Goal: Task Accomplishment & Management: Manage account settings

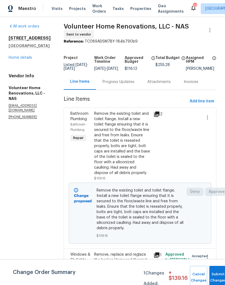
scroll to position [2, 0]
click at [24, 57] on link "Home details" at bounding box center [20, 58] width 23 height 4
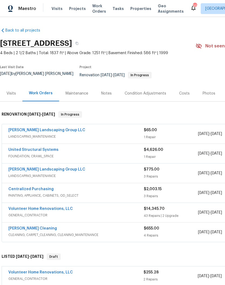
click at [51, 128] on link "Sandoval Landscaping Group LLC" at bounding box center [46, 130] width 77 height 4
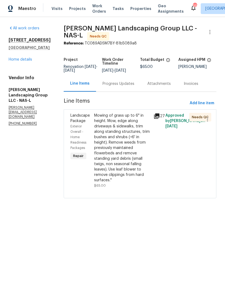
click at [136, 126] on div "Mowing of grass up to 6" in height. Mow, edge along driveways & sidewalks, trim…" at bounding box center [122, 148] width 56 height 70
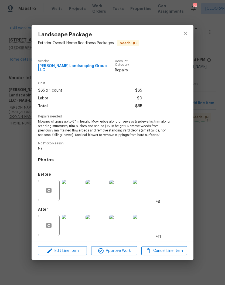
click at [145, 192] on img at bounding box center [144, 191] width 22 height 22
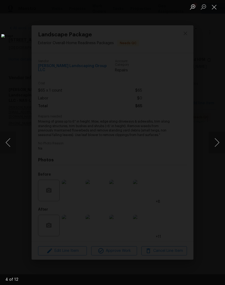
click at [217, 143] on button "Next image" at bounding box center [217, 143] width 16 height 22
click at [213, 8] on button "Close lightbox" at bounding box center [214, 6] width 11 height 9
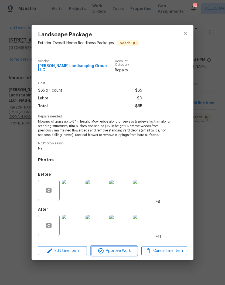
click at [119, 249] on span "Approve Work" at bounding box center [114, 251] width 42 height 7
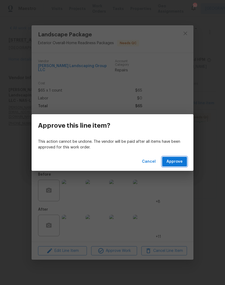
click at [182, 162] on span "Approve" at bounding box center [174, 161] width 16 height 7
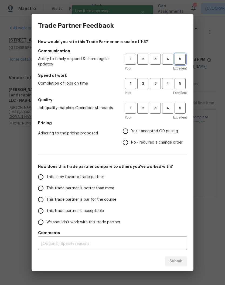
click at [184, 64] on button "5" at bounding box center [179, 59] width 11 height 11
click at [182, 87] on button "5" at bounding box center [179, 83] width 11 height 11
click at [181, 109] on span "5" at bounding box center [180, 108] width 10 height 6
click at [130, 134] on input "Yes - accepted OD pricing" at bounding box center [125, 131] width 11 height 11
radio input "true"
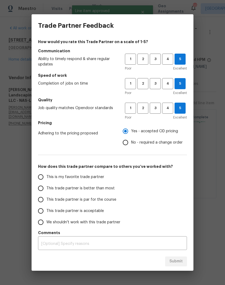
click at [43, 179] on input "This is my favorite trade partner" at bounding box center [40, 176] width 11 height 11
click at [174, 262] on span "Submit" at bounding box center [175, 261] width 13 height 7
radio input "true"
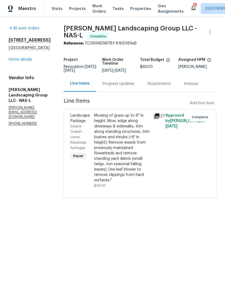
click at [29, 61] on link "Home details" at bounding box center [20, 60] width 23 height 4
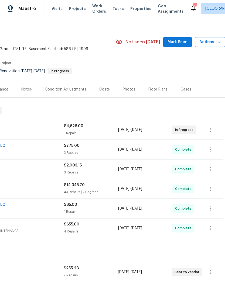
scroll to position [4, 80]
click at [183, 41] on span "Mark Seen" at bounding box center [177, 42] width 20 height 7
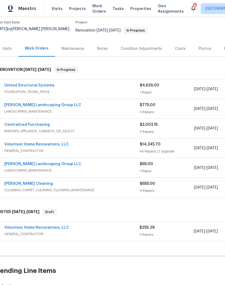
scroll to position [45, 3]
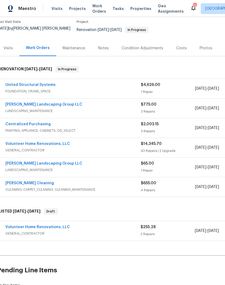
click at [48, 225] on link "Volunteer Home Renovations, LLC" at bounding box center [37, 227] width 64 height 4
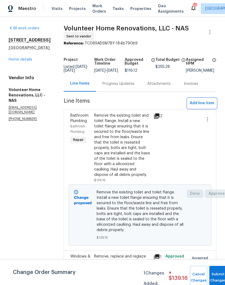
click at [205, 106] on span "Add line item" at bounding box center [201, 103] width 25 height 7
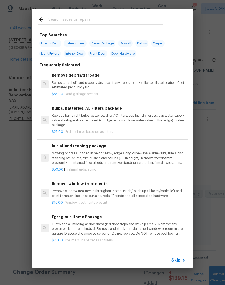
click at [115, 16] on input "text" at bounding box center [105, 20] width 114 height 8
click at [44, 18] on icon at bounding box center [41, 19] width 6 height 6
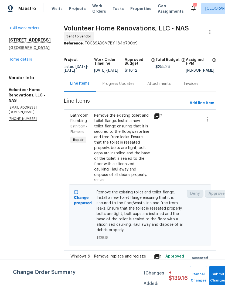
click at [27, 61] on link "Home details" at bounding box center [20, 60] width 23 height 4
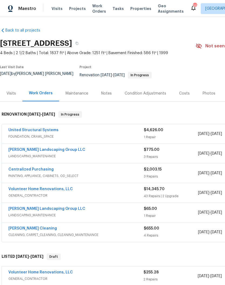
click at [60, 187] on link "Volunteer Home Renovations, LLC" at bounding box center [40, 189] width 64 height 4
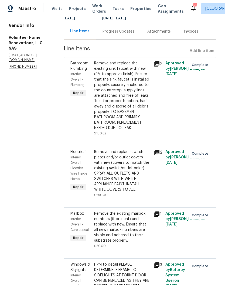
scroll to position [53, 0]
click at [129, 78] on div "Remove and replace the existing sink faucet with new (PM to approve finish). En…" at bounding box center [122, 95] width 56 height 70
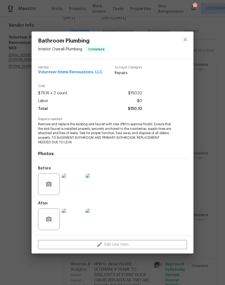
click at [75, 186] on img at bounding box center [73, 185] width 22 height 22
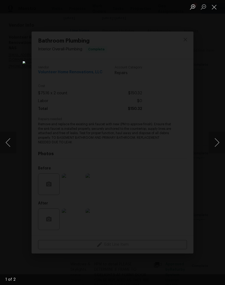
click at [217, 141] on button "Next image" at bounding box center [217, 143] width 16 height 22
click at [218, 143] on button "Next image" at bounding box center [217, 143] width 16 height 22
click at [218, 145] on button "Next image" at bounding box center [217, 143] width 16 height 22
click at [212, 11] on button "Close lightbox" at bounding box center [214, 6] width 11 height 9
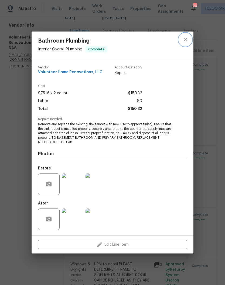
click at [187, 41] on icon "close" at bounding box center [185, 39] width 6 height 6
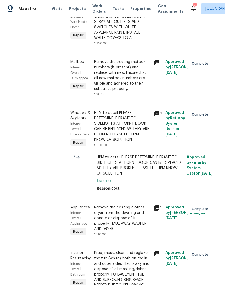
scroll to position [204, 0]
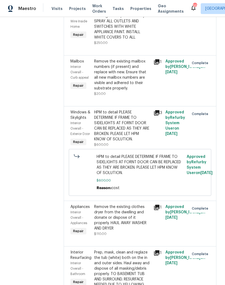
click at [144, 142] on div "HPM to detail PLEASE DETERMINE IF FRAME TO SIDELIGHTS AT FORNT DOOR CAN BE REPL…" at bounding box center [122, 126] width 56 height 32
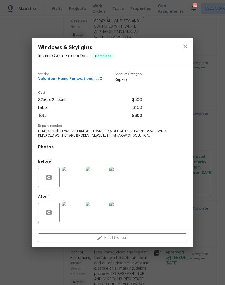
click at [73, 181] on img at bounding box center [73, 178] width 22 height 22
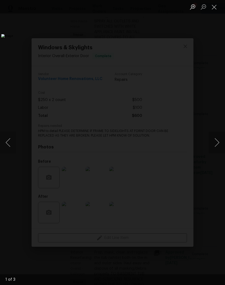
click at [218, 147] on button "Next image" at bounding box center [217, 143] width 16 height 22
click at [215, 10] on button "Close lightbox" at bounding box center [214, 6] width 11 height 9
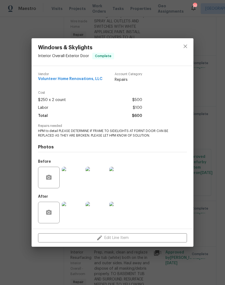
click at [75, 214] on img at bounding box center [73, 213] width 22 height 22
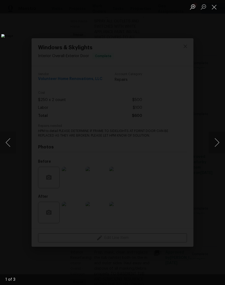
click at [220, 144] on button "Next image" at bounding box center [217, 143] width 16 height 22
click at [217, 9] on button "Close lightbox" at bounding box center [214, 6] width 11 height 9
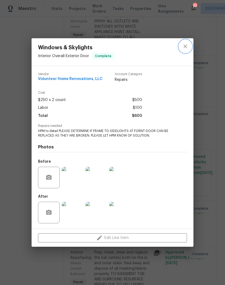
click at [187, 46] on icon "close" at bounding box center [185, 46] width 6 height 6
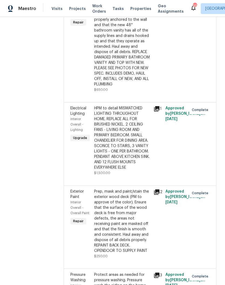
scroll to position [595, 0]
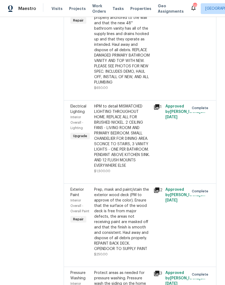
click at [130, 67] on div "Remove the existing bathroom vanity (if present) and install a new 48'' bathroo…" at bounding box center [122, 36] width 56 height 97
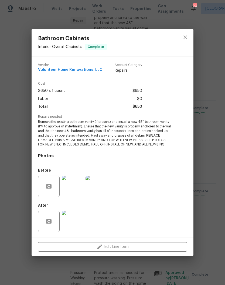
click at [73, 189] on img at bounding box center [73, 187] width 22 height 22
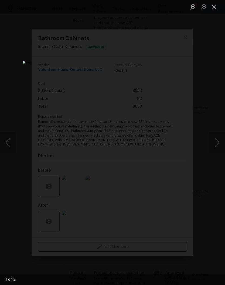
click at [214, 9] on button "Close lightbox" at bounding box center [214, 6] width 11 height 9
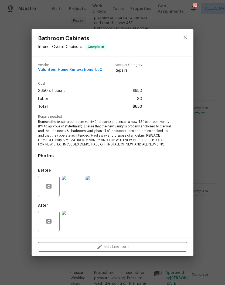
click at [72, 227] on img at bounding box center [73, 222] width 22 height 22
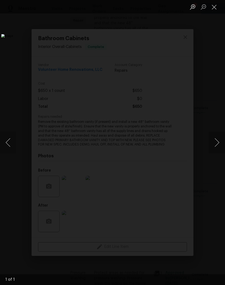
click at [213, 9] on button "Close lightbox" at bounding box center [214, 6] width 11 height 9
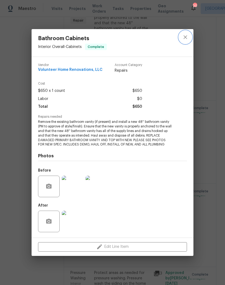
click at [187, 38] on icon "close" at bounding box center [185, 37] width 6 height 6
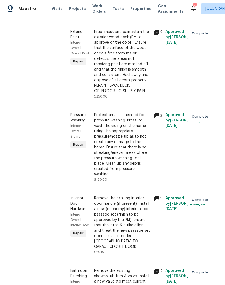
scroll to position [754, 0]
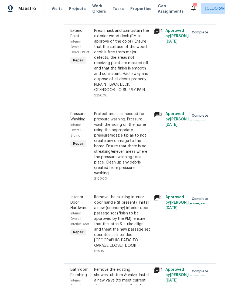
click at [139, 93] on div "Prep, mask and paint/stain the exterior wood deck (PM to approve of the color).…" at bounding box center [122, 60] width 56 height 65
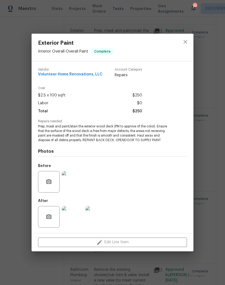
click at [74, 185] on img at bounding box center [73, 182] width 22 height 22
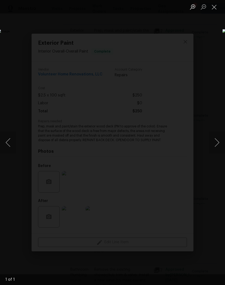
click at [216, 8] on button "Close lightbox" at bounding box center [214, 6] width 11 height 9
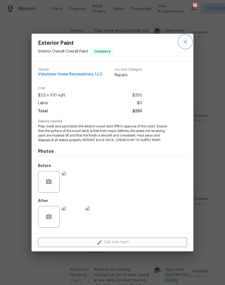
click at [184, 42] on icon "close" at bounding box center [185, 42] width 6 height 6
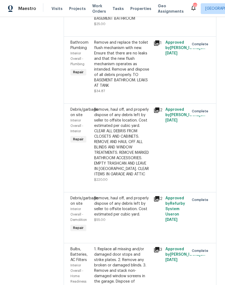
scroll to position [1121, 0]
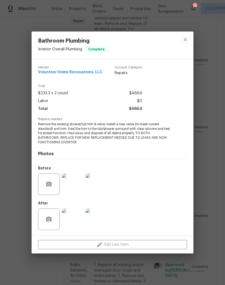
click at [75, 188] on img at bounding box center [73, 185] width 22 height 22
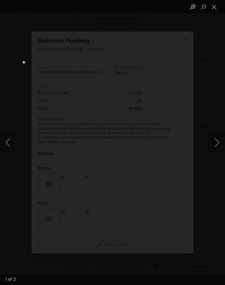
click at [217, 143] on button "Next image" at bounding box center [217, 143] width 16 height 22
click at [215, 141] on button "Next image" at bounding box center [217, 143] width 16 height 22
click at [213, 10] on button "Close lightbox" at bounding box center [214, 6] width 11 height 9
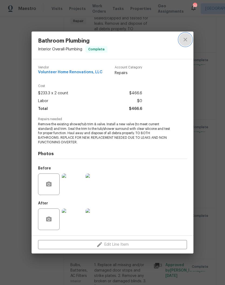
click at [186, 40] on icon "close" at bounding box center [185, 40] width 4 height 4
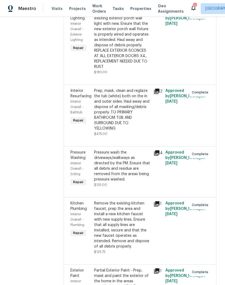
scroll to position [1690, 0]
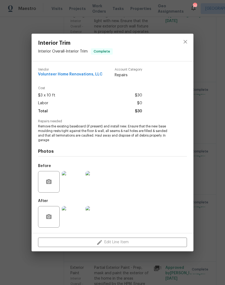
click at [76, 187] on img at bounding box center [73, 182] width 22 height 22
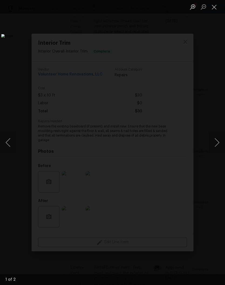
click at [216, 10] on button "Close lightbox" at bounding box center [214, 6] width 11 height 9
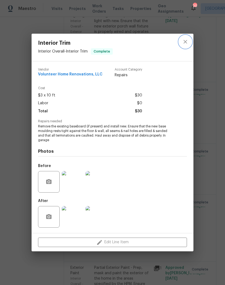
click at [188, 44] on icon "close" at bounding box center [185, 42] width 6 height 6
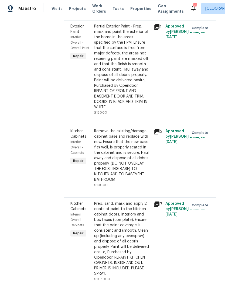
scroll to position [1946, 0]
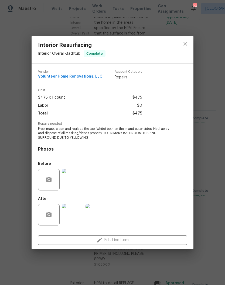
click at [75, 186] on img at bounding box center [73, 180] width 22 height 22
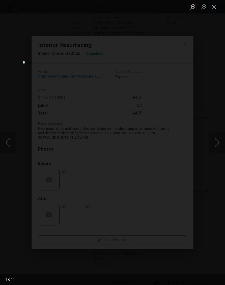
click at [215, 10] on button "Close lightbox" at bounding box center [214, 6] width 11 height 9
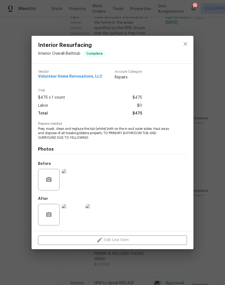
click at [78, 219] on img at bounding box center [73, 215] width 22 height 22
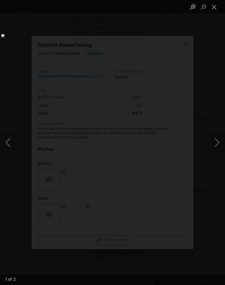
click at [218, 146] on button "Next image" at bounding box center [217, 143] width 16 height 22
click at [215, 8] on button "Close lightbox" at bounding box center [214, 6] width 11 height 9
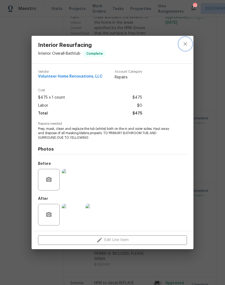
click at [186, 46] on icon "close" at bounding box center [185, 44] width 6 height 6
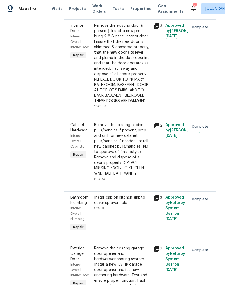
scroll to position [2356, 0]
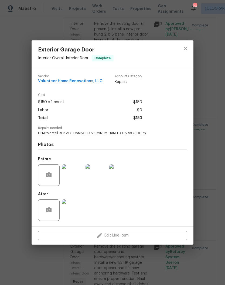
click at [99, 178] on img at bounding box center [96, 175] width 22 height 22
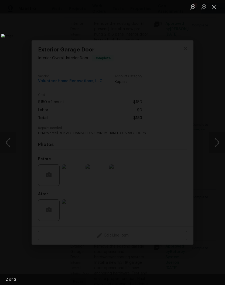
click at [216, 143] on button "Next image" at bounding box center [217, 143] width 16 height 22
click at [216, 146] on button "Next image" at bounding box center [217, 143] width 16 height 22
click at [217, 146] on button "Next image" at bounding box center [217, 143] width 16 height 22
click at [214, 9] on button "Close lightbox" at bounding box center [214, 6] width 11 height 9
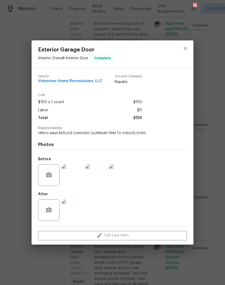
click at [76, 214] on img at bounding box center [73, 210] width 22 height 22
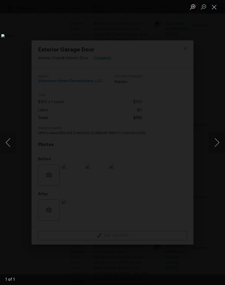
click at [215, 8] on button "Close lightbox" at bounding box center [214, 6] width 11 height 9
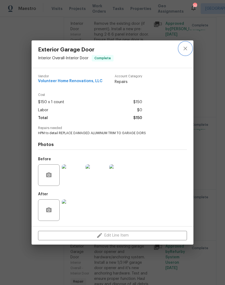
click at [187, 49] on icon "close" at bounding box center [185, 48] width 6 height 6
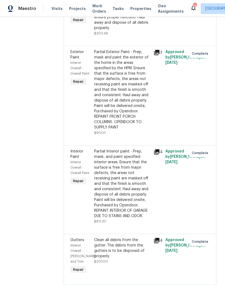
scroll to position [2623, 0]
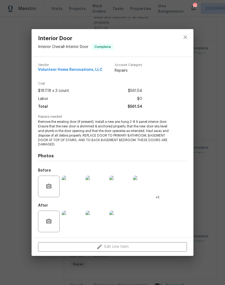
click at [76, 226] on img at bounding box center [73, 222] width 22 height 22
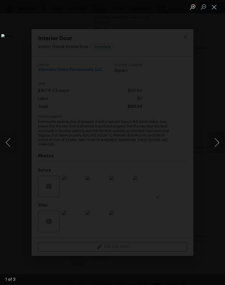
click at [216, 146] on button "Next image" at bounding box center [217, 143] width 16 height 22
click at [215, 147] on button "Next image" at bounding box center [217, 143] width 16 height 22
click at [214, 9] on button "Close lightbox" at bounding box center [214, 6] width 11 height 9
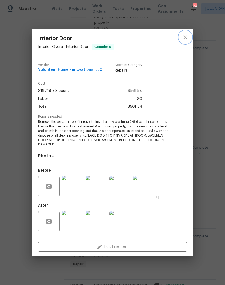
click at [186, 38] on icon "close" at bounding box center [185, 38] width 4 height 4
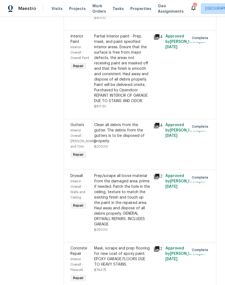
scroll to position [2743, 0]
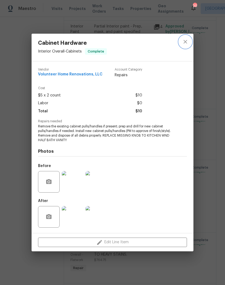
click at [187, 44] on icon "close" at bounding box center [185, 42] width 6 height 6
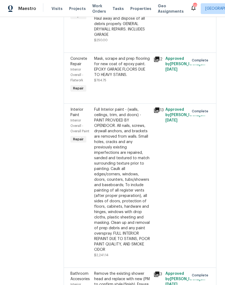
scroll to position [2923, 0]
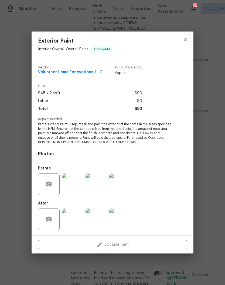
click at [75, 220] on img at bounding box center [73, 220] width 22 height 22
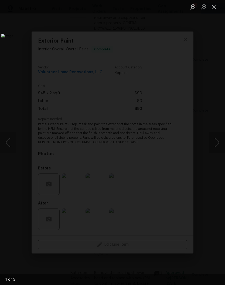
click at [217, 141] on button "Next image" at bounding box center [217, 143] width 16 height 22
click at [216, 8] on button "Close lightbox" at bounding box center [214, 6] width 11 height 9
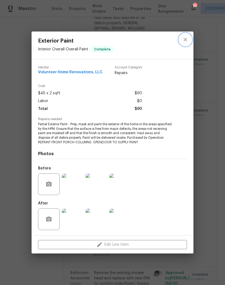
click at [187, 39] on icon "close" at bounding box center [185, 39] width 6 height 6
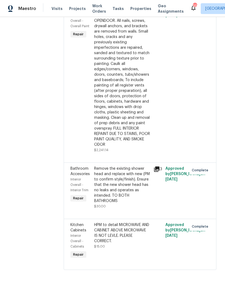
scroll to position [3064, 0]
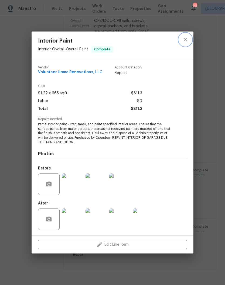
click at [186, 39] on icon "close" at bounding box center [185, 39] width 6 height 6
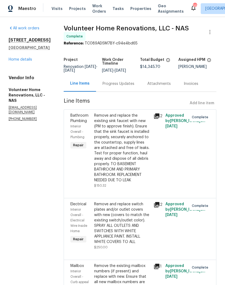
scroll to position [0, 0]
click at [24, 60] on link "Home details" at bounding box center [20, 60] width 23 height 4
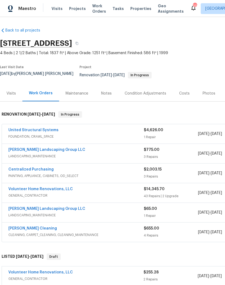
click at [56, 271] on link "Volunteer Home Renovations, LLC" at bounding box center [40, 273] width 64 height 4
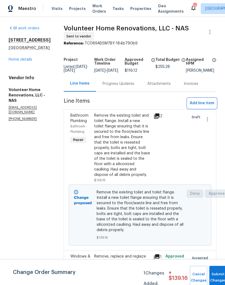
click at [208, 107] on span "Add line item" at bounding box center [201, 103] width 25 height 7
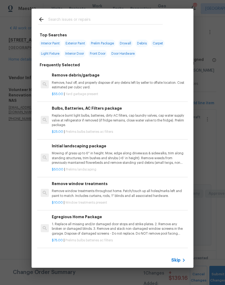
click at [93, 15] on div at bounding box center [100, 19] width 137 height 21
click at [84, 18] on input "text" at bounding box center [105, 20] width 114 height 8
type input "Bolt"
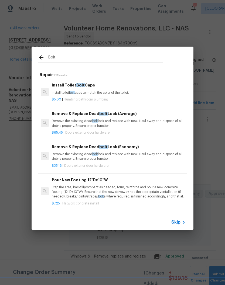
click at [85, 88] on h6 "Install Toilet Bolt Caps" at bounding box center [119, 85] width 134 height 6
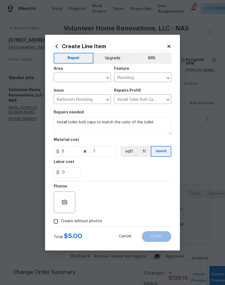
click at [98, 76] on button "Clear" at bounding box center [101, 78] width 8 height 8
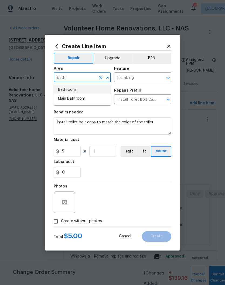
click at [75, 89] on li "Bathroom" at bounding box center [82, 89] width 57 height 9
type input "Bathroom"
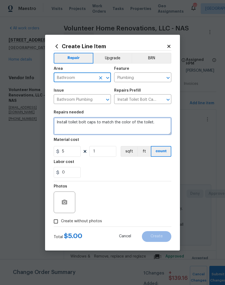
click at [58, 122] on textarea "Install toilet bolt caps to match the color of the toilet." at bounding box center [112, 125] width 117 height 17
type textarea "Basement toilet - Install toilet bolt caps to match the color of the toilet."
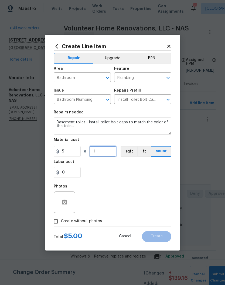
click at [106, 153] on input "1" at bounding box center [102, 151] width 27 height 11
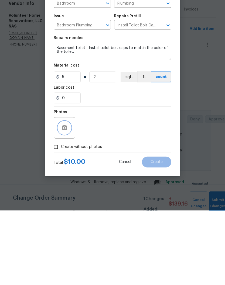
click at [68, 196] on button "button" at bounding box center [64, 202] width 13 height 13
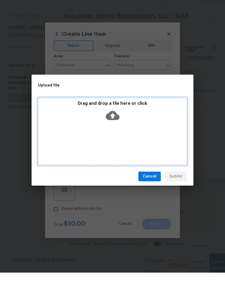
click at [141, 137] on div "Drag and drop a file here or click" at bounding box center [112, 143] width 149 height 67
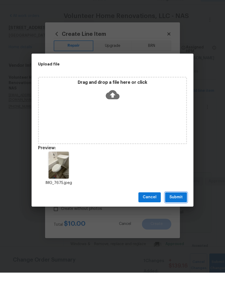
click at [180, 206] on span "Submit" at bounding box center [175, 209] width 13 height 7
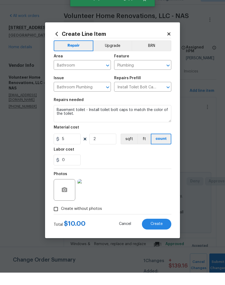
click at [160, 234] on span "Create" at bounding box center [156, 236] width 12 height 4
type input "0"
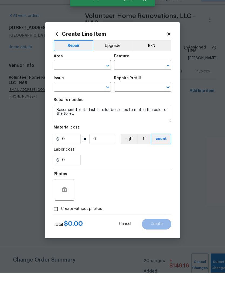
scroll to position [0, 0]
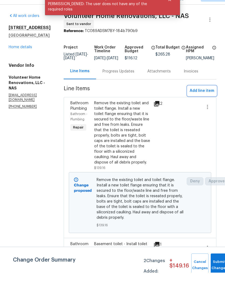
click at [207, 100] on span "Add line item" at bounding box center [201, 103] width 25 height 7
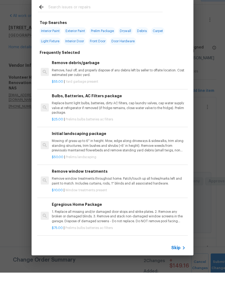
click at [105, 16] on input "text" at bounding box center [105, 20] width 114 height 8
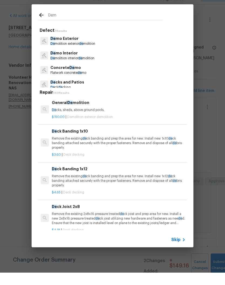
type input "Demo"
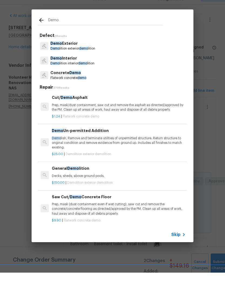
click at [74, 68] on p "Demo Interior" at bounding box center [72, 71] width 44 height 6
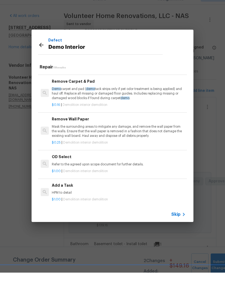
scroll to position [251, 0]
click at [64, 195] on div "Add a Task HPM to detail" at bounding box center [119, 201] width 134 height 13
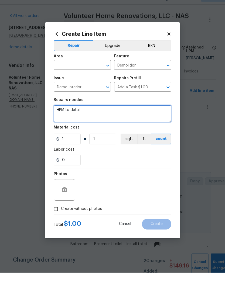
click at [89, 117] on textarea "HPM to detail" at bounding box center [112, 125] width 117 height 17
type textarea "H"
type textarea "Remove rusted laundry shelf, patch and paint the wall."
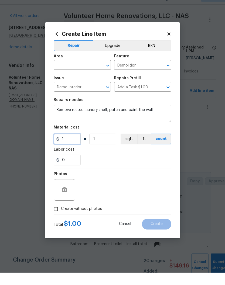
click at [72, 146] on input "1" at bounding box center [67, 151] width 27 height 11
click at [98, 75] on icon "Clear" at bounding box center [100, 77] width 5 height 5
type input "50"
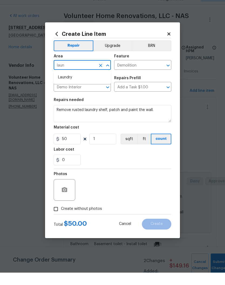
click at [73, 85] on li "Laundry" at bounding box center [82, 89] width 57 height 9
type input "Laundry"
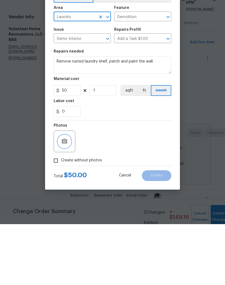
click at [67, 200] on icon "button" at bounding box center [64, 202] width 5 height 5
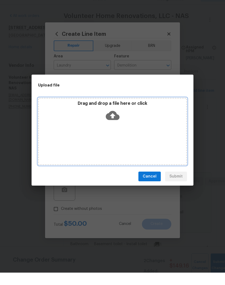
click at [135, 128] on div "Drag and drop a file here or click" at bounding box center [112, 143] width 149 height 67
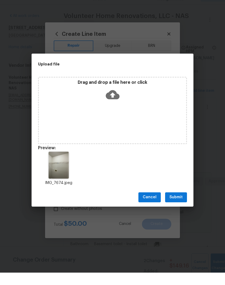
click at [182, 206] on span "Submit" at bounding box center [175, 209] width 13 height 7
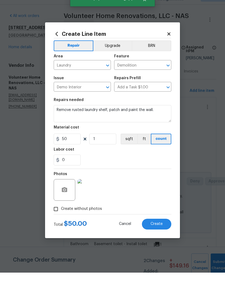
click at [91, 192] on img at bounding box center [88, 203] width 22 height 22
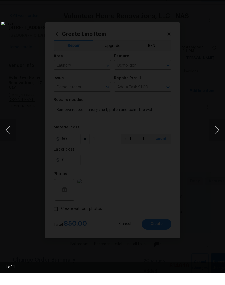
click at [216, 0] on li "Lightbox" at bounding box center [214, 6] width 11 height 13
click at [220, 2] on div "Lightbox" at bounding box center [112, 142] width 225 height 285
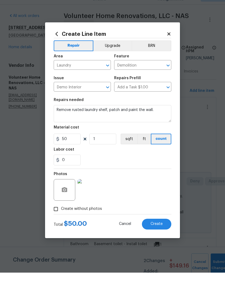
click at [156, 231] on button "Create" at bounding box center [156, 236] width 29 height 11
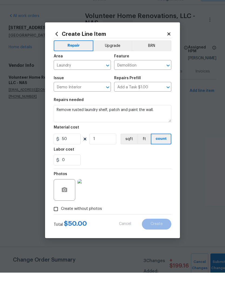
type input "0"
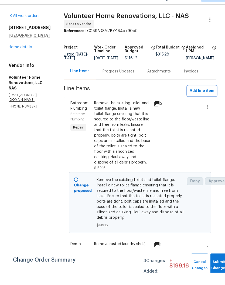
click at [206, 100] on span "Add line item" at bounding box center [201, 103] width 25 height 7
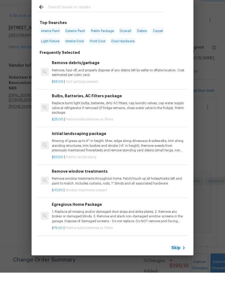
scroll to position [12, 0]
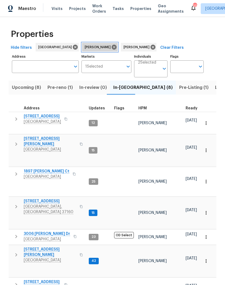
click at [112, 48] on icon at bounding box center [114, 47] width 5 height 5
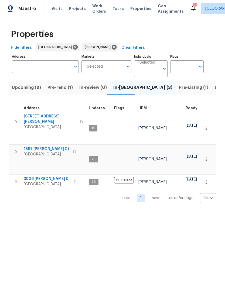
click at [151, 70] on input "Individuals" at bounding box center [149, 71] width 22 height 13
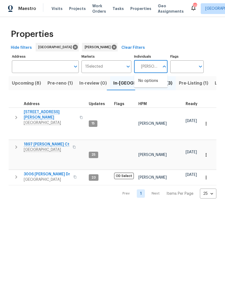
type input "Carmen childs"
click at [143, 83] on input "checkbox" at bounding box center [143, 83] width 11 height 11
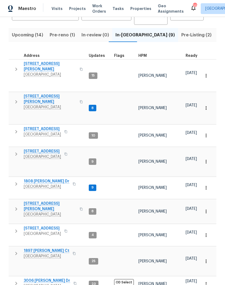
scroll to position [51, 0]
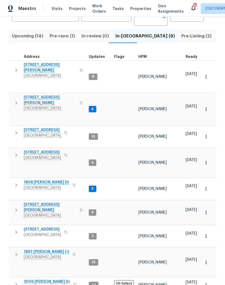
click at [38, 150] on span "404 Elfie Ct" at bounding box center [42, 152] width 37 height 5
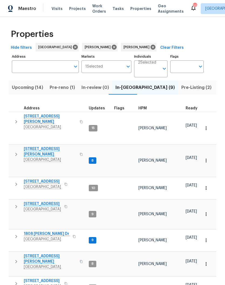
scroll to position [0, 0]
click at [111, 48] on icon at bounding box center [114, 47] width 6 height 6
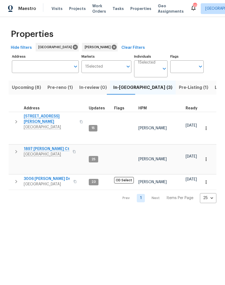
click at [162, 69] on icon "Open" at bounding box center [164, 68] width 6 height 6
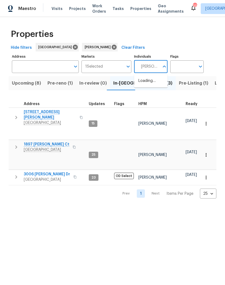
type input "Brianna bidco"
click at [143, 85] on input "checkbox" at bounding box center [143, 83] width 11 height 11
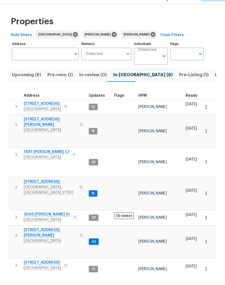
click at [49, 114] on span "[STREET_ADDRESS]" at bounding box center [42, 116] width 37 height 5
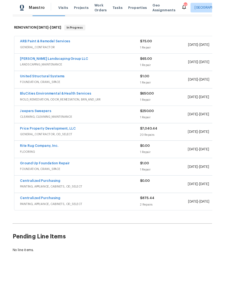
scroll to position [79, 0]
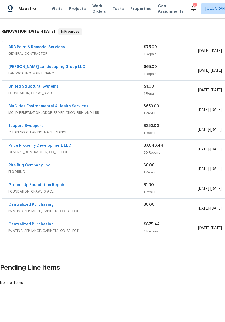
click at [33, 165] on link "Rite Rug Company, Inc." at bounding box center [29, 165] width 43 height 4
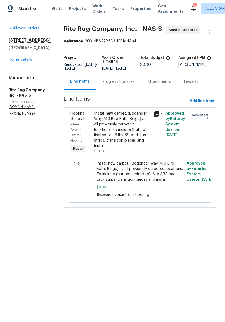
click at [135, 121] on div "Install new carpet. (Bodenger Way 749 Bird Bath, Beige) at all previously carpe…" at bounding box center [122, 130] width 56 height 38
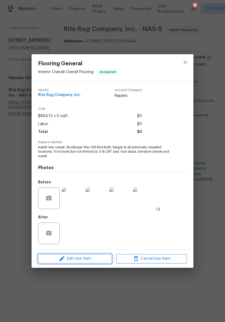
click at [99, 261] on span "Edit Line Item" at bounding box center [75, 258] width 71 height 7
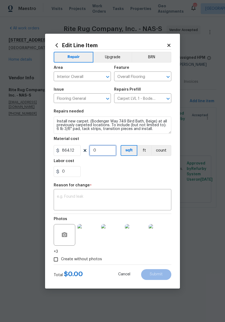
click at [108, 152] on input "0" at bounding box center [102, 150] width 27 height 11
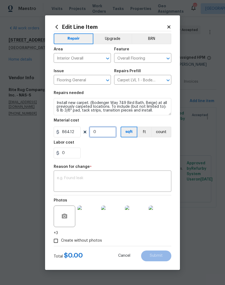
type input "1"
click at [79, 132] on input "864.12" at bounding box center [67, 132] width 27 height 11
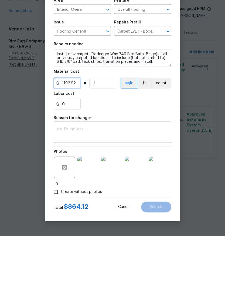
type input "1192.92"
click at [84, 176] on textarea at bounding box center [112, 181] width 111 height 11
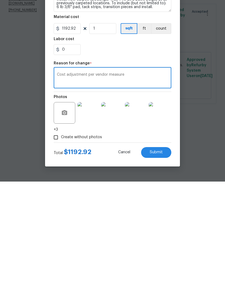
type textarea "Cost adjustment per vendor measure"
click at [162, 251] on button "Submit" at bounding box center [156, 256] width 30 height 11
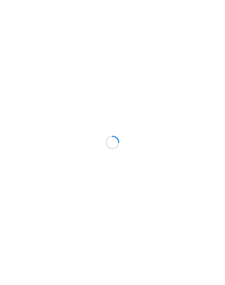
scroll to position [12, 0]
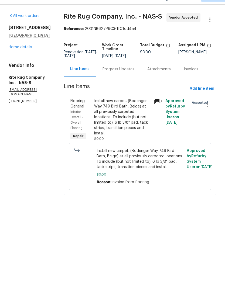
click at [26, 58] on link "Home details" at bounding box center [20, 60] width 23 height 4
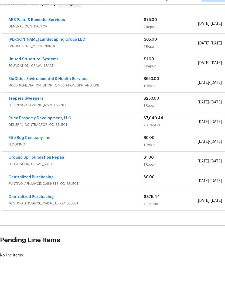
scroll to position [94, 0]
click at [46, 188] on link "Centralized Purchasing" at bounding box center [30, 190] width 45 height 4
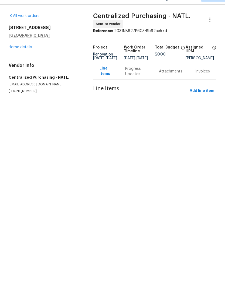
click at [28, 58] on link "Home details" at bounding box center [20, 60] width 23 height 4
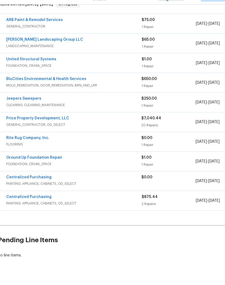
scroll to position [94, 2]
click at [44, 213] on span "PAINTING, APPLIANCE, CABINETS, OD_SELECT" at bounding box center [73, 215] width 135 height 5
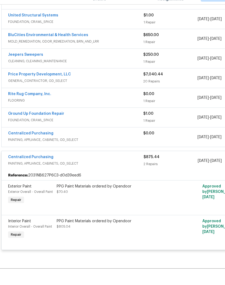
scroll to position [137, 0]
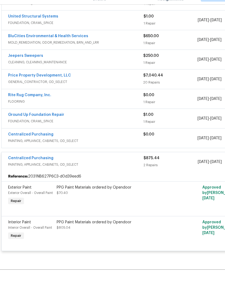
click at [85, 144] on div "Centralized Purchasing" at bounding box center [75, 147] width 135 height 6
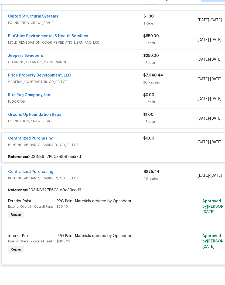
click at [39, 149] on link "Centralized Purchasing" at bounding box center [30, 151] width 45 height 4
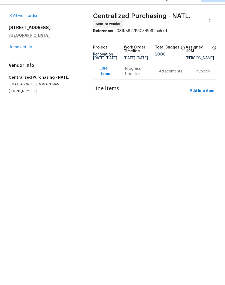
click at [27, 58] on link "Home details" at bounding box center [20, 60] width 23 height 4
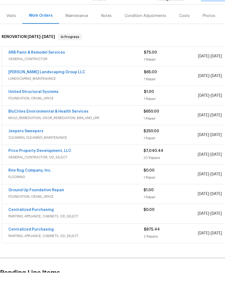
scroll to position [65, 0]
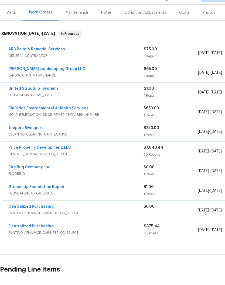
click at [40, 138] on link "Jeepers Sweepers" at bounding box center [25, 140] width 35 height 4
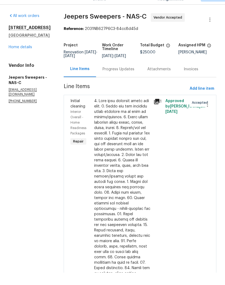
click at [134, 79] on div "Progress Updates" at bounding box center [118, 81] width 32 height 5
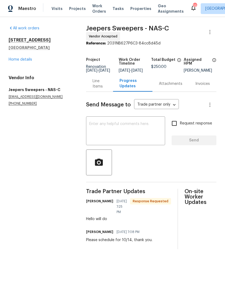
click at [97, 89] on div "Line Items" at bounding box center [99, 83] width 14 height 11
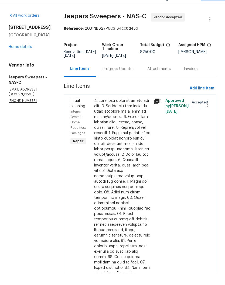
click at [120, 111] on div at bounding box center [122, 240] width 56 height 259
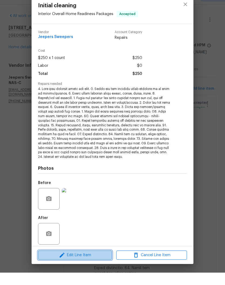
click at [95, 264] on span "Edit Line Item" at bounding box center [75, 267] width 71 height 7
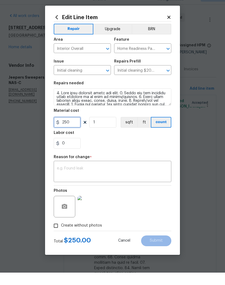
click at [78, 129] on input "250" at bounding box center [67, 134] width 27 height 11
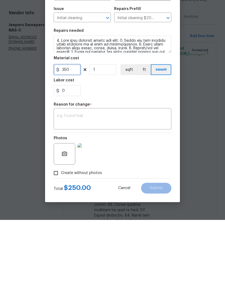
type input "350"
click at [105, 179] on textarea at bounding box center [112, 184] width 111 height 11
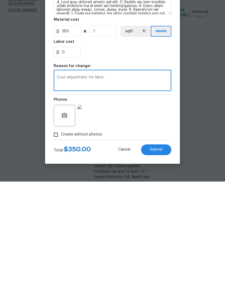
type textarea "Cost adjustment for labor"
click at [160, 251] on span "Submit" at bounding box center [156, 253] width 13 height 4
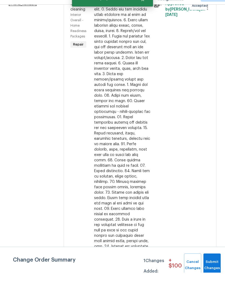
scroll to position [97, 0]
click at [213, 266] on button "Submit Changes" at bounding box center [211, 277] width 17 height 23
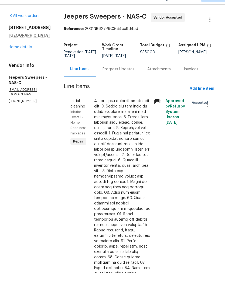
scroll to position [0, 0]
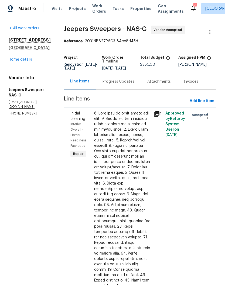
click at [25, 61] on link "Home details" at bounding box center [20, 60] width 23 height 4
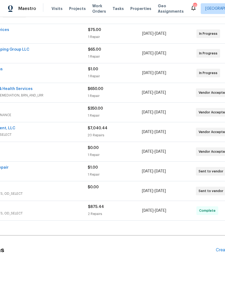
scroll to position [93, 77]
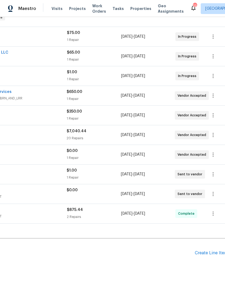
click at [214, 254] on div "Create Line Item" at bounding box center [211, 253] width 33 height 5
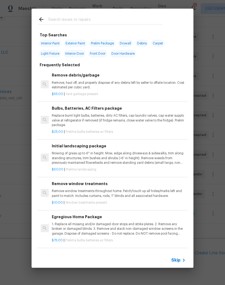
click at [96, 18] on input "text" at bounding box center [105, 20] width 114 height 8
type input "Flooring"
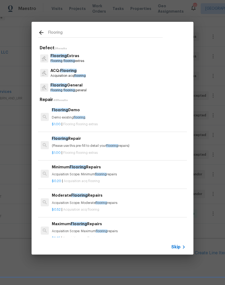
click at [79, 86] on p "Flooring General" at bounding box center [68, 85] width 36 height 6
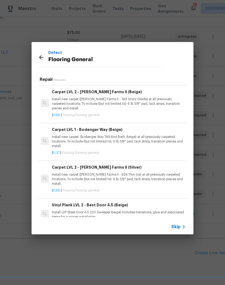
scroll to position [197, 0]
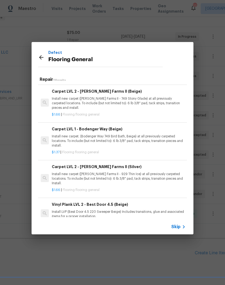
click at [43, 57] on icon at bounding box center [41, 57] width 4 height 4
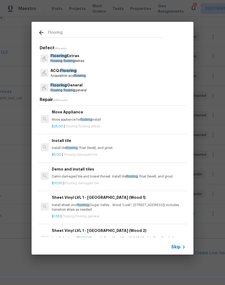
click at [42, 34] on icon at bounding box center [41, 32] width 6 height 6
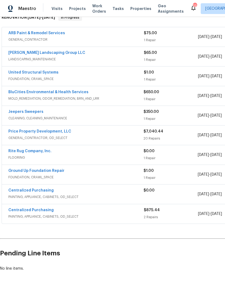
scroll to position [94, 0]
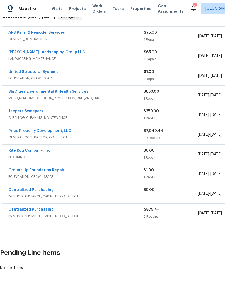
click at [45, 152] on link "Rite Rug Company, Inc." at bounding box center [29, 151] width 43 height 4
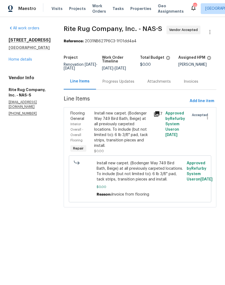
click at [143, 132] on div "Install new carpet. (Bodenger Way 749 Bird Bath, Beige) at all previously carpe…" at bounding box center [122, 130] width 56 height 38
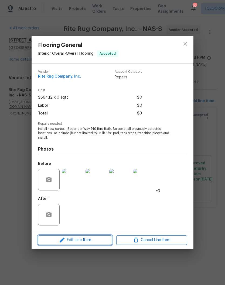
click at [88, 241] on span "Edit Line Item" at bounding box center [75, 240] width 71 height 7
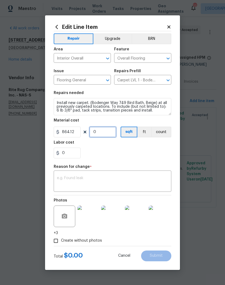
click at [110, 132] on input "0" at bounding box center [102, 132] width 27 height 11
type input "1"
click at [77, 132] on input "864.12" at bounding box center [67, 132] width 27 height 11
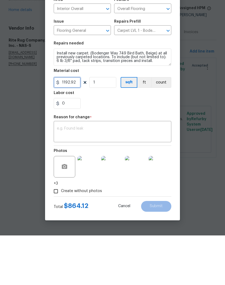
type input "1192.92"
click at [102, 176] on textarea at bounding box center [112, 181] width 111 height 11
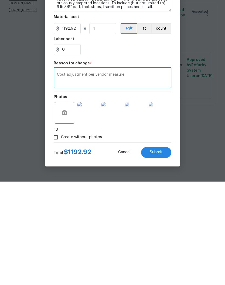
type textarea "Cost adjustment per vendor measure"
click at [161, 254] on span "Submit" at bounding box center [156, 256] width 13 height 4
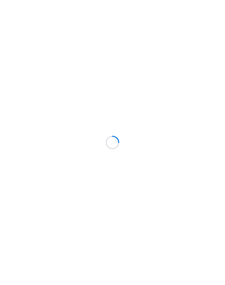
scroll to position [12, 0]
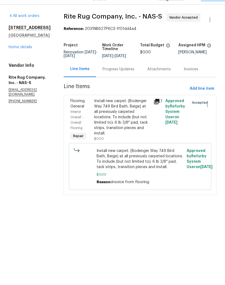
click at [27, 58] on link "Home details" at bounding box center [20, 60] width 23 height 4
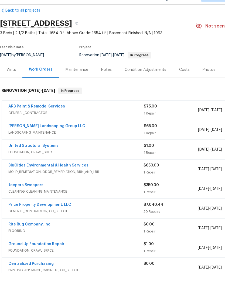
scroll to position [8, 0]
click at [47, 235] on link "Rite Rug Company, Inc." at bounding box center [29, 237] width 43 height 4
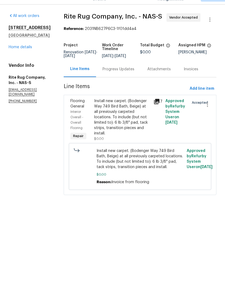
click at [141, 112] on div "Install new carpet. (Bodenger Way 749 Bird Bath, Beige) at all previously carpe…" at bounding box center [122, 130] width 56 height 38
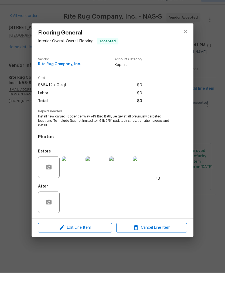
click at [75, 172] on img at bounding box center [73, 180] width 22 height 22
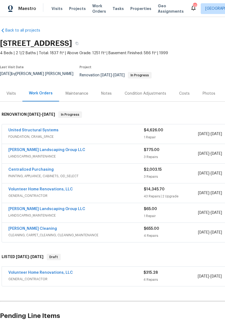
click at [48, 271] on link "Volunteer Home Renovations, LLC" at bounding box center [40, 273] width 64 height 4
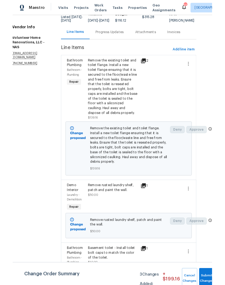
scroll to position [9, 8]
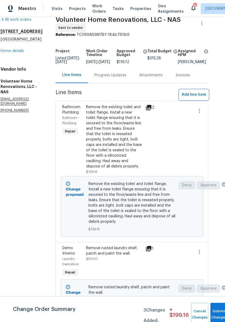
click at [190, 97] on span "Add line item" at bounding box center [193, 94] width 25 height 7
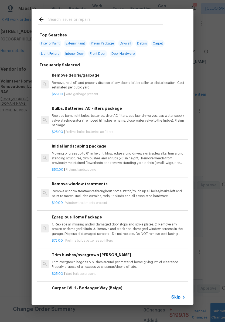
click at [94, 18] on input "text" at bounding box center [105, 20] width 114 height 8
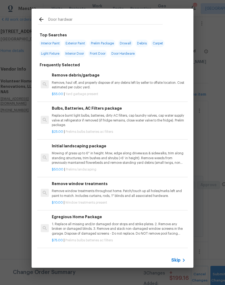
type input "Door hardware"
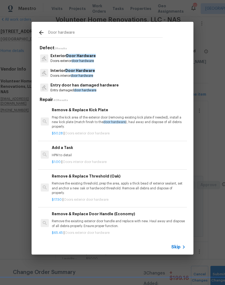
click at [93, 85] on p "Entry door has damaged hardware" at bounding box center [84, 85] width 68 height 6
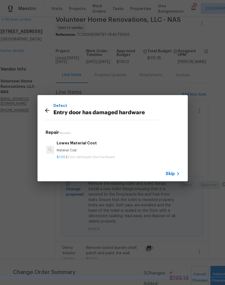
click at [50, 112] on icon at bounding box center [47, 110] width 6 height 6
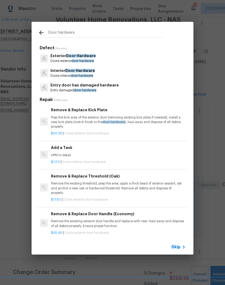
scroll to position [0, 1]
click at [67, 153] on p "HPM to detail" at bounding box center [118, 155] width 134 height 5
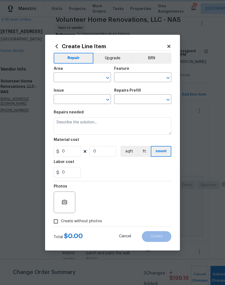
type input "Interior Door"
type input "Interior Door Hardware"
type textarea "HPM to detail"
type input "1"
type input "Add a Task $1.00"
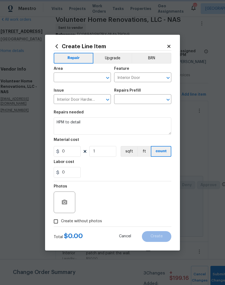
type input "1"
click at [85, 76] on input "text" at bounding box center [75, 78] width 42 height 8
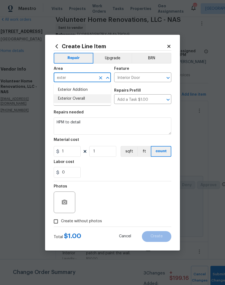
click at [82, 101] on li "Exterior Overall" at bounding box center [82, 98] width 57 height 9
type input "Exterior Overall"
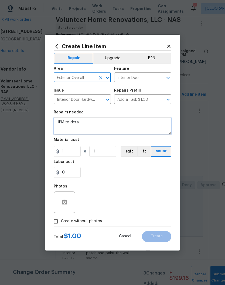
click at [90, 124] on textarea "HPM to detail" at bounding box center [112, 125] width 117 height 17
type textarea "H"
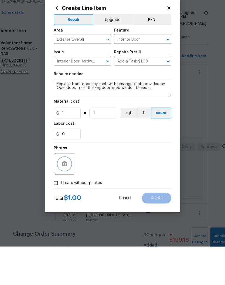
click at [67, 200] on icon "button" at bounding box center [64, 202] width 5 height 5
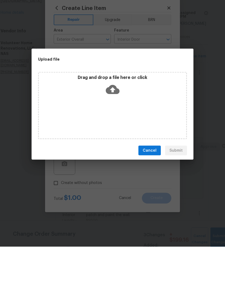
scroll to position [22, 0]
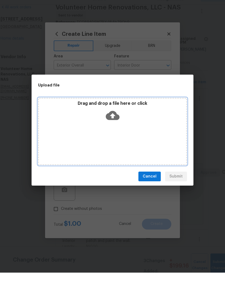
click at [133, 127] on div "Drag and drop a file here or click" at bounding box center [112, 143] width 149 height 67
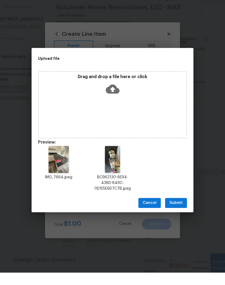
click at [176, 212] on span "Submit" at bounding box center [175, 215] width 13 height 7
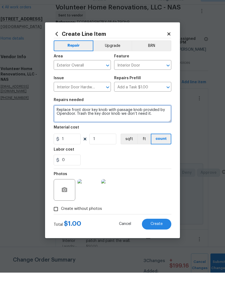
click at [159, 117] on textarea "Replace front door key knob with passage knob provided by Opendoor. Trash the k…" at bounding box center [112, 125] width 117 height 17
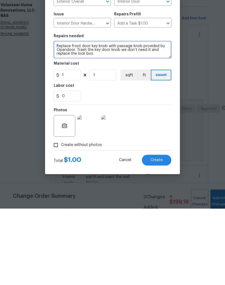
type textarea "Replace front door key knob with passage knob provided by Opendoor. Trash the k…"
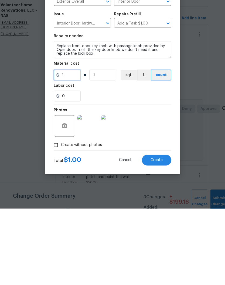
click at [70, 146] on input "1" at bounding box center [67, 151] width 27 height 11
type input "20"
click at [155, 107] on section "Repairs needed Replace front door key knob with passage knob provided by Opendo…" at bounding box center [112, 144] width 117 height 74
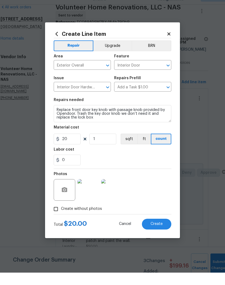
click at [160, 234] on span "Create" at bounding box center [156, 236] width 12 height 4
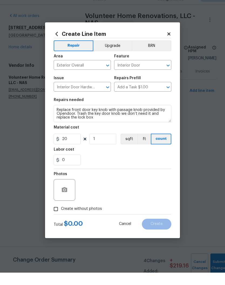
type input "0"
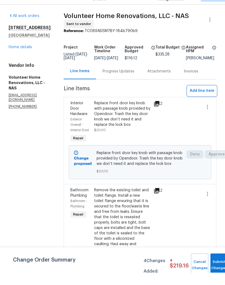
click at [201, 100] on span "Add line item" at bounding box center [201, 103] width 25 height 7
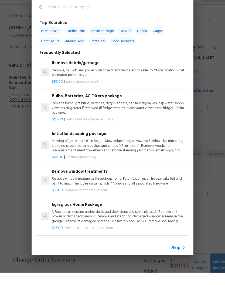
click at [91, 16] on input "text" at bounding box center [105, 20] width 114 height 8
type input "Door"
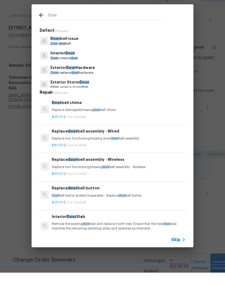
click at [70, 68] on p "Door s interior door" at bounding box center [63, 70] width 27 height 5
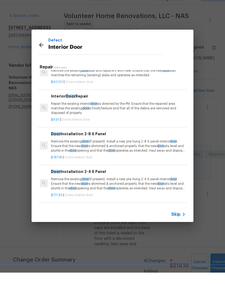
scroll to position [14, 1]
click at [77, 114] on p "Repair the existing interior door as directed by the PM. Ensure that the repair…" at bounding box center [118, 121] width 134 height 14
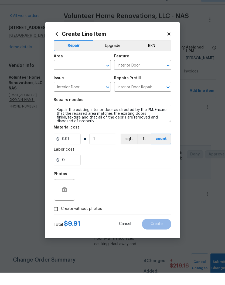
click at [56, 117] on textarea "Repair the existing interior door as directed by the PM. Ensure that the repair…" at bounding box center [112, 125] width 117 height 17
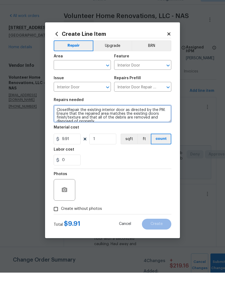
type textarea "Closet Repair the existing interior door as directed by the PM. Ensure that the…"
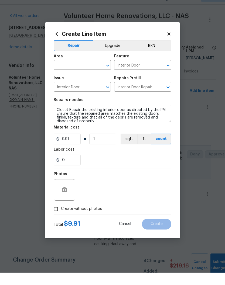
click at [170, 45] on icon at bounding box center [168, 46] width 3 height 3
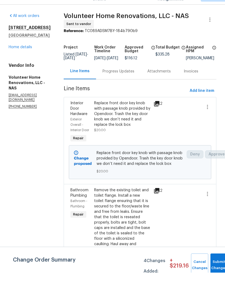
click at [197, 100] on span "Add line item" at bounding box center [201, 103] width 25 height 7
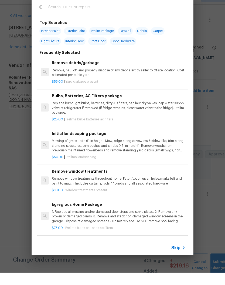
click at [93, 16] on input "text" at bounding box center [105, 20] width 114 height 8
type input "Closet"
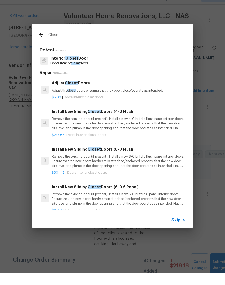
click at [79, 92] on h6 "Adjust Closet Doors" at bounding box center [119, 95] width 134 height 6
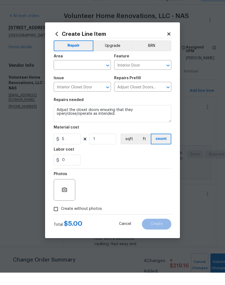
click at [98, 75] on icon "Clear" at bounding box center [100, 77] width 5 height 5
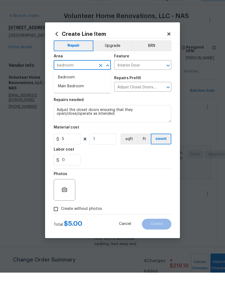
click at [72, 85] on li "Bedroom" at bounding box center [82, 89] width 57 height 9
type input "Bedroom"
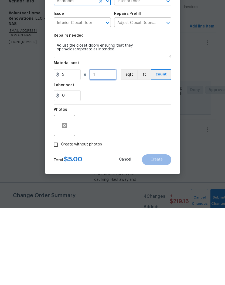
click at [107, 146] on input "1" at bounding box center [102, 151] width 27 height 11
click at [71, 146] on input "5" at bounding box center [67, 151] width 27 height 11
type input "20"
click at [66, 200] on icon "button" at bounding box center [64, 202] width 5 height 5
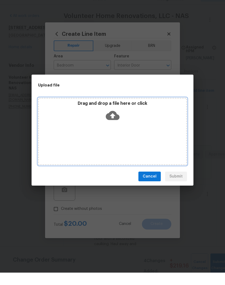
click at [134, 131] on div "Drag and drop a file here or click" at bounding box center [112, 143] width 149 height 67
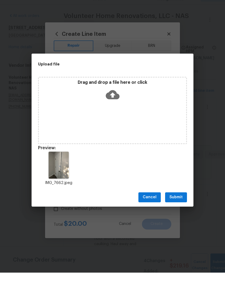
click at [180, 206] on span "Submit" at bounding box center [175, 209] width 13 height 7
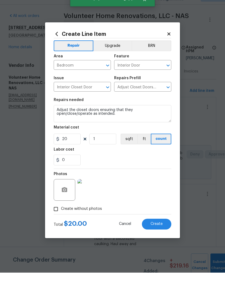
click at [160, 234] on span "Create" at bounding box center [156, 236] width 12 height 4
type input "0"
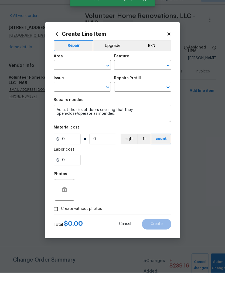
scroll to position [0, 0]
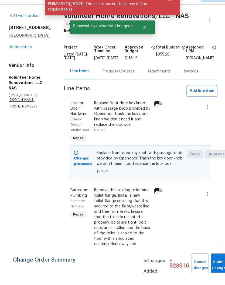
click at [202, 100] on span "Add line item" at bounding box center [201, 103] width 25 height 7
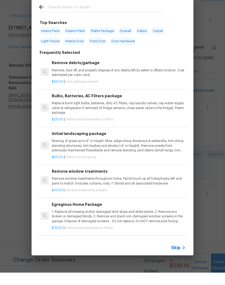
click at [104, 16] on input "text" at bounding box center [105, 20] width 114 height 8
type input "Aplliance"
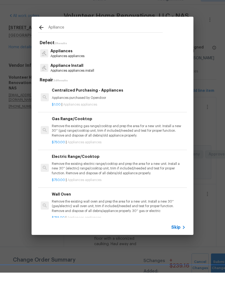
click at [75, 61] on p "Appliances" at bounding box center [67, 64] width 34 height 6
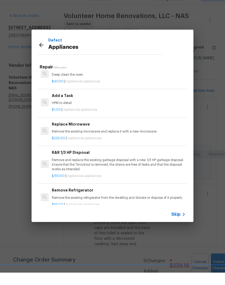
scroll to position [225, 0]
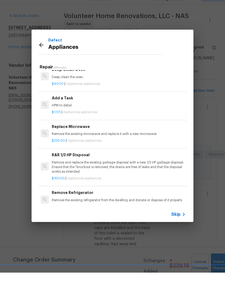
click at [71, 116] on p "HPM to detail" at bounding box center [119, 118] width 134 height 5
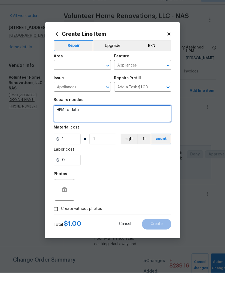
click at [92, 117] on textarea "HPM to detail" at bounding box center [112, 125] width 117 height 17
type textarea "H"
type textarea "Secure loose strip on top of the dishwasher door to fit and stick"
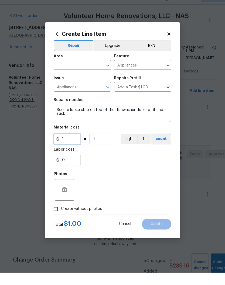
click at [73, 146] on input "1" at bounding box center [67, 151] width 27 height 11
type input "10"
click at [94, 74] on input "text" at bounding box center [75, 78] width 42 height 8
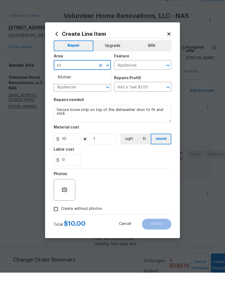
click at [71, 85] on li "Kitchen" at bounding box center [82, 89] width 57 height 9
type input "Kitchen"
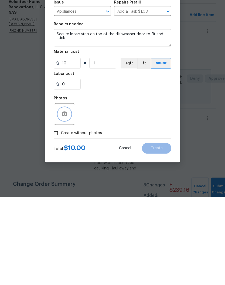
click at [68, 196] on button "button" at bounding box center [64, 202] width 13 height 13
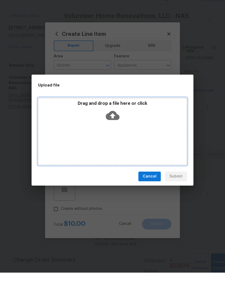
click at [132, 125] on div "Drag and drop a file here or click" at bounding box center [112, 143] width 149 height 67
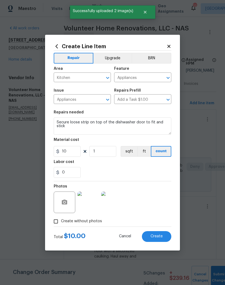
scroll to position [35, 0]
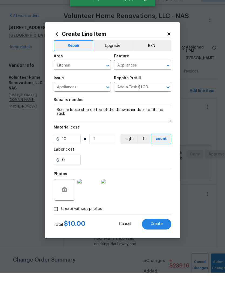
click at [160, 234] on span "Create" at bounding box center [156, 236] width 12 height 4
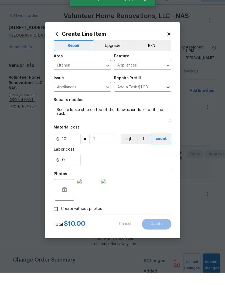
type input "0"
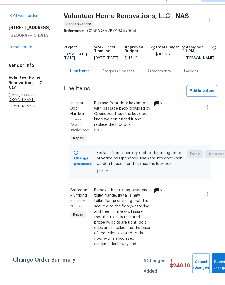
click at [202, 100] on span "Add line item" at bounding box center [201, 103] width 25 height 7
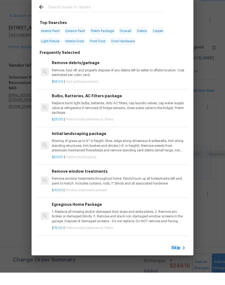
click at [99, 16] on input "text" at bounding box center [105, 20] width 114 height 8
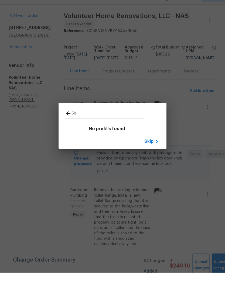
type input "S"
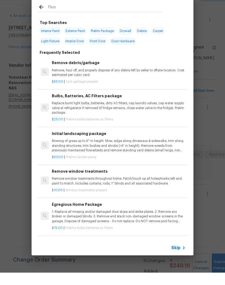
type input "Floor"
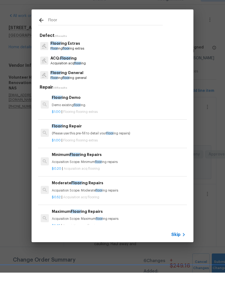
click at [75, 53] on p "Floor ing Extras" at bounding box center [67, 56] width 34 height 6
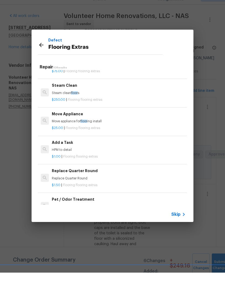
scroll to position [108, 0]
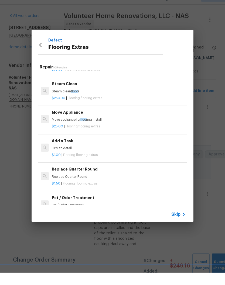
click at [91, 179] on div "Replace Quarter Round Replace Quarter Round" at bounding box center [119, 185] width 134 height 13
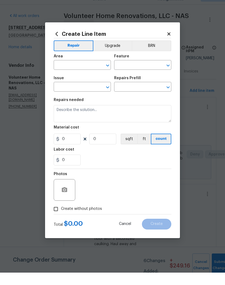
type input "Overall Flooring"
type input "Flooring Extras"
type input "Replace Quarter Round $1.50"
type textarea "Replace Quarter Round"
type input "1.5"
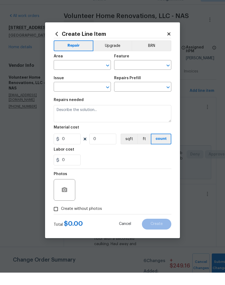
type input "1"
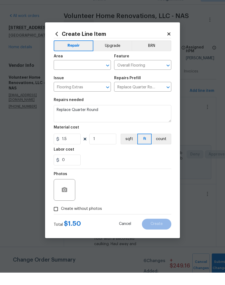
click at [94, 74] on input "text" at bounding box center [75, 78] width 42 height 8
click at [75, 85] on li "Dining Room" at bounding box center [82, 89] width 57 height 9
type input "Dining Room"
click at [111, 117] on textarea "Replace Quarter Round" at bounding box center [112, 125] width 117 height 17
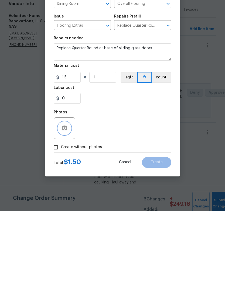
click at [68, 196] on button "button" at bounding box center [64, 202] width 13 height 13
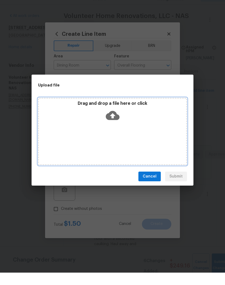
click at [132, 121] on div "Drag and drop a file here or click" at bounding box center [112, 124] width 147 height 23
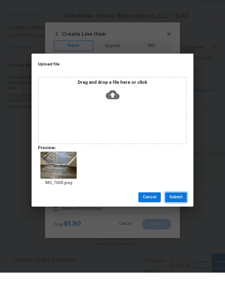
click at [179, 206] on span "Submit" at bounding box center [175, 209] width 13 height 7
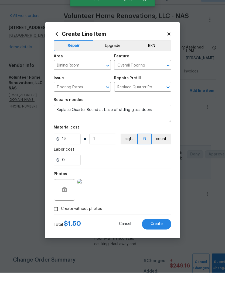
click at [93, 192] on img at bounding box center [88, 203] width 22 height 22
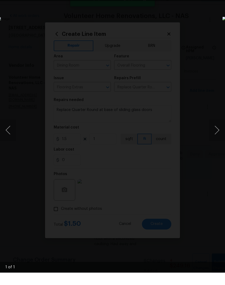
click at [217, 10] on div "Lightbox" at bounding box center [112, 142] width 225 height 285
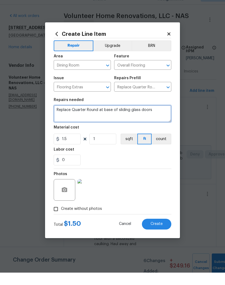
click at [74, 117] on textarea "Replace Quarter Round at base of sliding glass doors" at bounding box center [112, 125] width 117 height 17
click at [102, 117] on textarea "Replace full piece of damaged Quarter Round at base of sliding glass doors" at bounding box center [112, 125] width 117 height 17
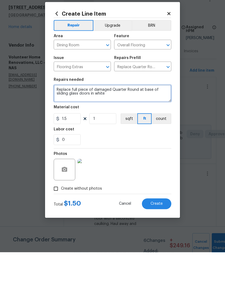
type textarea "Replace full piece of damaged Quarter Round at base of sliding glass doors in w…"
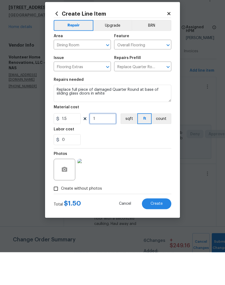
click at [108, 146] on input "1" at bounding box center [102, 151] width 27 height 11
type input "5"
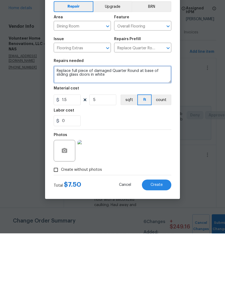
click at [112, 117] on textarea "Replace full piece of damaged Quarter Round at base of sliding glass doors in w…" at bounding box center [112, 125] width 117 height 17
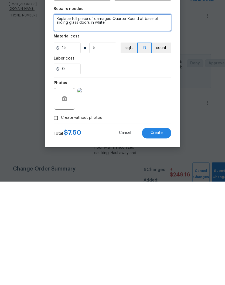
type textarea "Replace full piece of damaged Quarter Round at base of sliding glass doors in w…"
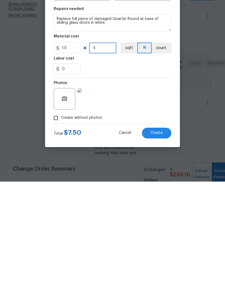
click at [105, 146] on input "5" at bounding box center [102, 151] width 27 height 11
type input "10"
click at [159, 234] on span "Create" at bounding box center [156, 236] width 12 height 4
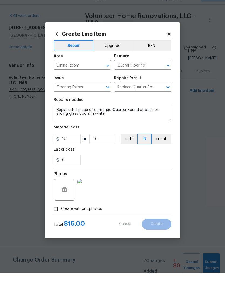
type input "0"
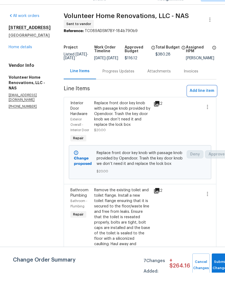
click at [201, 100] on span "Add line item" at bounding box center [201, 103] width 25 height 7
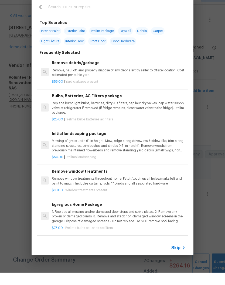
click at [126, 16] on input "text" at bounding box center [105, 20] width 114 height 8
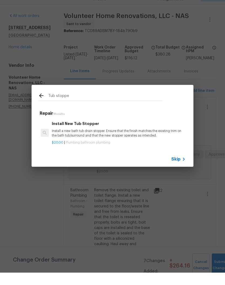
type input "Tub stopper"
click at [93, 133] on div "Install New Tub Stopper Install a new bath tub drain stopper. Ensure that the f…" at bounding box center [119, 142] width 134 height 18
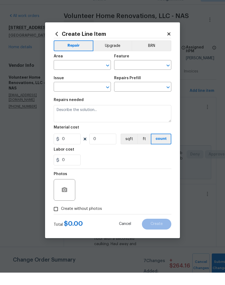
type input "Plumbing"
type input "Bathroom Plumbing"
type textarea "Install a new bath tub drain stopper. Ensure that the finish matches the existi…"
type input "1"
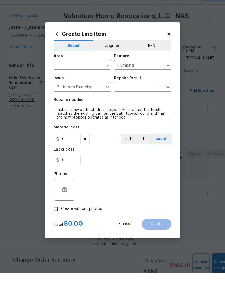
type input "Install New Tub Stopper $20.00"
type input "20"
click at [95, 74] on input "text" at bounding box center [75, 78] width 42 height 8
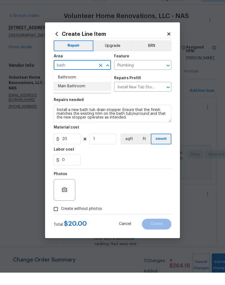
click at [79, 94] on li "Main Bathroom" at bounding box center [82, 98] width 57 height 9
type input "Main Bathroom"
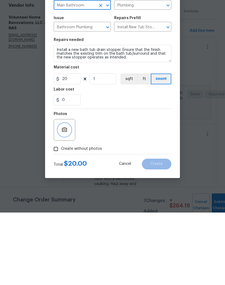
click at [66, 200] on icon "button" at bounding box center [64, 202] width 5 height 5
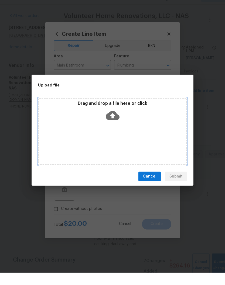
click at [140, 123] on div "Drag and drop a file here or click" at bounding box center [112, 124] width 147 height 23
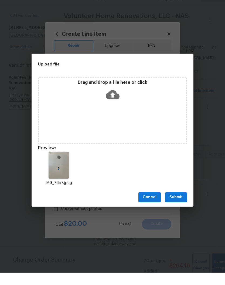
click at [175, 206] on span "Submit" at bounding box center [175, 209] width 13 height 7
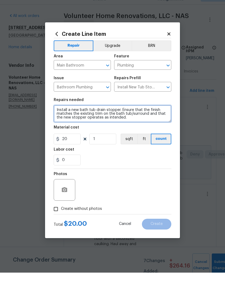
click at [56, 117] on textarea "Install a new bath tub drain stopper. Ensure that the finish matches the existi…" at bounding box center [112, 125] width 117 height 17
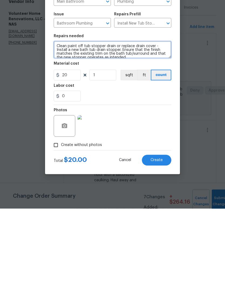
type textarea "Clean paint off tub stopper drain or replace drain cover - Install a new bath t…"
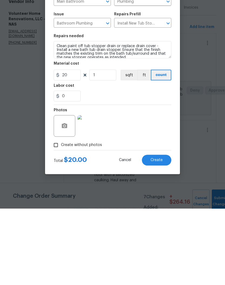
click at [90, 192] on img at bounding box center [88, 203] width 22 height 22
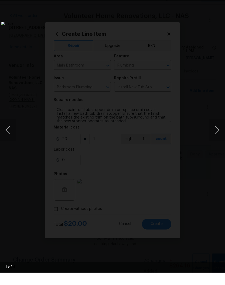
click at [218, 132] on button "Next image" at bounding box center [217, 143] width 16 height 22
click at [217, 0] on li "Lightbox" at bounding box center [214, 6] width 11 height 13
click at [172, 34] on img "Lightbox" at bounding box center [86, 142] width 171 height 217
click at [219, 3] on div "Lightbox" at bounding box center [112, 142] width 225 height 285
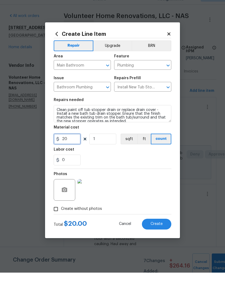
click at [76, 146] on input "20" at bounding box center [67, 151] width 27 height 11
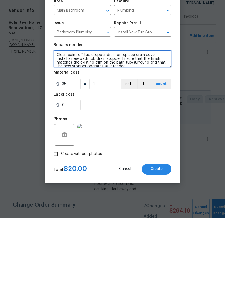
click at [157, 117] on textarea "Clean paint off tub stopper drain or replace drain cover - Install a new bath t…" at bounding box center [112, 125] width 117 height 17
type input "35"
type textarea "Install a new bath tub drain stopper. Ensure that the finish matches the existi…"
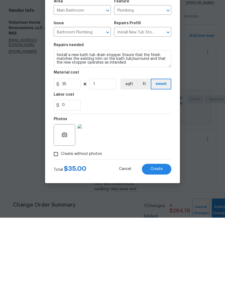
click at [158, 234] on span "Create" at bounding box center [156, 236] width 12 height 4
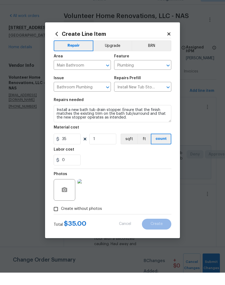
type input "0"
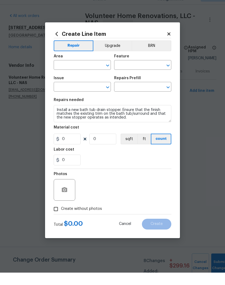
scroll to position [0, 0]
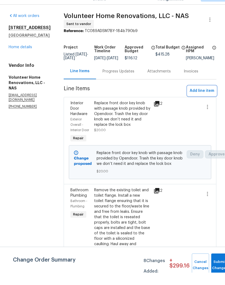
click at [203, 100] on span "Add line item" at bounding box center [201, 103] width 25 height 7
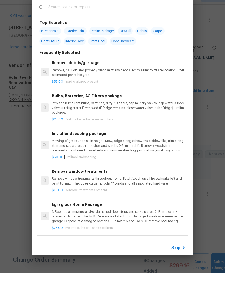
click at [105, 16] on input "text" at bounding box center [105, 20] width 114 height 8
type input "Demo"
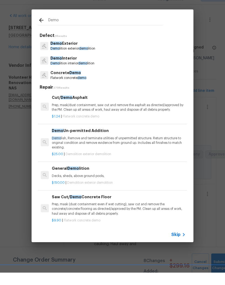
click at [75, 68] on p "Demo Interior" at bounding box center [72, 71] width 44 height 6
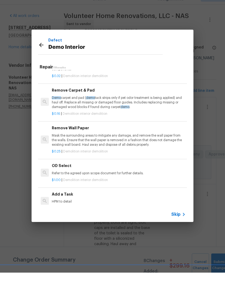
scroll to position [242, 0]
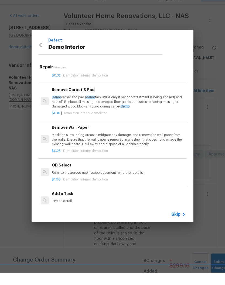
click at [66, 203] on div "Add a Task HPM to detail" at bounding box center [119, 209] width 134 height 13
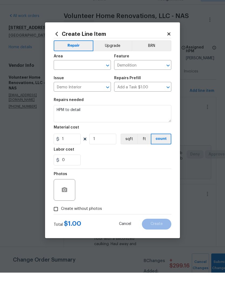
click at [93, 74] on input "text" at bounding box center [75, 78] width 42 height 8
click at [67, 85] on li "Attic" at bounding box center [82, 89] width 57 height 9
type input "Attic"
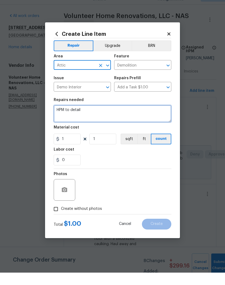
click at [95, 117] on textarea "HPM to detail" at bounding box center [112, 125] width 117 height 17
type textarea "H"
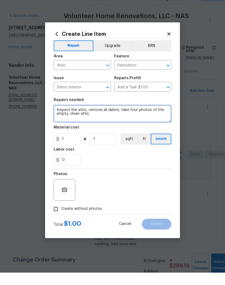
type textarea "Inspect the attic, remove all debris, take four photos of the empty, clean atti…"
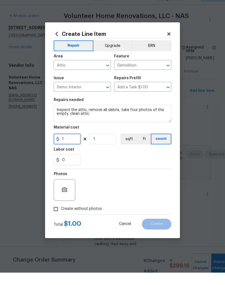
click at [72, 146] on input "1" at bounding box center [67, 151] width 27 height 11
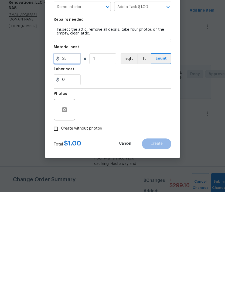
type input "25"
click at [67, 196] on button "button" at bounding box center [64, 202] width 13 height 13
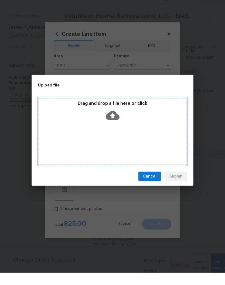
click at [129, 134] on div "Drag and drop a file here or click" at bounding box center [112, 143] width 149 height 67
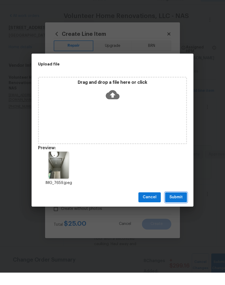
click at [179, 206] on span "Submit" at bounding box center [175, 209] width 13 height 7
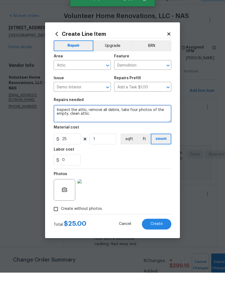
click at [69, 117] on textarea "Inspect the attic, remove all debris, take four photos of the empty, clean atti…" at bounding box center [112, 125] width 117 height 17
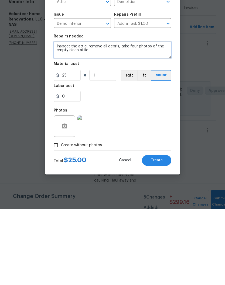
type textarea "Inspect the attic, remove all debris, take four photos of the empty clean attic."
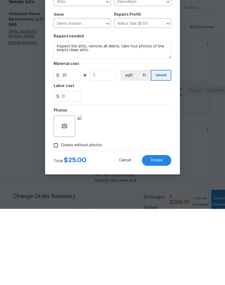
click at [160, 234] on span "Create" at bounding box center [156, 236] width 12 height 4
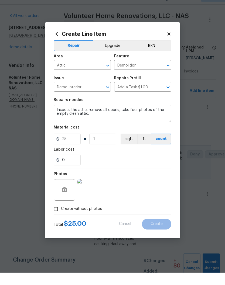
type input "0"
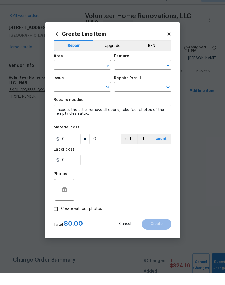
scroll to position [0, 0]
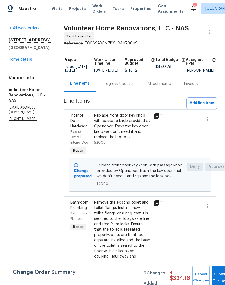
click at [209, 106] on span "Add line item" at bounding box center [201, 103] width 25 height 7
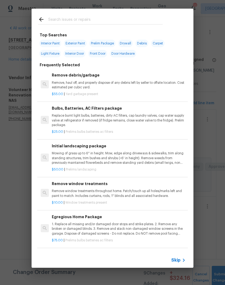
click at [106, 18] on input "text" at bounding box center [105, 20] width 114 height 8
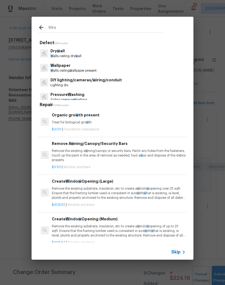
type input "Wires"
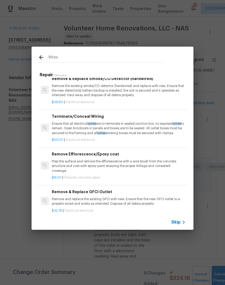
scroll to position [102, 0]
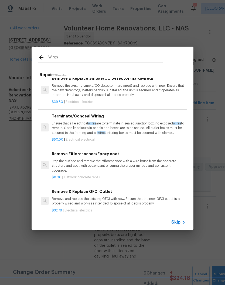
click at [86, 122] on p "Ensure that all electrical wires are to terminate in sealed junction box, no ex…" at bounding box center [119, 128] width 134 height 14
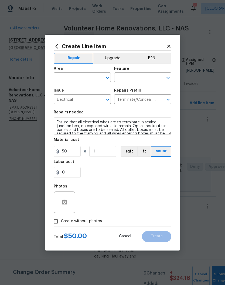
click at [97, 77] on button "Clear" at bounding box center [101, 78] width 8 height 8
click at [86, 99] on li "Exterior Overall" at bounding box center [82, 98] width 57 height 9
type input "Exterior Overall"
click at [143, 76] on input "text" at bounding box center [135, 78] width 42 height 8
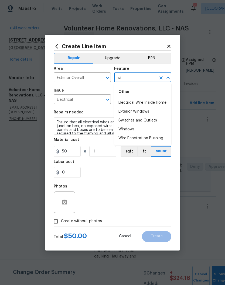
type input "w"
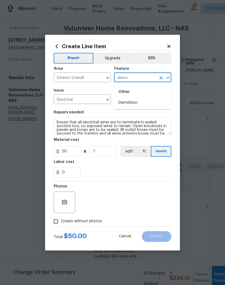
click at [136, 103] on li "Demolition" at bounding box center [142, 102] width 57 height 9
type input "Demolition"
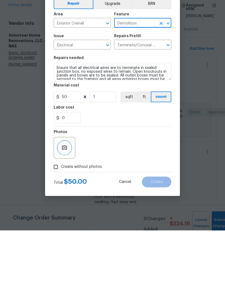
click at [69, 196] on button "button" at bounding box center [64, 202] width 13 height 13
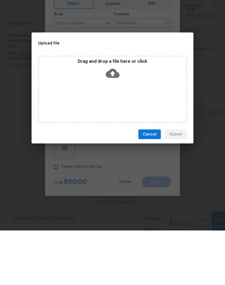
scroll to position [22, 0]
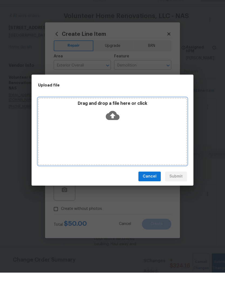
click at [145, 123] on div "Drag and drop a file here or click" at bounding box center [112, 124] width 147 height 23
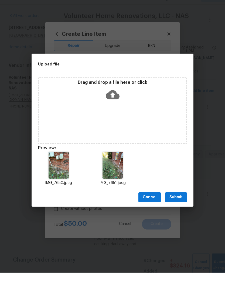
click at [180, 206] on span "Submit" at bounding box center [175, 209] width 13 height 7
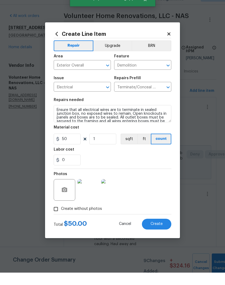
click at [158, 234] on span "Create" at bounding box center [156, 236] width 12 height 4
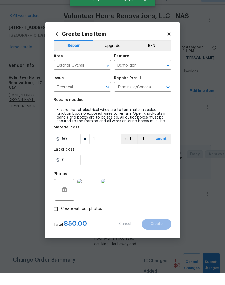
type input "0"
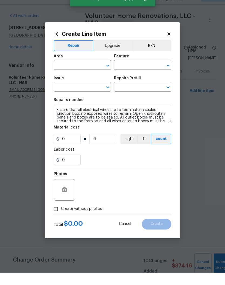
scroll to position [0, 0]
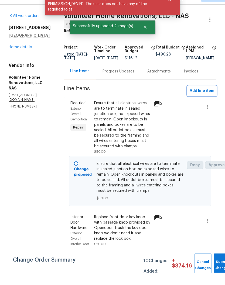
click at [204, 100] on span "Add line item" at bounding box center [201, 103] width 25 height 7
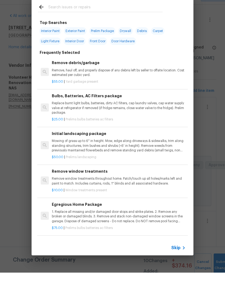
click at [90, 16] on input "text" at bounding box center [105, 20] width 114 height 8
type input "Down"
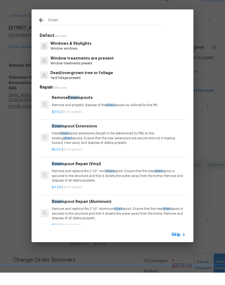
click at [94, 144] on p "Install down spout extensions (length to be determined by PM) on the existing d…" at bounding box center [119, 151] width 134 height 14
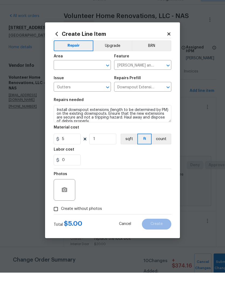
click at [90, 74] on input "text" at bounding box center [75, 78] width 42 height 8
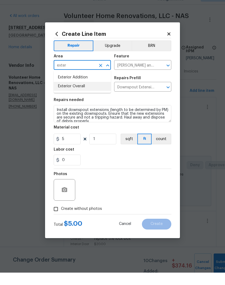
click at [83, 94] on li "Exterior Overall" at bounding box center [82, 98] width 57 height 9
type input "Exterior Overall"
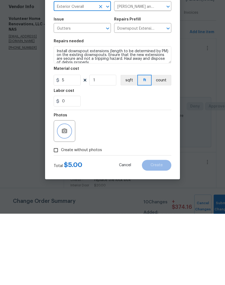
click at [67, 200] on icon "button" at bounding box center [64, 202] width 5 height 5
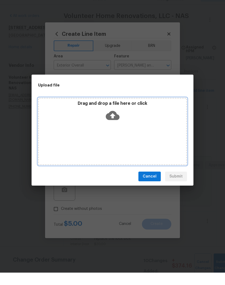
click at [140, 120] on div "Drag and drop a file here or click" at bounding box center [112, 124] width 147 height 23
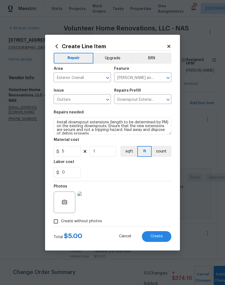
scroll to position [35, 0]
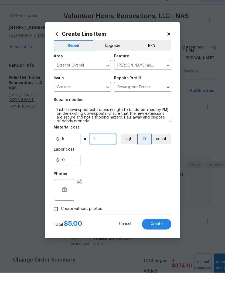
click at [105, 146] on input "1" at bounding box center [102, 151] width 27 height 11
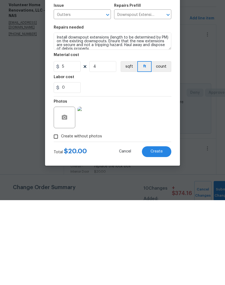
click at [150, 181] on div "Photos" at bounding box center [112, 198] width 117 height 35
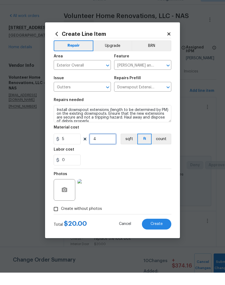
click at [103, 146] on input "4" at bounding box center [102, 151] width 27 height 11
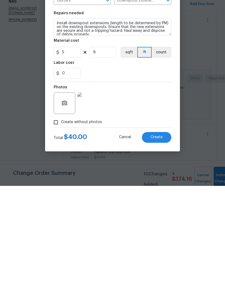
click at [160, 234] on span "Create" at bounding box center [156, 236] width 12 height 4
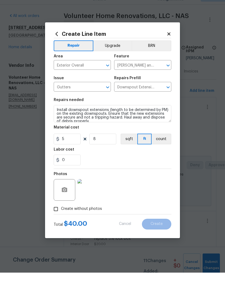
type input "0"
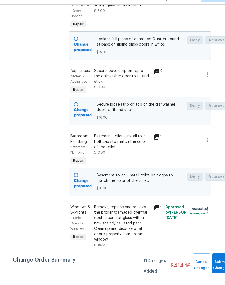
scroll to position [927, 0]
click at [144, 156] on div "Basement toilet - Install toilet bolt caps to match the color of the toilet." at bounding box center [122, 154] width 56 height 16
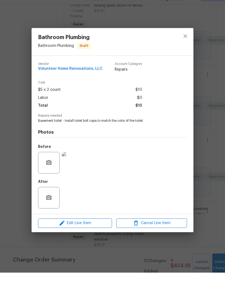
click at [76, 165] on img at bounding box center [73, 175] width 22 height 22
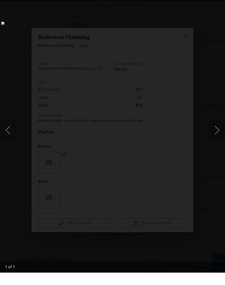
click at [217, 2] on div "Lightbox" at bounding box center [112, 142] width 225 height 285
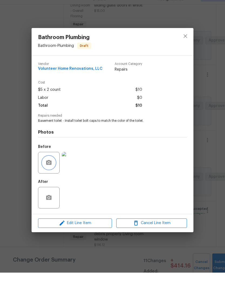
click at [51, 169] on button "button" at bounding box center [48, 175] width 13 height 13
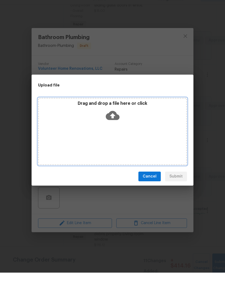
click at [127, 124] on div "Drag and drop a file here or click" at bounding box center [112, 143] width 149 height 67
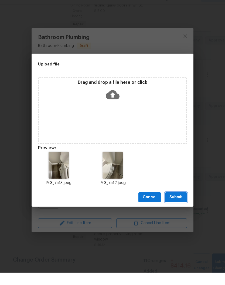
click at [179, 206] on span "Submit" at bounding box center [175, 209] width 13 height 7
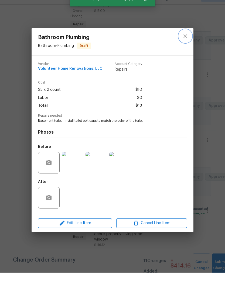
click at [185, 45] on icon "close" at bounding box center [185, 48] width 6 height 6
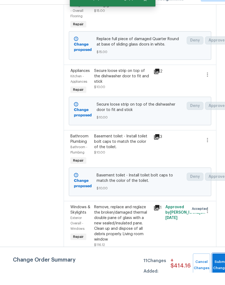
click at [216, 266] on button "Submit Changes" at bounding box center [220, 277] width 17 height 23
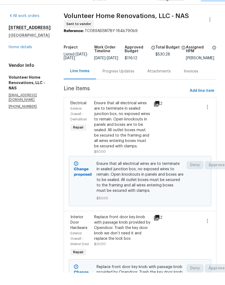
scroll to position [0, 0]
click at [127, 81] on div "Progress Updates" at bounding box center [118, 83] width 32 height 5
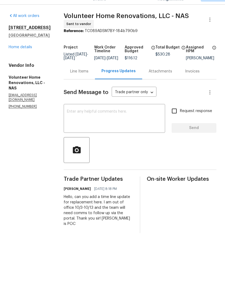
click at [128, 122] on textarea at bounding box center [114, 131] width 95 height 19
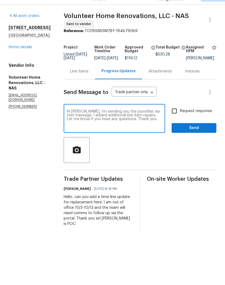
type textarea "Hi Sean, i’m sending you the punchlist via text message. I added additional lin…"
click at [201, 137] on span "Send" at bounding box center [194, 140] width 36 height 7
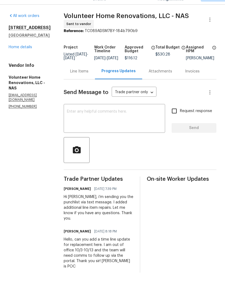
click at [88, 81] on div "Line Items" at bounding box center [79, 83] width 18 height 5
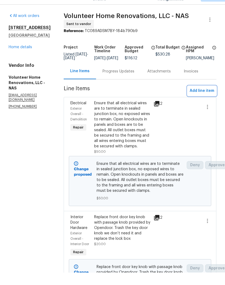
click at [204, 100] on span "Add line item" at bounding box center [201, 103] width 25 height 7
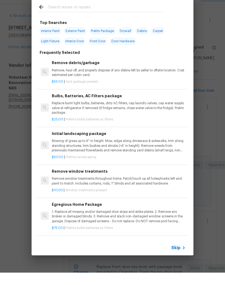
click at [101, 16] on input "text" at bounding box center [105, 20] width 114 height 8
type input "Pressure"
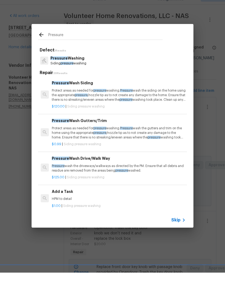
click at [82, 68] on p "Pressure Washing" at bounding box center [68, 71] width 36 height 6
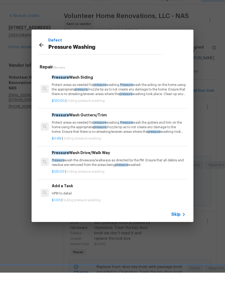
click at [68, 195] on div "Add a Task HPM to detail" at bounding box center [119, 201] width 134 height 13
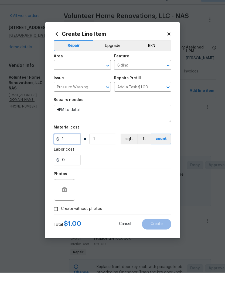
click at [72, 146] on input "1" at bounding box center [67, 151] width 27 height 11
type input "25"
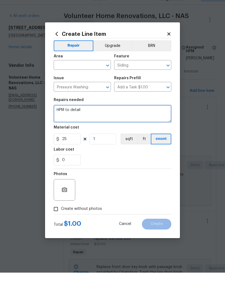
click at [92, 117] on textarea "HPM to detail" at bounding box center [112, 125] width 117 height 17
type textarea "H"
type textarea "Pressure wash the concrete HVAC pad. Do not soak or get water into the HVAC uni…"
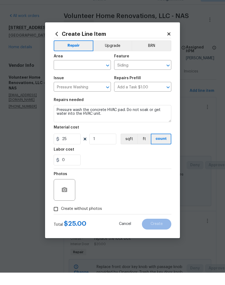
click at [117, 167] on div "0" at bounding box center [112, 172] width 117 height 11
click at [67, 200] on icon "button" at bounding box center [64, 202] width 5 height 5
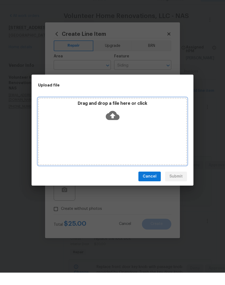
click at [148, 132] on div "Drag and drop a file here or click" at bounding box center [112, 143] width 149 height 67
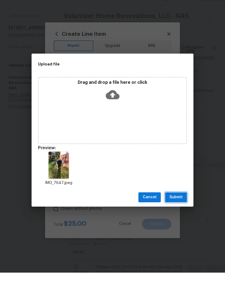
click at [179, 206] on span "Submit" at bounding box center [175, 209] width 13 height 7
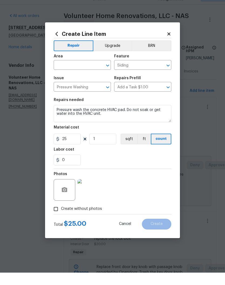
click at [95, 74] on input "text" at bounding box center [75, 78] width 42 height 8
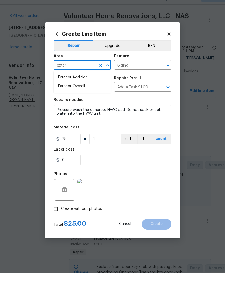
click at [84, 94] on li "Exterior Overall" at bounding box center [82, 98] width 57 height 9
type input "Exterior Overall"
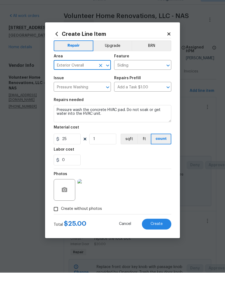
click at [164, 74] on button "Open" at bounding box center [168, 78] width 8 height 8
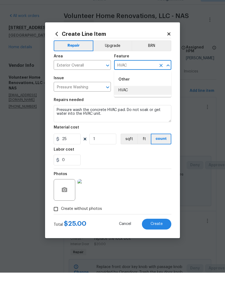
click at [126, 98] on li "HVAC" at bounding box center [142, 102] width 57 height 9
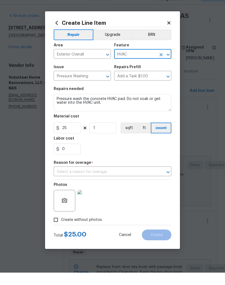
type input "HVAC"
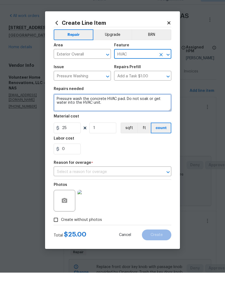
click at [123, 106] on textarea "Pressure wash the concrete HVAC pad. Do not soak or get water into the HVAC uni…" at bounding box center [112, 114] width 117 height 17
type textarea "Pressure wash the concrete HVAC pad removing algae. Do not soak or get water in…"
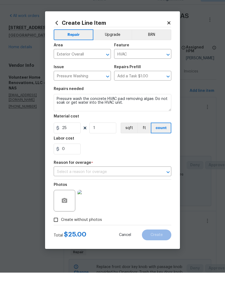
click at [129, 156] on div "0" at bounding box center [112, 161] width 117 height 11
click at [168, 181] on icon "Open" at bounding box center [168, 184] width 6 height 6
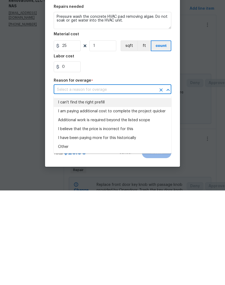
click at [99, 193] on li "I can't find the right prefill" at bounding box center [112, 197] width 117 height 9
type input "I can't find the right prefill"
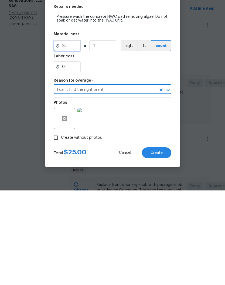
click at [72, 135] on input "25" at bounding box center [67, 140] width 27 height 11
type input "35"
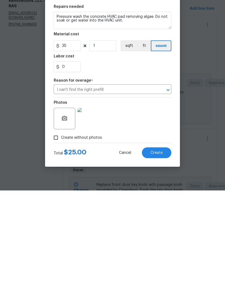
click at [153, 192] on div "Photos" at bounding box center [112, 209] width 117 height 35
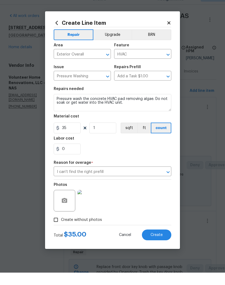
click at [159, 245] on span "Create" at bounding box center [156, 247] width 12 height 4
type input "0"
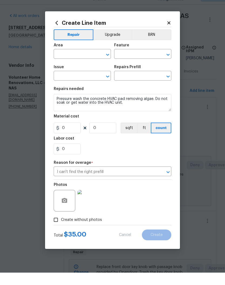
scroll to position [0, 0]
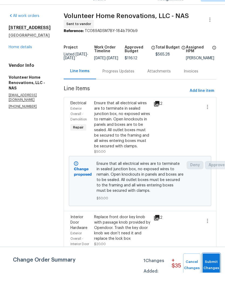
click at [212, 271] on span "Submit Changes" at bounding box center [211, 277] width 12 height 12
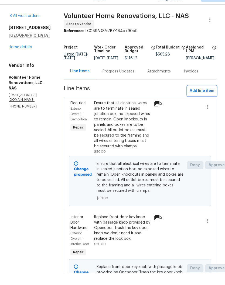
click at [206, 100] on span "Add line item" at bounding box center [201, 103] width 25 height 7
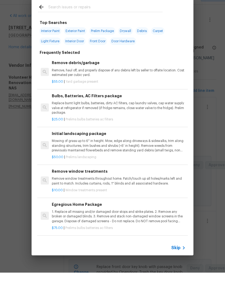
click at [102, 16] on input "text" at bounding box center [105, 20] width 114 height 8
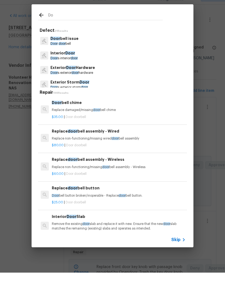
type input "D"
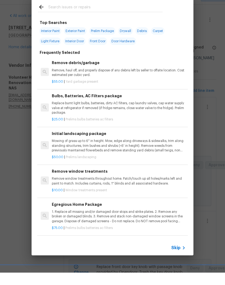
click at [41, 16] on icon at bounding box center [41, 19] width 6 height 6
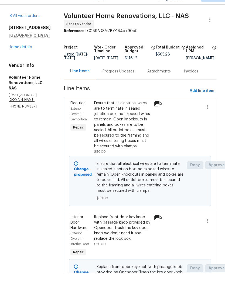
click at [26, 58] on link "Home details" at bounding box center [20, 60] width 23 height 4
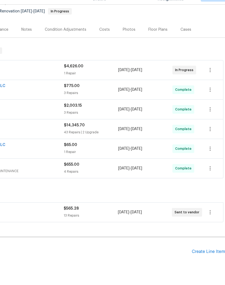
scroll to position [51, 80]
click at [211, 262] on div "Create Line Item" at bounding box center [208, 264] width 33 height 5
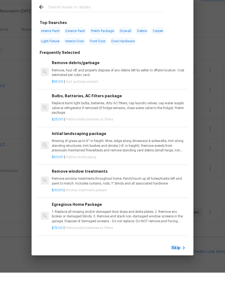
click at [113, 16] on input "text" at bounding box center [105, 20] width 114 height 8
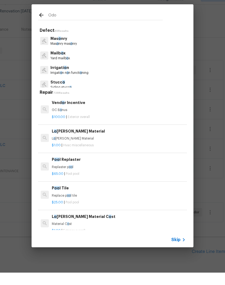
type input "Odor"
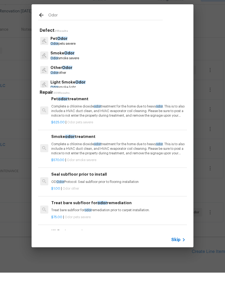
scroll to position [133, 0]
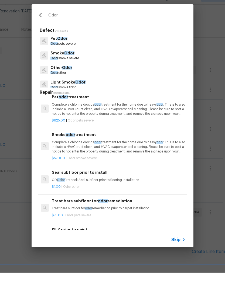
click at [84, 152] on p "Complete a chlorine dioxide odor treatment for the home due to heavy odor . Thi…" at bounding box center [119, 159] width 134 height 14
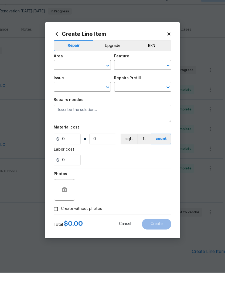
type input "Smoke Odor"
type input "Smoke odor treatment $570.00"
type textarea "Complete a chlorine dioxide odor treatment for the home due to heavy odor. This…"
type input "570"
type input "1"
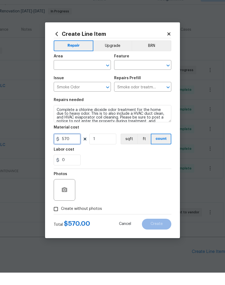
click at [77, 146] on input "570" at bounding box center [67, 151] width 27 height 11
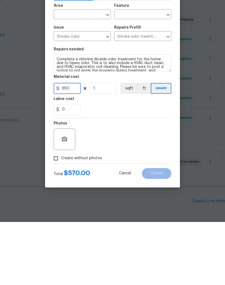
type input "650"
click at [68, 196] on button "button" at bounding box center [64, 202] width 13 height 13
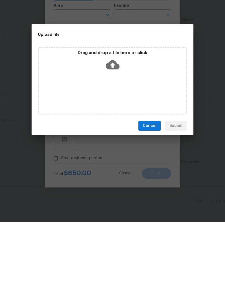
scroll to position [22, 0]
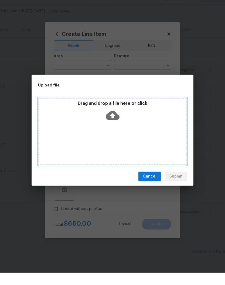
click at [130, 122] on div "Drag and drop a file here or click" at bounding box center [112, 124] width 147 height 23
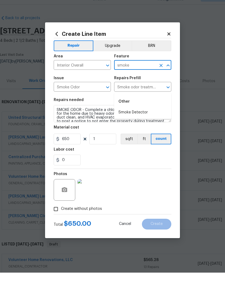
scroll to position [51, 80]
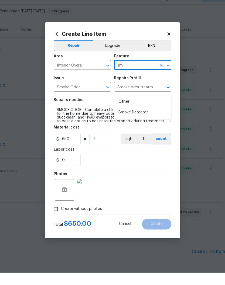
type input "s"
click at [126, 129] on li "Odor" at bounding box center [142, 133] width 57 height 9
type input "Odor"
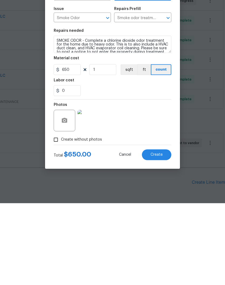
click at [161, 231] on button "Create" at bounding box center [156, 236] width 29 height 11
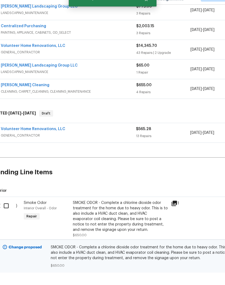
scroll to position [133, 8]
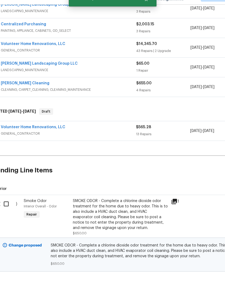
click at [10, 211] on input "checkbox" at bounding box center [8, 216] width 15 height 11
checkbox input "true"
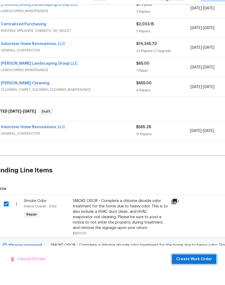
click at [205, 268] on span "Create Work Order" at bounding box center [194, 271] width 36 height 7
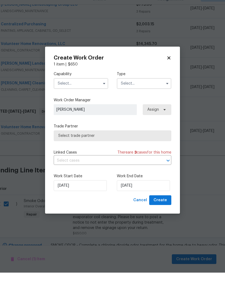
click at [94, 91] on input "text" at bounding box center [81, 96] width 54 height 11
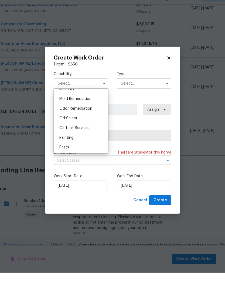
scroll to position [411, 0]
click at [89, 118] on span "Odor Remediation" at bounding box center [75, 120] width 33 height 4
type input "Odor Remediation"
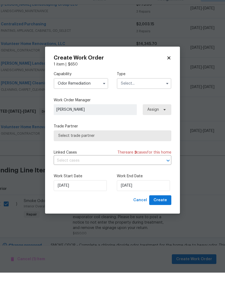
click at [151, 91] on input "text" at bounding box center [144, 96] width 54 height 11
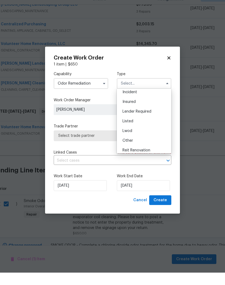
scroll to position [59, 0]
click at [143, 131] on div "Renovation" at bounding box center [144, 136] width 52 height 10
type input "Renovation"
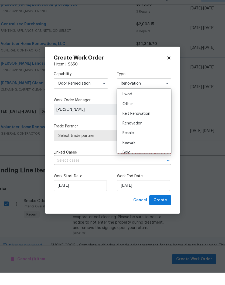
scroll to position [0, 0]
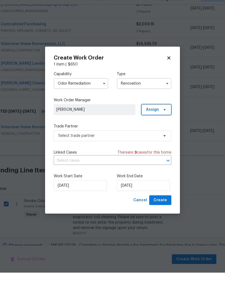
click at [166, 120] on icon at bounding box center [164, 122] width 4 height 4
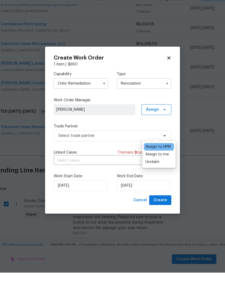
click at [161, 164] on div "Assign to me" at bounding box center [156, 166] width 23 height 5
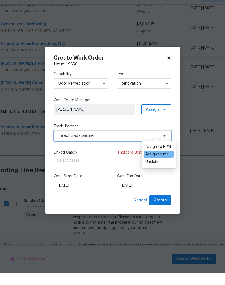
click at [119, 145] on span "Select trade partner" at bounding box center [108, 147] width 100 height 5
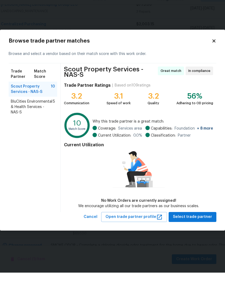
click at [37, 111] on span "BluCities Environmental & Health Services - NAS-S" at bounding box center [32, 119] width 42 height 16
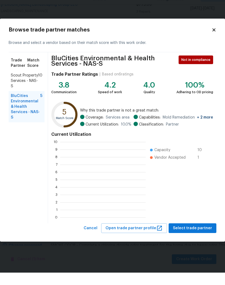
scroll to position [75, 85]
click at [197, 237] on span "Select trade partner" at bounding box center [192, 240] width 39 height 7
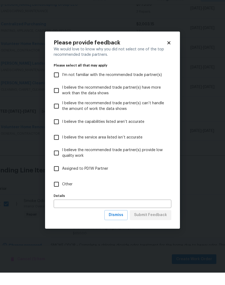
click at [57, 191] on input "Other" at bounding box center [56, 196] width 11 height 11
checkbox input "true"
click at [156, 224] on span "Submit Feedback" at bounding box center [150, 227] width 33 height 7
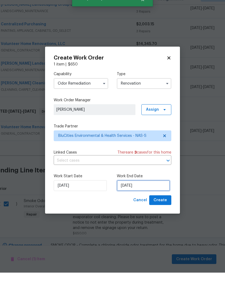
click at [151, 193] on input "[DATE]" at bounding box center [143, 198] width 53 height 11
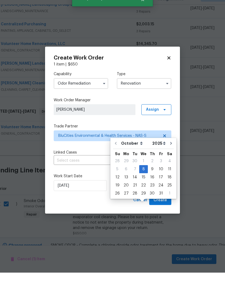
scroll to position [22, 0]
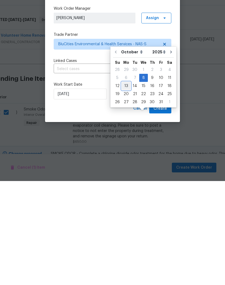
click at [127, 186] on div "13" at bounding box center [126, 190] width 9 height 8
type input "[DATE]"
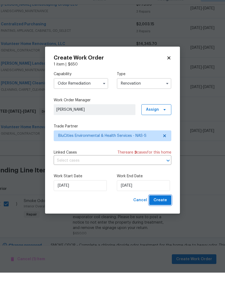
click at [163, 209] on span "Create" at bounding box center [159, 212] width 13 height 7
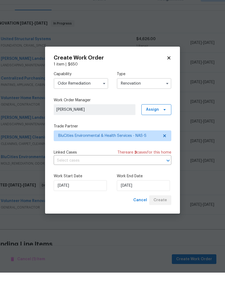
scroll to position [22, 0]
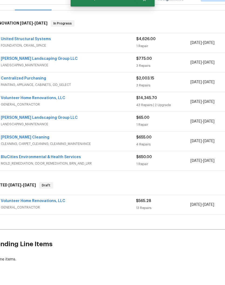
click at [45, 212] on link "Volunteer Home Renovations, LLC" at bounding box center [33, 214] width 64 height 4
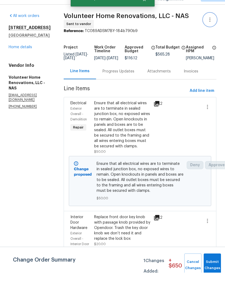
click at [210, 29] on icon "button" at bounding box center [209, 32] width 6 height 6
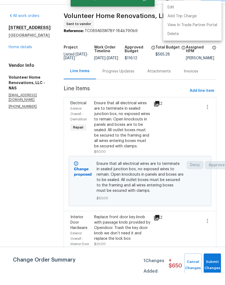
click at [177, 15] on li "Edit" at bounding box center [192, 19] width 58 height 9
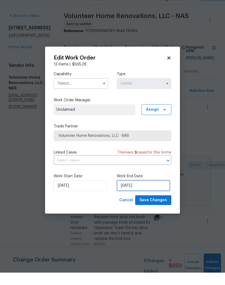
click at [152, 193] on input "[DATE]" at bounding box center [143, 198] width 53 height 11
select select "9"
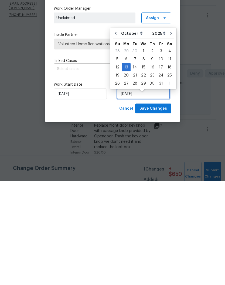
scroll to position [5, 0]
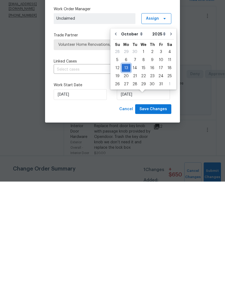
click at [127, 168] on div "13" at bounding box center [126, 172] width 9 height 8
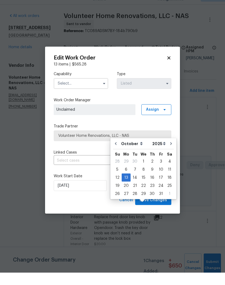
click at [95, 91] on input "text" at bounding box center [81, 96] width 54 height 11
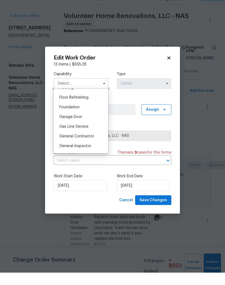
scroll to position [231, 0]
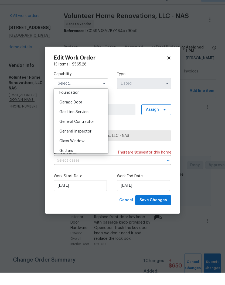
click at [91, 129] on div "General Contractor" at bounding box center [81, 134] width 52 height 10
type input "General Contractor"
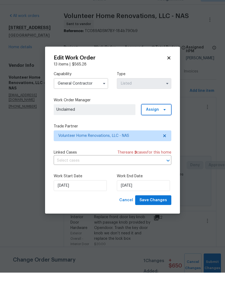
click at [165, 122] on icon at bounding box center [164, 122] width 2 height 1
click at [165, 157] on div "Assign to me" at bounding box center [156, 159] width 23 height 5
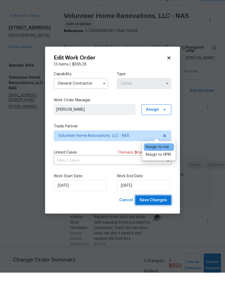
click at [159, 209] on span "Save Changes" at bounding box center [152, 212] width 27 height 7
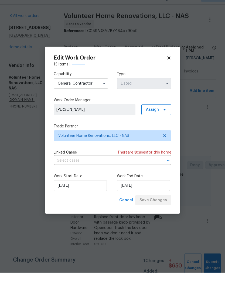
scroll to position [22, 0]
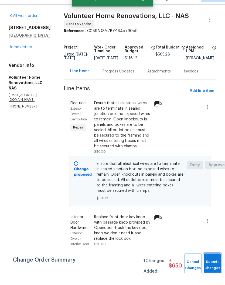
click at [212, 266] on button "Submit Changes" at bounding box center [211, 277] width 17 height 23
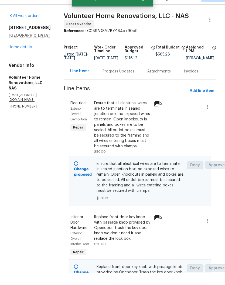
click at [24, 58] on link "Home details" at bounding box center [20, 60] width 23 height 4
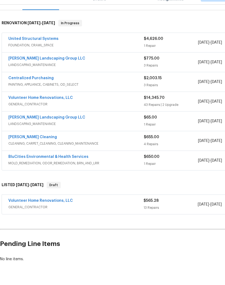
scroll to position [79, 0]
click at [64, 168] on link "BluCities Environmental & Health Services" at bounding box center [48, 170] width 80 height 4
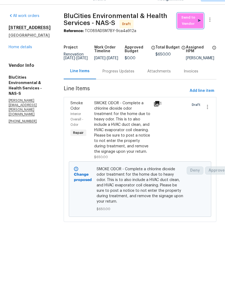
click at [192, 27] on span "Send to Vendor" at bounding box center [190, 33] width 21 height 12
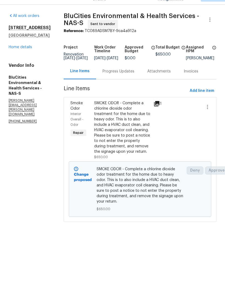
click at [123, 81] on div "Progress Updates" at bounding box center [118, 83] width 32 height 5
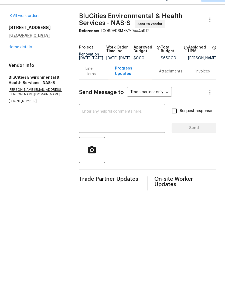
click at [123, 122] on textarea at bounding box center [121, 131] width 79 height 19
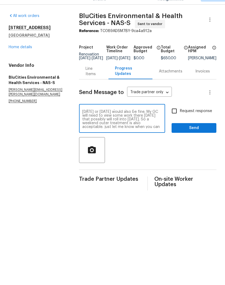
scroll to position [5, 0]
click at [158, 124] on textarea "Hi Matt, can you get in there on Friday or Saturday would also be fine. My GC w…" at bounding box center [121, 131] width 79 height 19
click at [105, 122] on textarea "Hi Matt, can you get in there on Friday or Saturday would also be fine. My GC w…" at bounding box center [121, 131] width 79 height 19
click at [124, 122] on textarea "Hi Matt, can you get in there on Friday or Saturday would also be fine. My GC w…" at bounding box center [121, 131] width 79 height 19
click at [89, 123] on textarea "Hi Matt, can you get in there on Friday or Saturday would also be fine. My GC w…" at bounding box center [121, 131] width 79 height 19
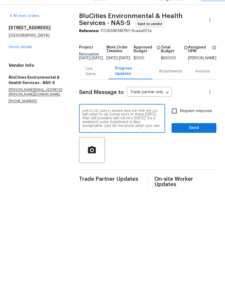
click at [149, 122] on textarea "Hi Matt, can you get in there on Friday or Saturday would also be fine. My GC w…" at bounding box center [121, 131] width 79 height 19
click at [109, 122] on textarea "Hi Matt, can you get in there on Friday or Saturday would also be fine. My GC w…" at bounding box center [121, 131] width 79 height 19
click at [160, 122] on textarea "Hi Matt, can you get in there on Friday or Saturday would also be fine. My GC w…" at bounding box center [121, 131] width 79 height 19
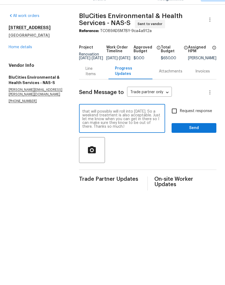
click at [127, 128] on textarea "Hi Matt, can you get in there on Friday or Saturday would also be fine. My GC w…" at bounding box center [121, 131] width 79 height 19
type textarea "Hi Matt, can you get in there on Friday or Saturday would also be fine. My GC w…"
click at [190, 137] on span "Send" at bounding box center [194, 140] width 36 height 7
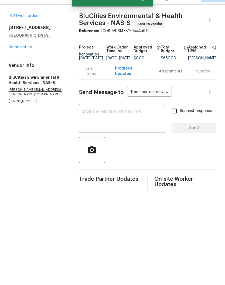
scroll to position [0, 0]
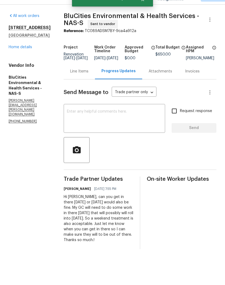
click at [25, 58] on link "Home details" at bounding box center [20, 60] width 23 height 4
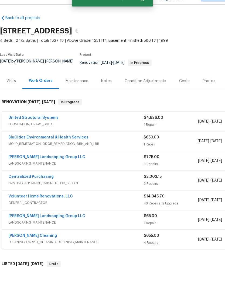
click at [109, 91] on div "Notes" at bounding box center [106, 93] width 11 height 5
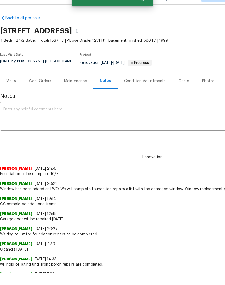
click at [64, 120] on textarea at bounding box center [152, 129] width 298 height 19
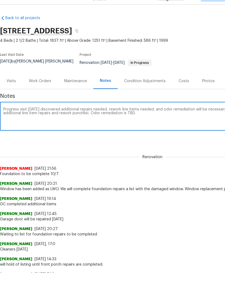
click at [122, 120] on textarea "Progress visit today discovered additional repairs needed, rework line items ne…" at bounding box center [152, 129] width 298 height 19
click at [158, 120] on textarea "Progress visit today discovered additional repairs needed, rework line items ne…" at bounding box center [152, 129] width 298 height 19
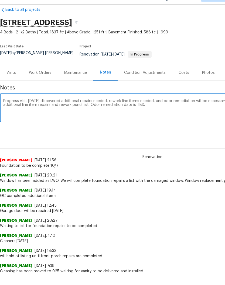
scroll to position [9, 0]
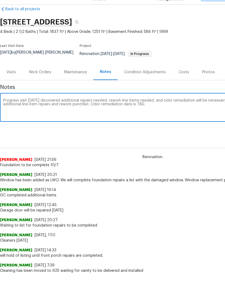
click at [88, 111] on textarea "Progress visit today discovered additional repairs needed, rework line items ne…" at bounding box center [152, 120] width 298 height 19
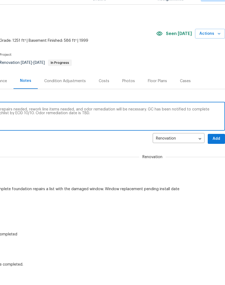
scroll to position [0, 80]
type textarea "Progress visit today discovered additional repairs needed, rework line items ne…"
click at [217, 148] on span "Add" at bounding box center [216, 151] width 9 height 7
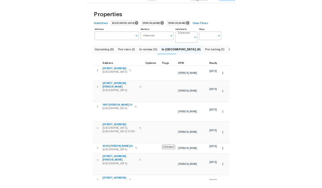
scroll to position [13, 0]
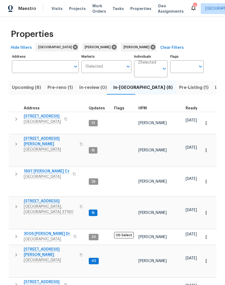
click at [107, 278] on td "14" at bounding box center [98, 289] width 25 height 22
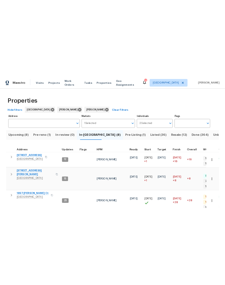
scroll to position [0, 0]
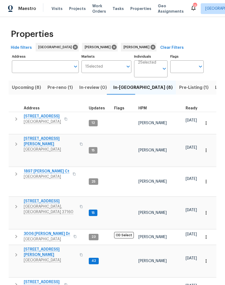
click at [47, 115] on span "[STREET_ADDRESS]" at bounding box center [42, 116] width 37 height 5
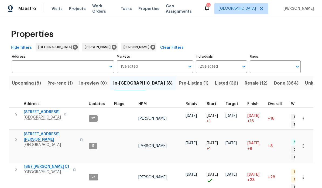
click at [40, 136] on span "[STREET_ADDRESS][PERSON_NAME]" at bounding box center [50, 136] width 53 height 11
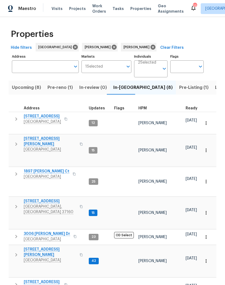
click at [44, 140] on span "[STREET_ADDRESS][PERSON_NAME]" at bounding box center [50, 141] width 53 height 11
click at [47, 170] on span "1897 [PERSON_NAME] Ct" at bounding box center [47, 171] width 46 height 5
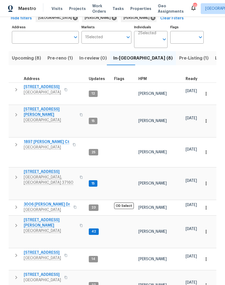
scroll to position [29, 0]
click at [49, 171] on span "[STREET_ADDRESS]" at bounding box center [50, 171] width 53 height 5
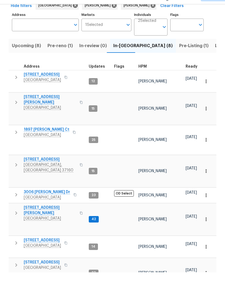
click at [44, 218] on span "501 Colburn Dr" at bounding box center [50, 223] width 53 height 11
click at [49, 202] on span "3006 Sheddan Dr" at bounding box center [47, 204] width 46 height 5
click at [44, 256] on span "Columbia, TN 38401" at bounding box center [42, 258] width 37 height 5
click at [48, 278] on span "Antioch, TN 37013" at bounding box center [42, 280] width 37 height 5
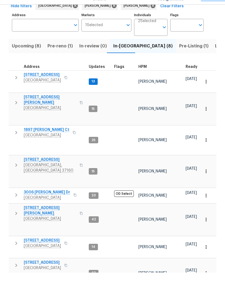
click at [50, 85] on span "630 Knollwood Dr" at bounding box center [42, 87] width 37 height 5
click at [52, 85] on span "630 Knollwood Dr" at bounding box center [42, 87] width 37 height 5
click at [52, 202] on span "3006 Sheddan Dr" at bounding box center [47, 204] width 46 height 5
click at [49, 202] on span "3006 Sheddan Dr" at bounding box center [47, 204] width 46 height 5
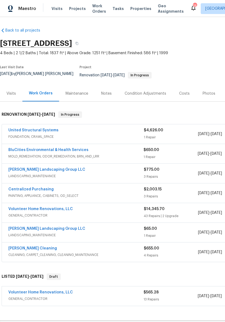
click at [96, 8] on span "Work Orders" at bounding box center [99, 8] width 14 height 11
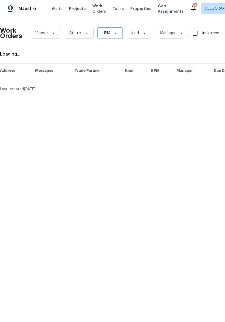
click at [110, 33] on span "HPM" at bounding box center [110, 33] width 25 height 11
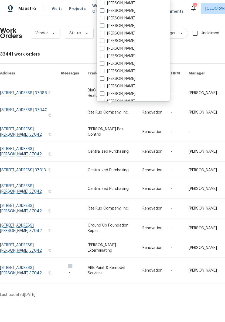
click at [130, 41] on label "Carmen Childs" at bounding box center [117, 40] width 35 height 5
click at [103, 41] on input "Carmen Childs" at bounding box center [102, 40] width 4 height 4
checkbox input "true"
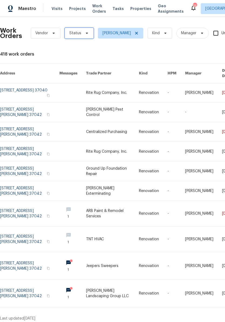
click at [83, 33] on span at bounding box center [86, 33] width 6 height 4
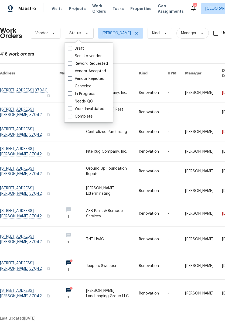
click at [91, 101] on label "Needs QC" at bounding box center [80, 101] width 25 height 5
click at [71, 101] on input "Needs QC" at bounding box center [70, 101] width 4 height 4
checkbox input "true"
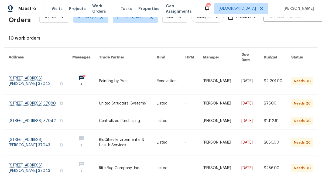
scroll to position [16, 0]
click at [38, 141] on link at bounding box center [41, 142] width 64 height 25
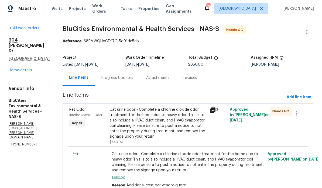
click at [177, 111] on div "Cat urine odor - Complete a chlorine dioxide odor treatment for the home due to…" at bounding box center [157, 123] width 97 height 32
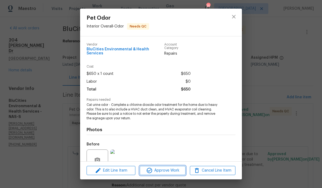
click at [175, 169] on span "Approve Work" at bounding box center [162, 170] width 42 height 7
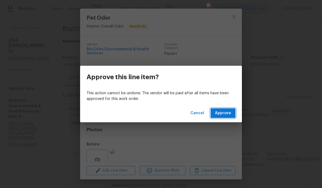
click at [224, 115] on span "Approve" at bounding box center [223, 113] width 16 height 7
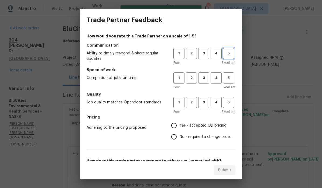
click at [224, 55] on span "5" at bounding box center [228, 53] width 10 height 6
click at [224, 80] on span "5" at bounding box center [228, 78] width 10 height 6
click at [224, 103] on span "5" at bounding box center [228, 102] width 10 height 6
click at [178, 127] on input "Yes - accepted OD pricing" at bounding box center [173, 125] width 11 height 11
radio input "true"
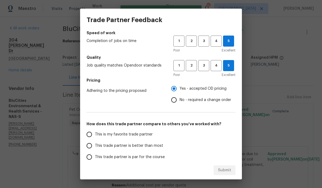
scroll to position [44, 0]
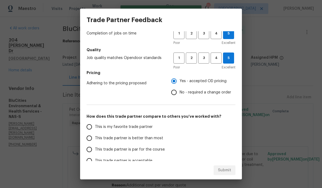
click at [90, 130] on input "This is my favorite trade partner" at bounding box center [89, 126] width 11 height 11
click at [224, 172] on span "Submit" at bounding box center [224, 170] width 13 height 7
radio input "true"
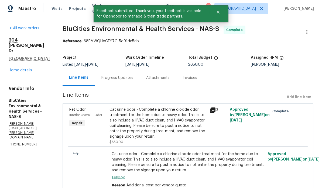
click at [24, 64] on div "All work orders 204 Melodie Dr Clarksville, TN 37043 Home details Vendor Info B…" at bounding box center [29, 86] width 41 height 121
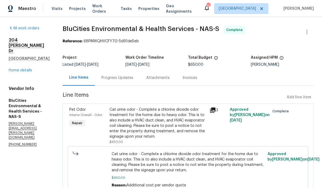
click at [108, 10] on span "Work Orders" at bounding box center [103, 8] width 22 height 11
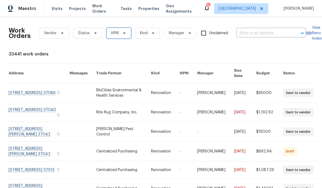
click at [124, 33] on icon at bounding box center [124, 33] width 4 height 4
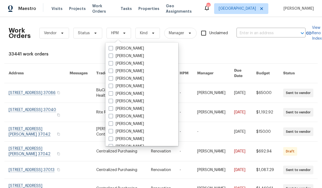
click at [140, 116] on label "[PERSON_NAME]" at bounding box center [126, 116] width 35 height 5
click at [112, 116] on input "[PERSON_NAME]" at bounding box center [111, 116] width 4 height 4
checkbox input "true"
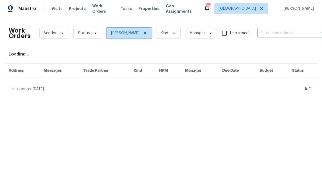
click at [144, 35] on icon at bounding box center [145, 33] width 4 height 4
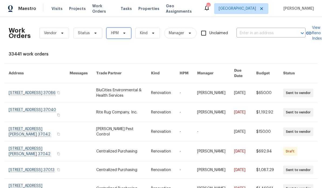
click at [125, 32] on icon at bounding box center [124, 33] width 4 height 4
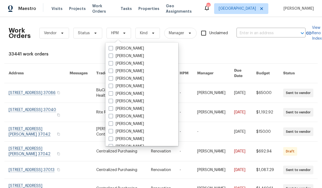
click at [140, 86] on label "Carmen Childs" at bounding box center [126, 86] width 35 height 5
click at [112, 86] on input "Carmen Childs" at bounding box center [111, 86] width 4 height 4
checkbox input "true"
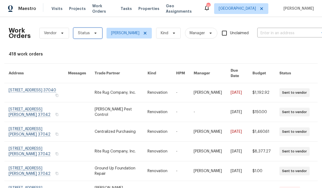
click at [96, 33] on icon at bounding box center [95, 33] width 4 height 4
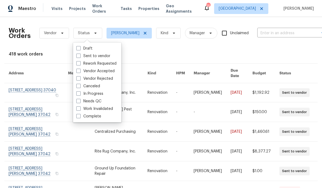
click at [100, 101] on label "Needs QC" at bounding box center [88, 101] width 25 height 5
click at [80, 101] on input "Needs QC" at bounding box center [78, 101] width 4 height 4
checkbox input "true"
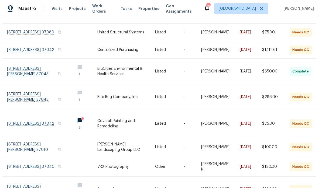
scroll to position [89, 2]
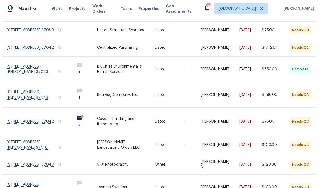
click at [40, 91] on link at bounding box center [39, 94] width 64 height 25
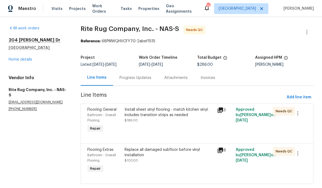
click at [180, 110] on div "Install sheet vinyl flooring - match kitchen vinyl. includes transition strips …" at bounding box center [168, 112] width 89 height 11
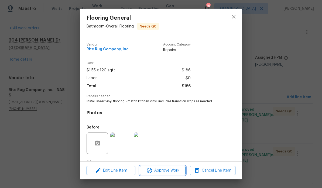
click at [173, 171] on span "Approve Work" at bounding box center [162, 170] width 42 height 7
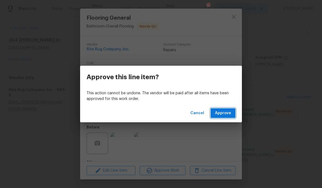
click at [224, 112] on span "Approve" at bounding box center [223, 113] width 16 height 7
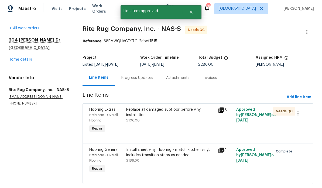
click at [182, 110] on div "Replace all damaged subfloor before vinyl installation" at bounding box center [170, 112] width 89 height 11
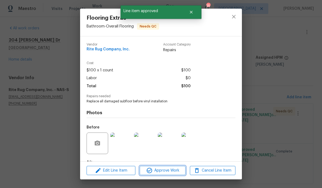
click at [174, 170] on span "Approve Work" at bounding box center [162, 170] width 42 height 7
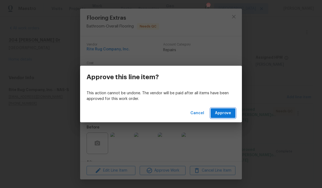
click at [224, 114] on span "Approve" at bounding box center [223, 113] width 16 height 7
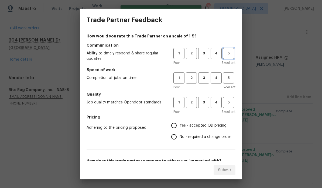
click at [224, 55] on span "5" at bounding box center [228, 53] width 10 height 6
click at [224, 77] on span "5" at bounding box center [228, 78] width 10 height 6
click at [224, 99] on span "5" at bounding box center [228, 102] width 10 height 6
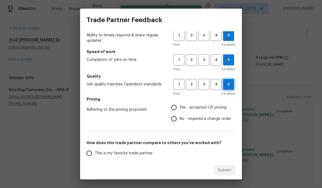
scroll to position [45, 0]
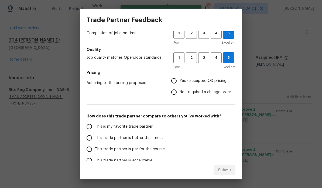
click at [178, 83] on input "Yes - accepted OD pricing" at bounding box center [173, 80] width 11 height 11
radio input "true"
click at [92, 127] on input "This is my favorite trade partner" at bounding box center [89, 126] width 11 height 11
click at [224, 170] on span "Submit" at bounding box center [224, 170] width 13 height 7
radio input "true"
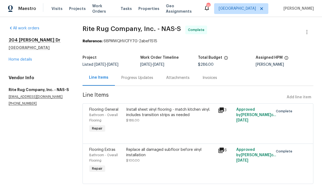
click at [103, 9] on span "Work Orders" at bounding box center [103, 8] width 22 height 11
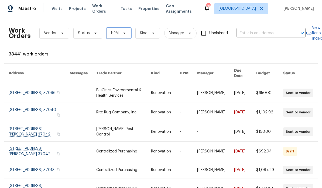
click at [122, 32] on icon at bounding box center [124, 33] width 4 height 4
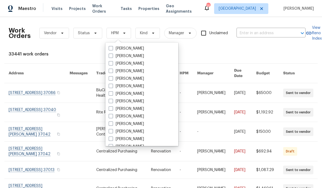
click at [136, 84] on label "Carmen Childs" at bounding box center [126, 86] width 35 height 5
click at [112, 84] on input "Carmen Childs" at bounding box center [111, 86] width 4 height 4
checkbox input "true"
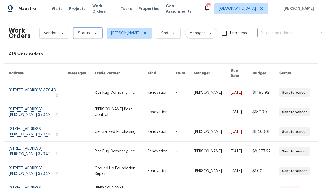
click at [93, 34] on icon at bounding box center [95, 33] width 4 height 4
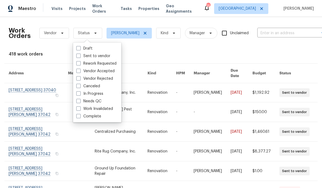
click at [100, 100] on label "Needs QC" at bounding box center [88, 101] width 25 height 5
click at [80, 100] on input "Needs QC" at bounding box center [78, 101] width 4 height 4
checkbox input "true"
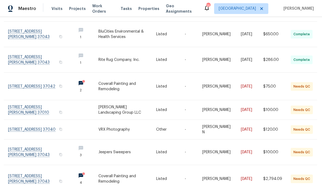
scroll to position [124, 1]
click at [44, 85] on link at bounding box center [40, 86] width 64 height 27
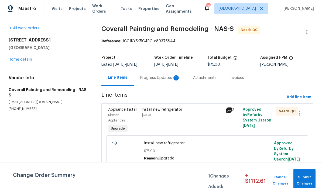
click at [161, 78] on div "Progress Updates 1" at bounding box center [160, 77] width 40 height 5
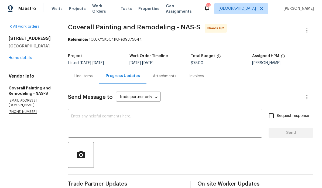
scroll to position [1, 0]
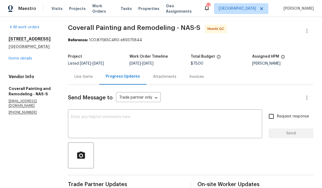
click at [93, 77] on div "Line Items" at bounding box center [83, 76] width 18 height 5
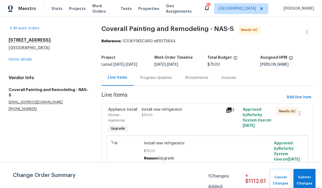
click at [162, 109] on div "Install new refrigerator" at bounding box center [181, 109] width 81 height 5
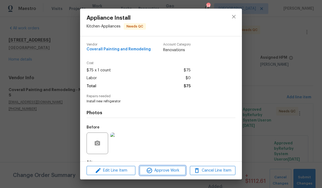
click at [172, 171] on span "Approve Work" at bounding box center [162, 170] width 42 height 7
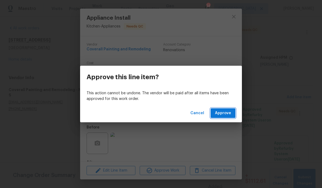
click at [224, 114] on span "Approve" at bounding box center [223, 113] width 16 height 7
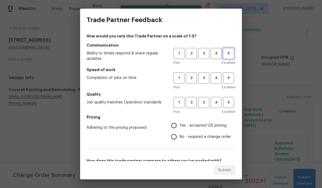
click at [224, 56] on span "5" at bounding box center [228, 53] width 10 height 6
click at [224, 78] on span "5" at bounding box center [228, 78] width 10 height 6
click at [224, 102] on span "5" at bounding box center [228, 102] width 10 height 6
click at [179, 126] on input "Yes - accepted OD pricing" at bounding box center [173, 125] width 11 height 11
radio input "true"
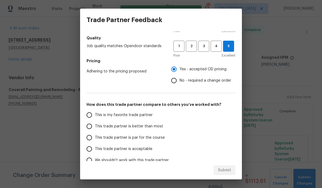
scroll to position [57, 0]
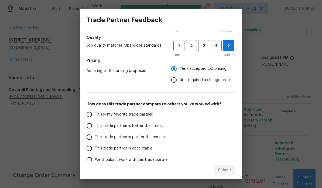
click at [92, 117] on input "This is my favorite trade partner" at bounding box center [89, 114] width 11 height 11
click at [224, 171] on span "Submit" at bounding box center [224, 170] width 13 height 7
radio input "true"
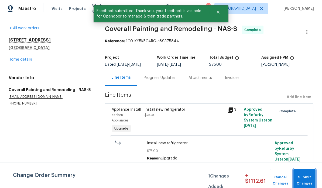
click at [224, 178] on span "Submit Changes" at bounding box center [304, 180] width 17 height 12
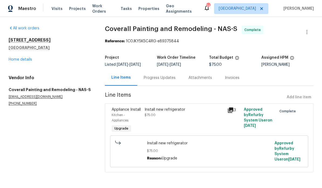
click at [106, 9] on span "Work Orders" at bounding box center [103, 8] width 22 height 11
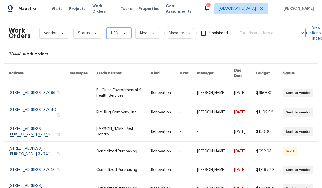
click at [124, 33] on icon at bounding box center [124, 33] width 2 height 1
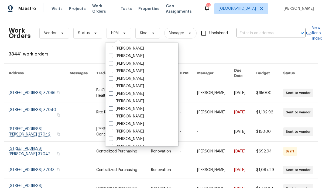
click at [136, 87] on label "Carmen Childs" at bounding box center [126, 86] width 35 height 5
click at [112, 87] on input "Carmen Childs" at bounding box center [111, 86] width 4 height 4
checkbox input "true"
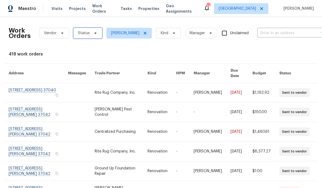
click at [92, 35] on span at bounding box center [95, 33] width 6 height 4
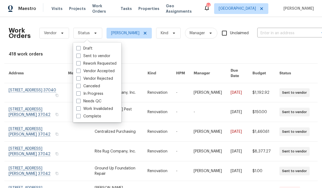
click at [100, 101] on label "Needs QC" at bounding box center [88, 101] width 25 height 5
click at [80, 101] on input "Needs QC" at bounding box center [78, 101] width 4 height 4
checkbox input "true"
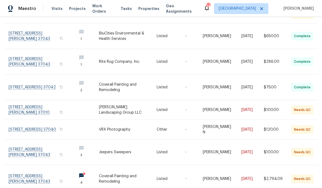
scroll to position [122, 0]
click at [40, 107] on link at bounding box center [41, 109] width 64 height 19
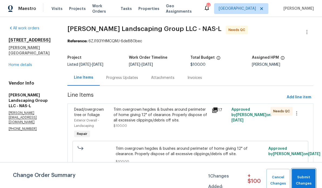
click at [224, 180] on span "Submit Changes" at bounding box center [303, 180] width 18 height 12
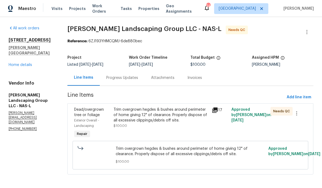
click at [175, 111] on div "Trim overgrown hegdes & bushes around perimeter of home giving 12" of clearance…" at bounding box center [160, 115] width 95 height 16
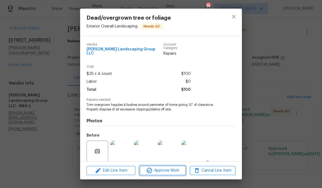
click at [164, 171] on span "Approve Work" at bounding box center [162, 170] width 42 height 7
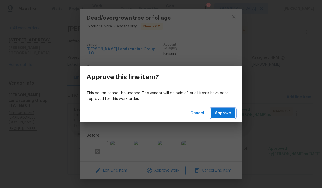
click at [224, 115] on span "Approve" at bounding box center [223, 113] width 16 height 7
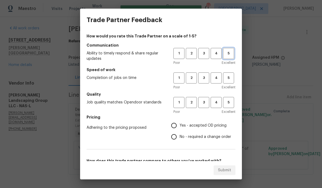
click at [224, 55] on span "5" at bounding box center [228, 53] width 10 height 6
click at [224, 78] on span "5" at bounding box center [228, 78] width 10 height 6
click at [224, 98] on button "5" at bounding box center [228, 102] width 11 height 11
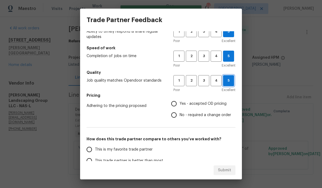
scroll to position [38, 0]
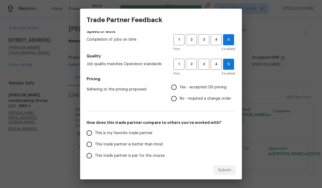
click at [178, 88] on input "Yes - accepted OD pricing" at bounding box center [173, 87] width 11 height 11
radio input "true"
click at [91, 134] on input "This is my favorite trade partner" at bounding box center [89, 132] width 11 height 11
click at [224, 171] on span "Submit" at bounding box center [224, 170] width 13 height 7
radio input "true"
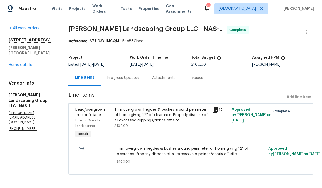
click at [105, 9] on span "Work Orders" at bounding box center [103, 8] width 22 height 11
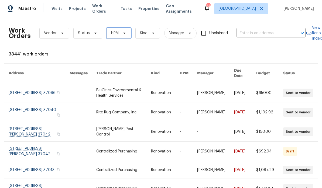
click at [123, 33] on icon at bounding box center [124, 33] width 2 height 1
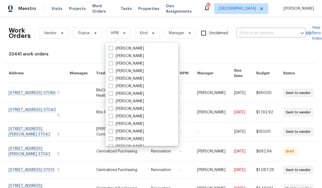
click at [139, 87] on label "Carmen Childs" at bounding box center [126, 86] width 35 height 5
click at [112, 87] on input "Carmen Childs" at bounding box center [111, 86] width 4 height 4
checkbox input "true"
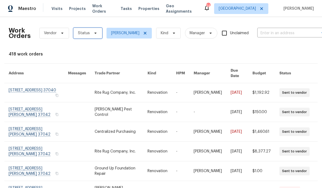
click at [93, 34] on icon at bounding box center [95, 33] width 4 height 4
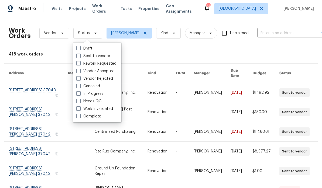
click at [99, 101] on label "Needs QC" at bounding box center [88, 101] width 25 height 5
click at [80, 101] on input "Needs QC" at bounding box center [78, 101] width 4 height 4
checkbox input "true"
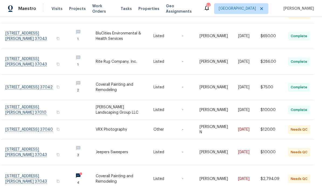
scroll to position [122, 3]
click at [39, 151] on link at bounding box center [37, 152] width 64 height 25
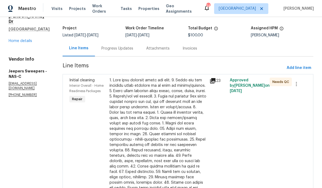
scroll to position [30, 0]
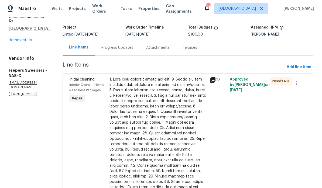
click at [183, 82] on div at bounding box center [157, 149] width 97 height 145
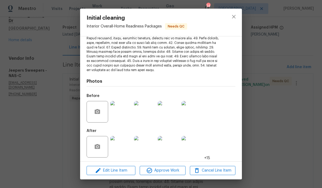
scroll to position [99, 0]
click at [170, 171] on span "Approve Work" at bounding box center [162, 170] width 42 height 7
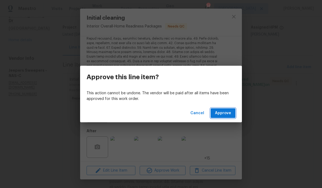
click at [224, 115] on span "Approve" at bounding box center [223, 113] width 16 height 7
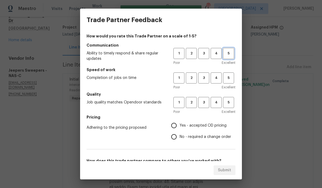
click at [224, 56] on span "5" at bounding box center [228, 53] width 10 height 6
click at [224, 76] on span "5" at bounding box center [228, 78] width 10 height 6
click at [224, 102] on span "5" at bounding box center [228, 102] width 10 height 6
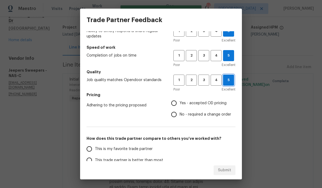
scroll to position [23, 0]
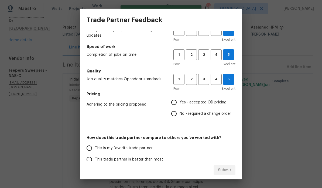
click at [177, 105] on input "Yes - accepted OD pricing" at bounding box center [173, 102] width 11 height 11
radio input "true"
click at [93, 150] on input "This is my favorite trade partner" at bounding box center [89, 148] width 11 height 11
click at [224, 170] on span "Submit" at bounding box center [224, 170] width 13 height 7
radio input "true"
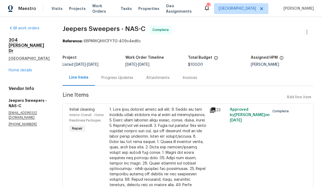
scroll to position [0, 0]
click at [105, 10] on span "Work Orders" at bounding box center [103, 8] width 22 height 11
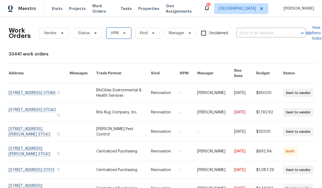
click at [123, 36] on span "HPM" at bounding box center [118, 33] width 25 height 11
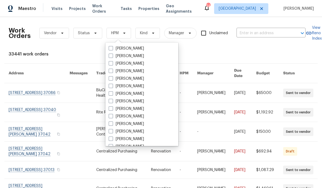
click at [137, 88] on label "Carmen Childs" at bounding box center [126, 86] width 35 height 5
click at [112, 87] on input "Carmen Childs" at bounding box center [111, 86] width 4 height 4
checkbox input "true"
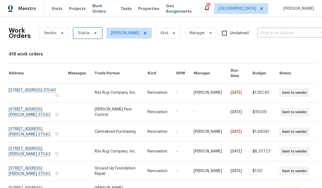
click at [93, 34] on icon at bounding box center [95, 33] width 4 height 4
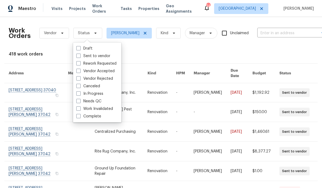
click at [101, 102] on label "Needs QC" at bounding box center [88, 101] width 25 height 5
click at [80, 102] on input "Needs QC" at bounding box center [78, 101] width 4 height 4
checkbox input "true"
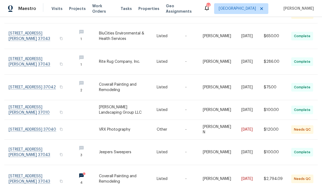
scroll to position [122, 0]
click at [48, 177] on link at bounding box center [41, 178] width 64 height 27
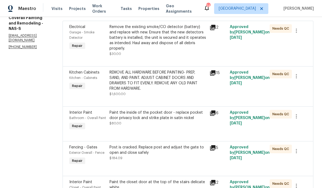
scroll to position [88, 0]
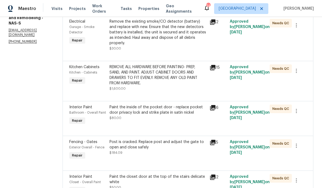
click at [190, 111] on div "Paint the inside of the pocket door - replace pocket door privacy lock and stri…" at bounding box center [157, 110] width 97 height 11
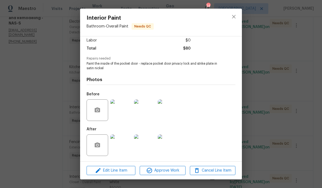
scroll to position [39, 0]
click at [125, 147] on img at bounding box center [121, 145] width 22 height 22
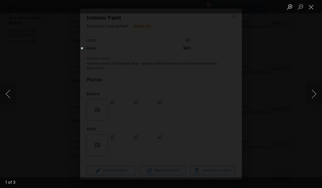
click at [224, 96] on button "Next image" at bounding box center [314, 94] width 16 height 22
click at [224, 7] on button "Close lightbox" at bounding box center [311, 6] width 11 height 9
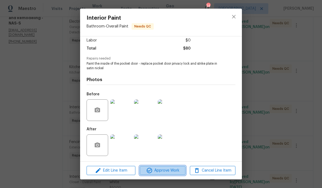
click at [169, 171] on span "Approve Work" at bounding box center [162, 170] width 42 height 7
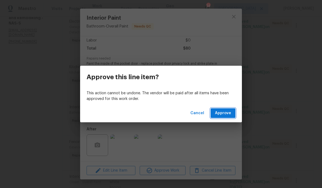
click at [224, 112] on span "Approve" at bounding box center [223, 113] width 16 height 7
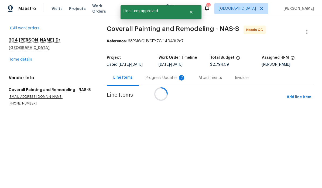
scroll to position [0, 0]
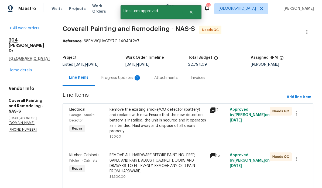
click at [191, 113] on div "Remove the existing smoke/CO detector (battery) and replace with new. Ensure th…" at bounding box center [157, 120] width 97 height 27
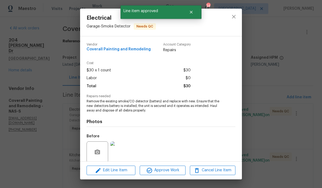
click at [124, 155] on img at bounding box center [121, 152] width 22 height 22
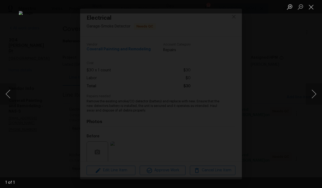
click at [224, 8] on button "Close lightbox" at bounding box center [311, 6] width 11 height 9
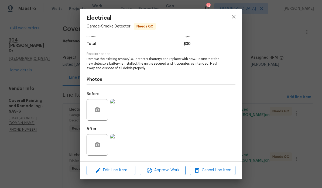
scroll to position [43, 0]
click at [123, 147] on img at bounding box center [121, 145] width 22 height 22
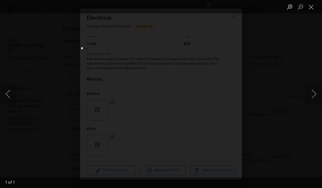
click at [224, 10] on button "Close lightbox" at bounding box center [311, 6] width 11 height 9
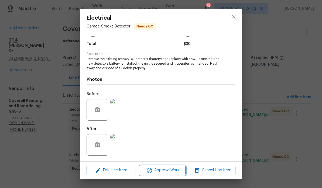
click at [171, 173] on span "Approve Work" at bounding box center [162, 170] width 42 height 7
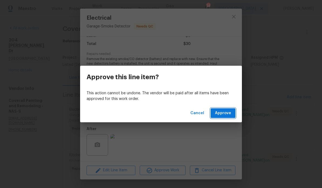
click at [224, 112] on span "Approve" at bounding box center [223, 113] width 16 height 7
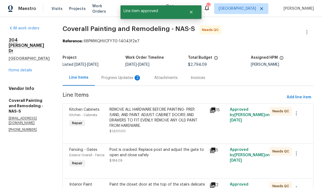
click at [199, 113] on div "REMOVE ALL HARDWARE BEFORE PAINTING- PREP, SAND, AND PAINT. ADJUST CABINET DOOR…" at bounding box center [157, 118] width 97 height 22
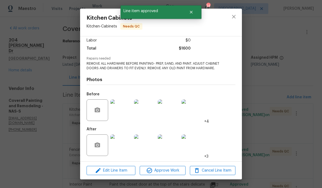
scroll to position [39, 0]
click at [125, 146] on img at bounding box center [121, 145] width 22 height 22
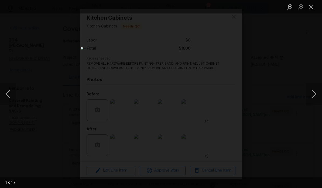
click at [224, 93] on button "Next image" at bounding box center [314, 94] width 16 height 22
click at [224, 94] on button "Next image" at bounding box center [314, 94] width 16 height 22
click at [224, 7] on button "Close lightbox" at bounding box center [311, 6] width 11 height 9
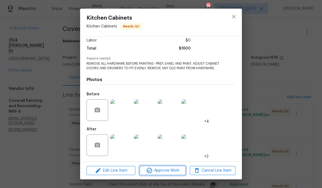
click at [171, 171] on span "Approve Work" at bounding box center [162, 170] width 42 height 7
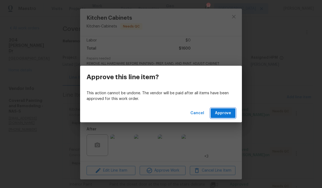
click at [224, 116] on span "Approve" at bounding box center [223, 113] width 16 height 7
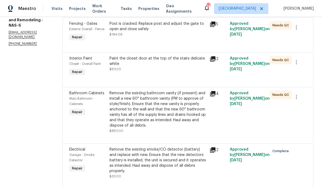
scroll to position [88, 0]
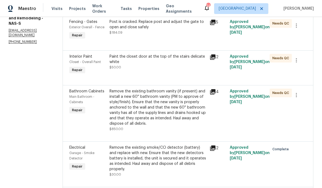
click at [188, 63] on div "Paint the closet door at the top of the stairs delicate white" at bounding box center [157, 59] width 97 height 11
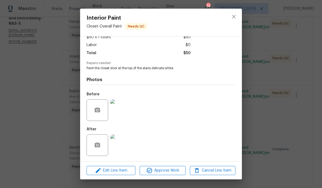
scroll to position [34, 0]
click at [125, 146] on img at bounding box center [121, 145] width 22 height 22
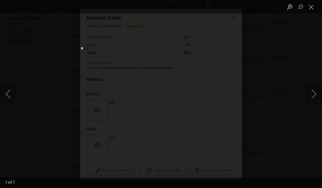
click at [224, 10] on button "Close lightbox" at bounding box center [311, 6] width 11 height 9
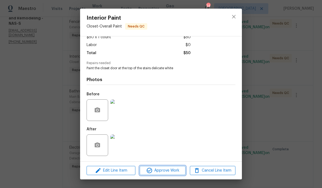
click at [171, 174] on span "Approve Work" at bounding box center [162, 170] width 42 height 7
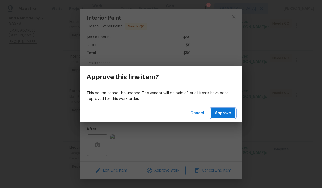
click at [224, 114] on span "Approve" at bounding box center [223, 113] width 16 height 7
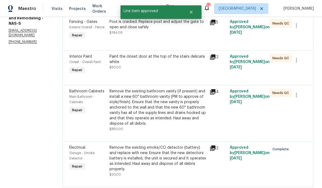
scroll to position [0, 0]
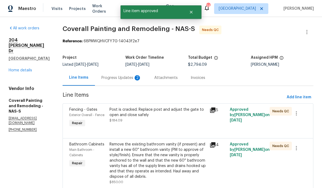
click at [183, 113] on div "Post is cracked. Replace post and adjust the gate to open and close safely" at bounding box center [157, 112] width 97 height 11
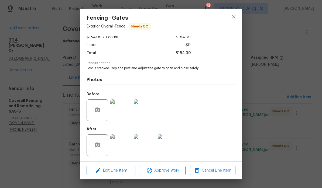
scroll to position [34, 0]
click at [126, 151] on img at bounding box center [121, 145] width 22 height 22
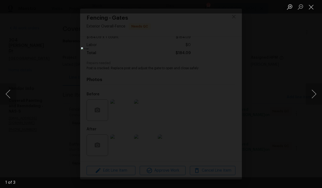
click at [224, 94] on button "Next image" at bounding box center [314, 94] width 16 height 22
click at [224, 96] on button "Next image" at bounding box center [314, 94] width 16 height 22
click at [224, 95] on button "Next image" at bounding box center [314, 94] width 16 height 22
click at [224, 8] on button "Close lightbox" at bounding box center [311, 6] width 11 height 9
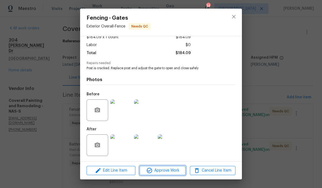
click at [170, 173] on span "Approve Work" at bounding box center [162, 170] width 42 height 7
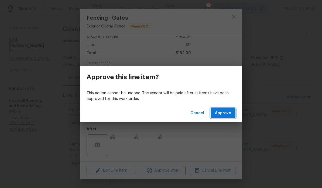
click at [222, 114] on span "Approve" at bounding box center [223, 113] width 16 height 7
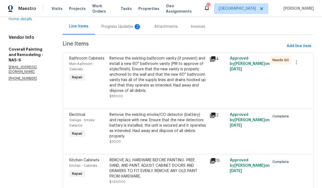
scroll to position [51, 0]
click at [141, 29] on div "Progress Updates 2" at bounding box center [121, 26] width 40 height 5
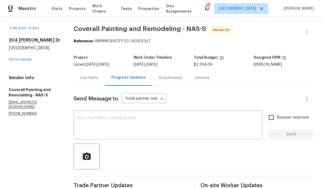
click at [28, 60] on link "Home details" at bounding box center [20, 60] width 23 height 4
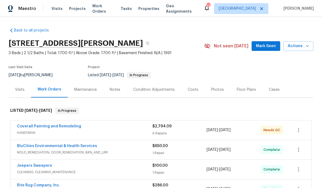
click at [224, 48] on span "Mark Seen" at bounding box center [266, 46] width 20 height 7
click at [65, 128] on link "Coverall Painting and Remodeling" at bounding box center [49, 126] width 64 height 4
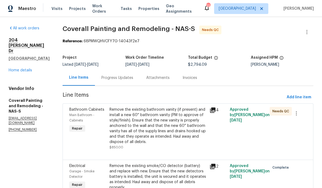
click at [168, 110] on div "Remove the existing bathroom vanity (if present) and install a new 60'' bathroo…" at bounding box center [157, 126] width 97 height 38
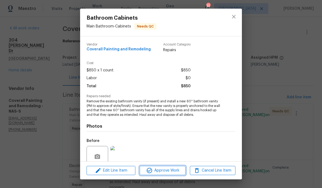
click at [165, 172] on span "Approve Work" at bounding box center [162, 170] width 42 height 7
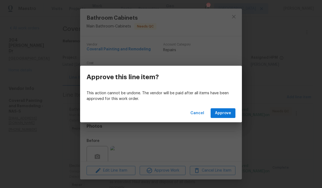
click at [224, 114] on span "Approve" at bounding box center [223, 113] width 16 height 7
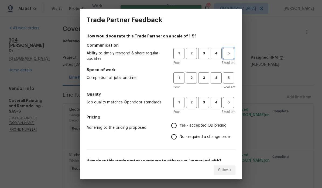
click at [224, 55] on span "5" at bounding box center [228, 53] width 10 height 6
click at [224, 79] on span "5" at bounding box center [228, 78] width 10 height 6
click at [224, 103] on span "5" at bounding box center [228, 102] width 10 height 6
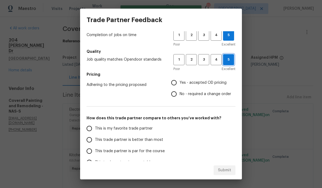
scroll to position [48, 0]
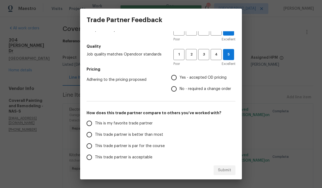
click at [178, 79] on input "Yes - accepted OD pricing" at bounding box center [173, 77] width 11 height 11
radio input "true"
click at [90, 124] on input "This is my favorite trade partner" at bounding box center [89, 123] width 11 height 11
click at [224, 170] on span "Submit" at bounding box center [224, 170] width 13 height 7
radio input "true"
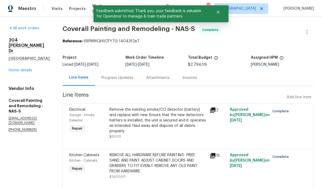
click at [28, 68] on link "Home details" at bounding box center [20, 70] width 23 height 4
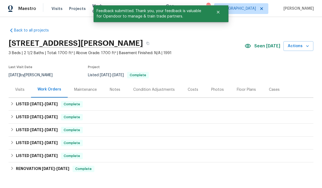
click at [116, 91] on div "Notes" at bounding box center [115, 89] width 11 height 5
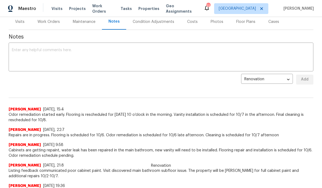
scroll to position [68, 0]
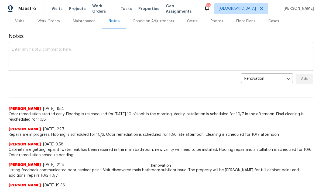
click at [81, 51] on textarea at bounding box center [161, 57] width 298 height 19
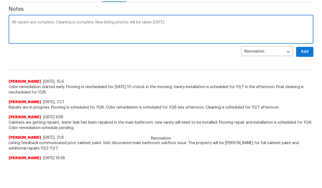
click at [129, 48] on textarea "All repairs are complete. Cleaning is complete. New listing photos will be take…" at bounding box center [161, 57] width 298 height 19
type textarea "All repairs are complete. Cleaning is complete. New listing photos of primary b…"
click at [224, 76] on span "Add" at bounding box center [304, 79] width 9 height 7
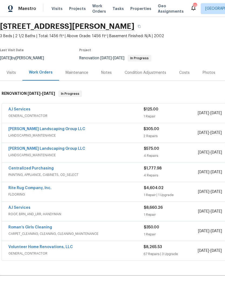
scroll to position [17, 0]
click at [29, 111] on link "AJ Services" at bounding box center [19, 109] width 22 height 4
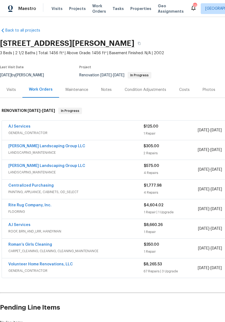
click at [110, 91] on div "Notes" at bounding box center [106, 89] width 11 height 5
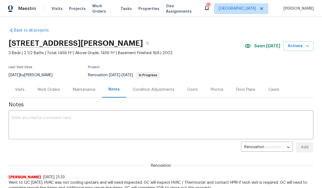
click at [50, 117] on textarea at bounding box center [161, 125] width 298 height 19
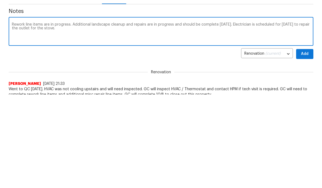
type textarea "Rework line items are in progress. Additional landscape cleanup and repairs are…"
click at [224, 144] on span "Add" at bounding box center [304, 147] width 9 height 7
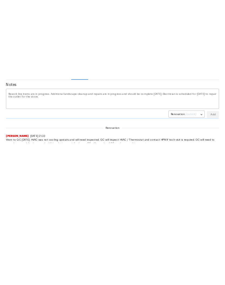
scroll to position [81, 0]
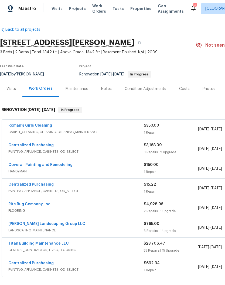
scroll to position [1, 0]
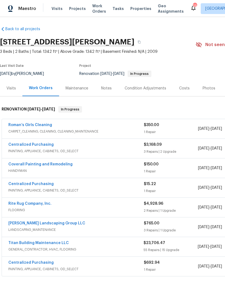
click at [38, 126] on link "Roman’s Girls Cleaning" at bounding box center [30, 125] width 44 height 4
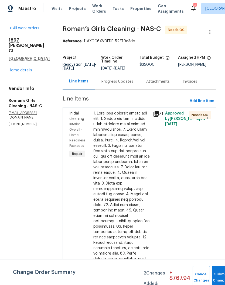
click at [140, 120] on div at bounding box center [121, 240] width 57 height 259
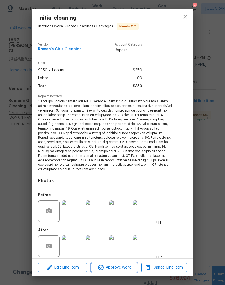
click at [119, 268] on span "Approve Work" at bounding box center [114, 267] width 42 height 7
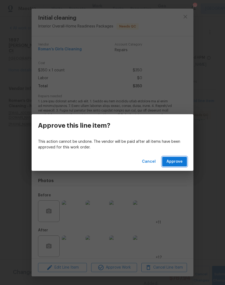
click at [179, 163] on span "Approve" at bounding box center [174, 161] width 16 height 7
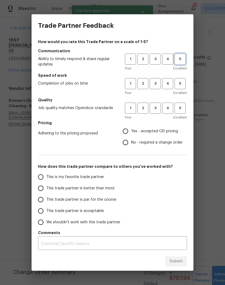
click at [183, 61] on span "5" at bounding box center [180, 59] width 10 height 6
click at [181, 84] on span "5" at bounding box center [180, 84] width 10 height 6
click at [183, 108] on span "5" at bounding box center [180, 108] width 10 height 6
click at [128, 131] on input "Yes - accepted OD pricing" at bounding box center [125, 131] width 11 height 11
radio input "true"
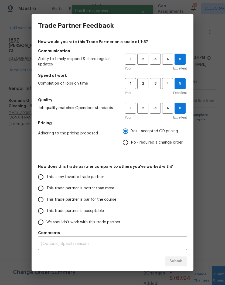
click at [45, 179] on input "This is my favorite trade partner" at bounding box center [40, 176] width 11 height 11
click at [178, 261] on span "Submit" at bounding box center [175, 261] width 13 height 7
radio input "true"
radio input "false"
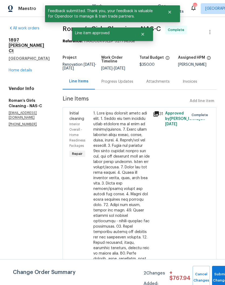
click at [24, 68] on link "Home details" at bounding box center [20, 70] width 23 height 4
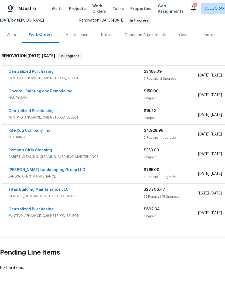
scroll to position [54, 0]
click at [56, 191] on link "Titan Building Maintenance LLC" at bounding box center [38, 190] width 60 height 4
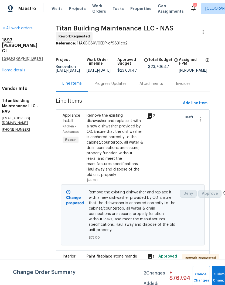
scroll to position [0, 7]
click at [198, 107] on span "Add line item" at bounding box center [195, 103] width 25 height 7
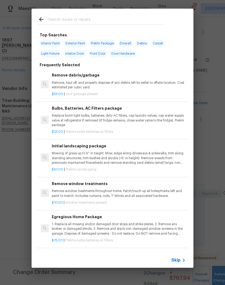
click at [99, 17] on input "text" at bounding box center [105, 20] width 114 height 8
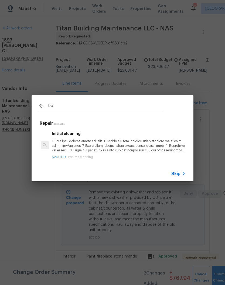
type input "D"
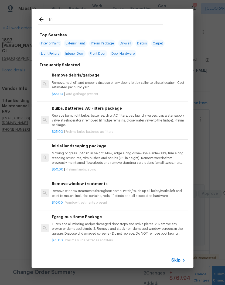
type input "Trim"
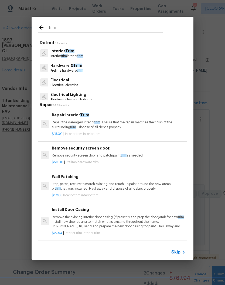
click at [80, 116] on span "Trim" at bounding box center [84, 115] width 9 height 4
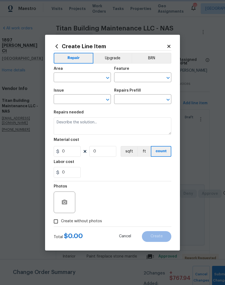
type input "Interior Trim"
type textarea "Repair the damaged interior trim. Ensure that the repair matches the finish of …"
type input "1"
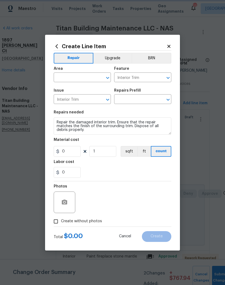
type input "Repair Interior Trim $15.00"
click at [73, 153] on input "15" at bounding box center [67, 151] width 27 height 11
type input "250"
click at [93, 77] on input "text" at bounding box center [75, 78] width 42 height 8
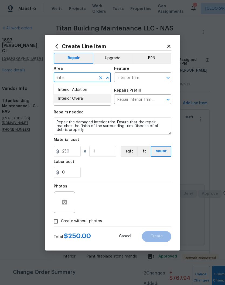
click at [81, 101] on li "Interior Overall" at bounding box center [82, 98] width 57 height 9
type input "Interior Overall"
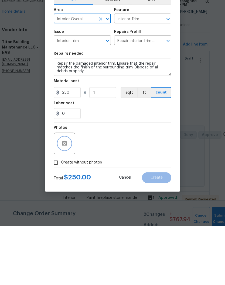
click at [67, 199] on icon "button" at bounding box center [64, 202] width 6 height 6
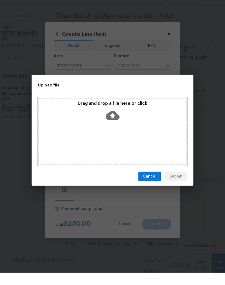
click at [132, 126] on div "Drag and drop a file here or click" at bounding box center [112, 143] width 149 height 67
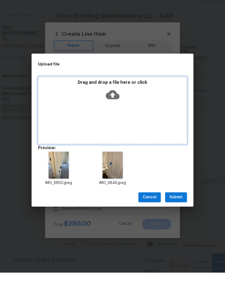
click at [152, 106] on div "Drag and drop a file here or click" at bounding box center [112, 122] width 149 height 67
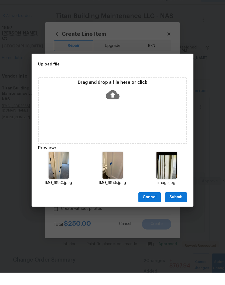
click at [179, 206] on span "Submit" at bounding box center [175, 209] width 13 height 7
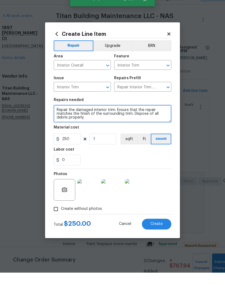
click at [107, 117] on textarea "Repair the damaged interior trim. Ensure that the repair matches the finish of …" at bounding box center [112, 125] width 117 height 17
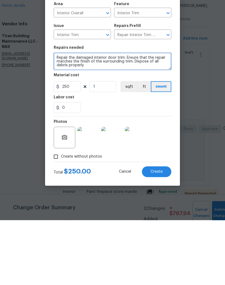
type textarea "Repair the damaged interior door trim. Ensure that the repair matches the finis…"
click at [161, 234] on span "Create" at bounding box center [156, 236] width 12 height 4
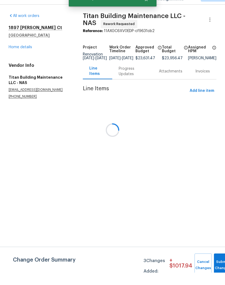
scroll to position [0, 0]
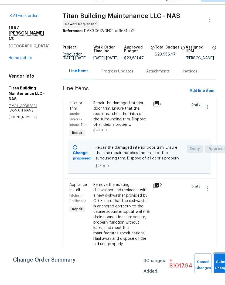
click at [218, 271] on span "Submit Changes" at bounding box center [222, 277] width 12 height 12
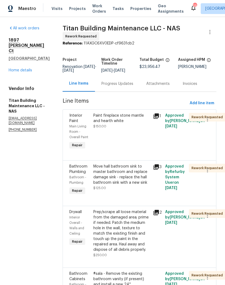
click at [122, 84] on div "Progress Updates" at bounding box center [117, 83] width 32 height 5
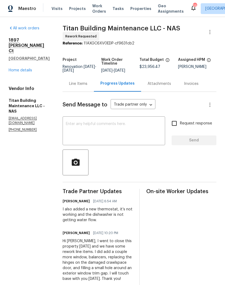
click at [124, 124] on textarea at bounding box center [114, 131] width 96 height 19
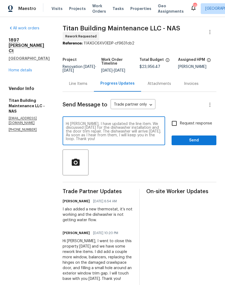
type textarea "Hi [PERSON_NAME], I have updated the line item. We discussed [DATE] for the dis…"
click at [197, 140] on span "Send" at bounding box center [194, 140] width 36 height 7
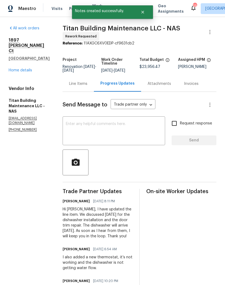
click at [30, 71] on link "Home details" at bounding box center [20, 70] width 23 height 4
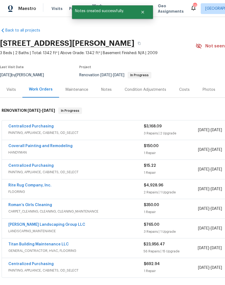
click at [108, 90] on div "Notes" at bounding box center [106, 89] width 11 height 5
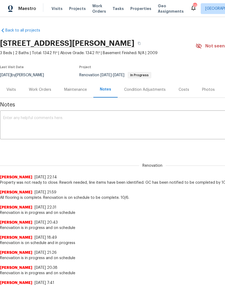
click at [92, 117] on textarea at bounding box center [152, 125] width 298 height 19
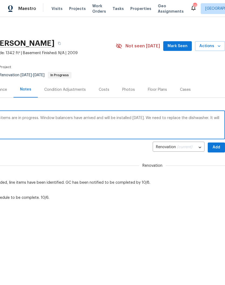
scroll to position [0, 80]
type textarea "Rework line items and additional repair line items are in progress. Window bala…"
click at [216, 147] on span "Add" at bounding box center [216, 147] width 9 height 7
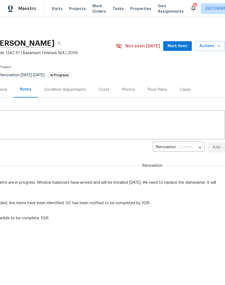
click at [182, 46] on span "Mark Seen" at bounding box center [177, 46] width 20 height 7
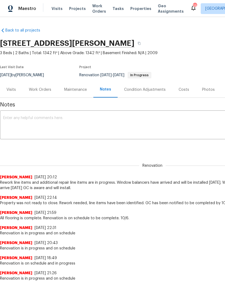
scroll to position [0, 0]
click at [206, 89] on div "Photos" at bounding box center [208, 89] width 13 height 5
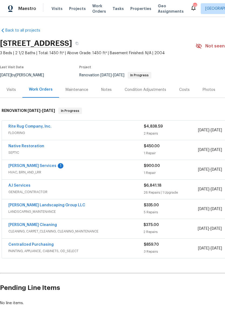
click at [42, 164] on link "[PERSON_NAME] Services" at bounding box center [32, 166] width 48 height 4
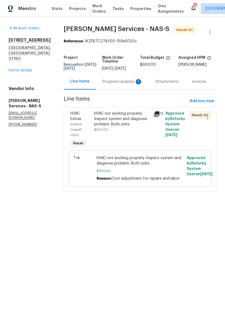
click at [139, 118] on div "HVAC not working properly. Inspect system and diagnose problem. Both units" at bounding box center [122, 119] width 56 height 16
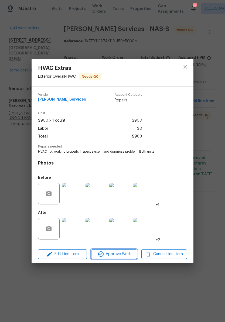
click at [118, 255] on span "Approve Work" at bounding box center [114, 254] width 42 height 7
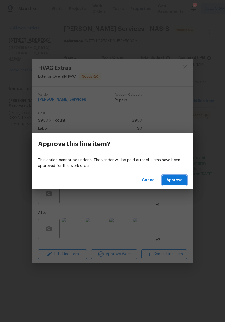
click at [178, 180] on span "Approve" at bounding box center [174, 180] width 16 height 7
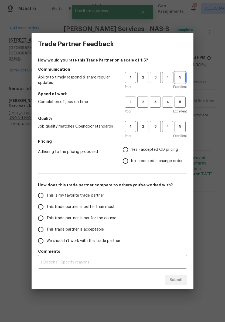
click at [182, 78] on span "5" at bounding box center [180, 77] width 10 height 6
click at [159, 104] on span "3" at bounding box center [155, 102] width 10 height 6
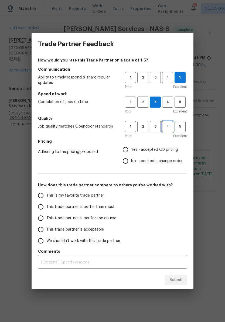
click at [168, 128] on span "4" at bounding box center [167, 126] width 10 height 6
click at [128, 162] on input "No - required a change order" at bounding box center [125, 160] width 11 height 11
radio input "true"
click at [42, 208] on input "This trade partner is better than most" at bounding box center [40, 206] width 11 height 11
click at [179, 278] on span "Submit" at bounding box center [175, 279] width 13 height 7
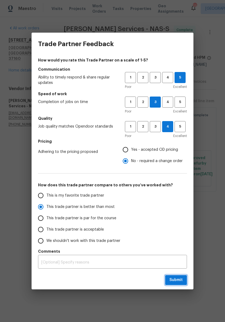
radio input "true"
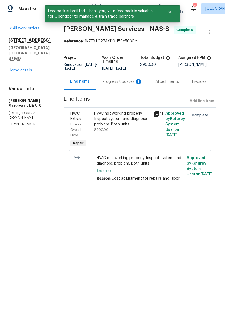
click at [126, 84] on div "Progress Updates 1" at bounding box center [122, 81] width 40 height 5
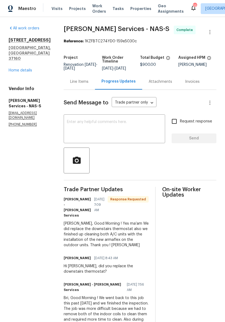
click at [28, 68] on link "Home details" at bounding box center [20, 70] width 23 height 4
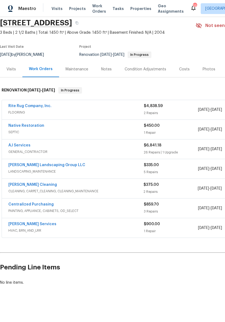
scroll to position [20, 0]
click at [43, 105] on link "Rite Rug Company, Inc." at bounding box center [29, 106] width 43 height 4
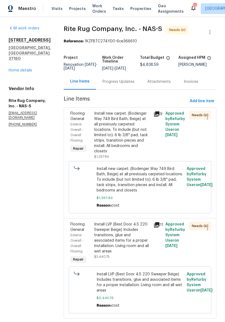
click at [25, 68] on link "Home details" at bounding box center [20, 70] width 23 height 4
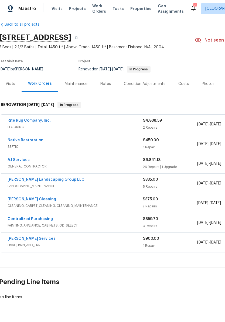
scroll to position [6, 0]
click at [34, 142] on link "Native Restoration" at bounding box center [26, 140] width 36 height 4
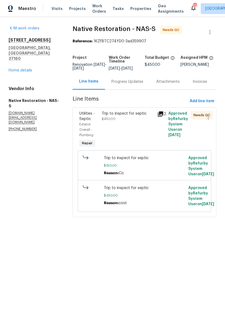
click at [139, 116] on div "Trip to inspect for septic" at bounding box center [128, 113] width 52 height 5
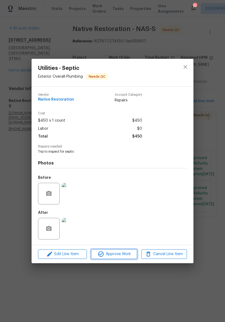
click at [121, 256] on span "Approve Work" at bounding box center [114, 254] width 42 height 7
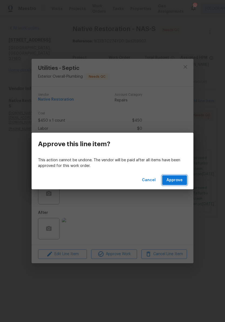
click at [179, 179] on span "Approve" at bounding box center [174, 180] width 16 height 7
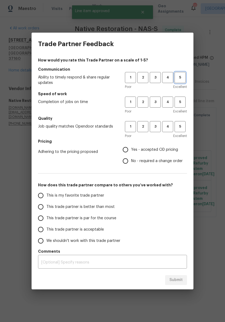
click at [179, 80] on span "5" at bounding box center [180, 77] width 10 height 6
click at [181, 105] on button "5" at bounding box center [179, 101] width 11 height 11
click at [180, 128] on span "5" at bounding box center [180, 126] width 10 height 6
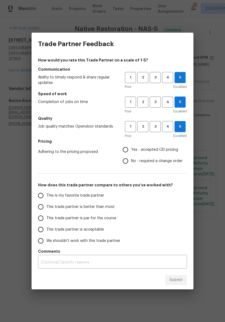
click at [128, 152] on input "Yes - accepted OD pricing" at bounding box center [125, 149] width 11 height 11
radio input "true"
click at [42, 197] on input "This is my favorite trade partner" at bounding box center [40, 195] width 11 height 11
click at [181, 277] on span "Submit" at bounding box center [175, 279] width 13 height 7
radio input "true"
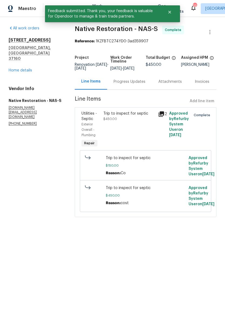
click at [28, 68] on link "Home details" at bounding box center [20, 70] width 23 height 4
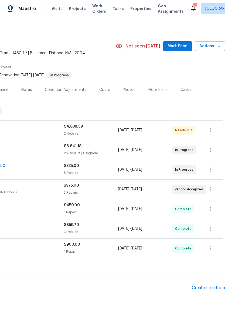
scroll to position [0, 80]
click at [178, 46] on span "Mark Seen" at bounding box center [177, 46] width 20 height 7
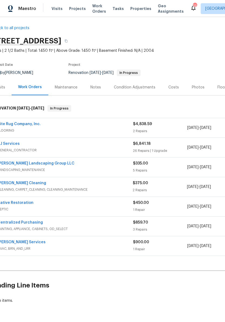
scroll to position [2, 11]
click at [99, 88] on div "Notes" at bounding box center [96, 87] width 11 height 5
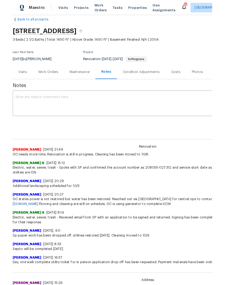
scroll to position [8, 0]
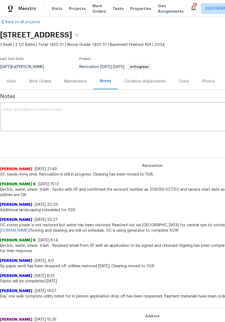
click at [69, 110] on textarea at bounding box center [152, 117] width 298 height 19
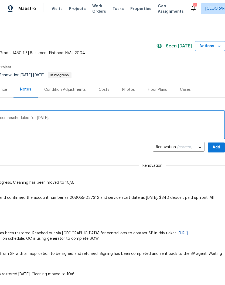
scroll to position [0, 80]
type textarea "GC will be complete today 10/8. Cleaning has been rescheduled for tomorrow 10/9."
click at [216, 148] on span "Add" at bounding box center [216, 147] width 9 height 7
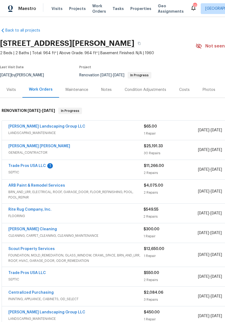
click at [36, 167] on link "Trade Pros USA LLC" at bounding box center [26, 166] width 37 height 4
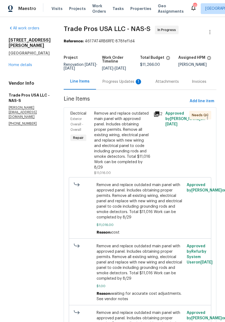
click at [121, 84] on div "Progress Updates 1" at bounding box center [122, 81] width 40 height 5
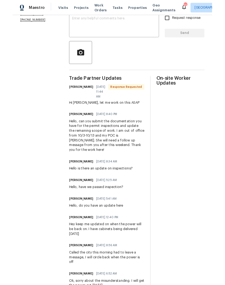
scroll to position [104, 0]
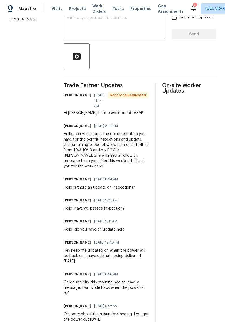
click at [96, 26] on textarea at bounding box center [114, 25] width 95 height 19
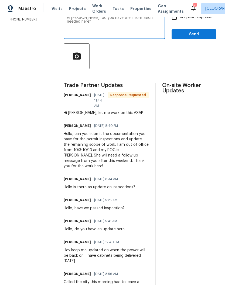
type textarea "Hi Trevor, do you have the information needed here?"
click at [190, 38] on span "Send" at bounding box center [194, 34] width 36 height 7
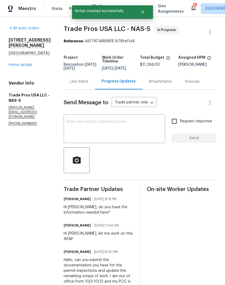
click at [29, 63] on link "Home details" at bounding box center [20, 65] width 23 height 4
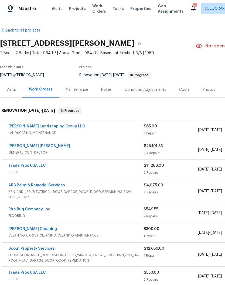
click at [206, 89] on div "Photos" at bounding box center [208, 89] width 13 height 5
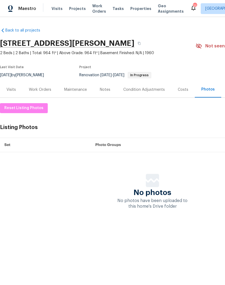
click at [46, 88] on div "Work Orders" at bounding box center [40, 89] width 22 height 5
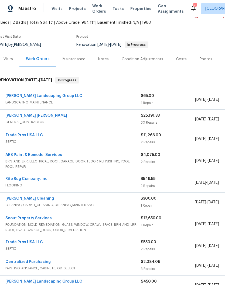
scroll to position [30, 3]
click at [53, 156] on link "ARB Paint & Remodel Services" at bounding box center [34, 155] width 57 height 4
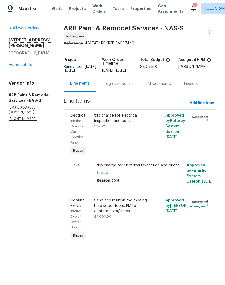
click at [125, 86] on div "Progress Updates" at bounding box center [118, 83] width 32 height 5
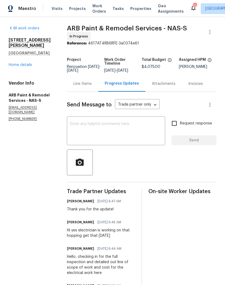
click at [29, 63] on link "Home details" at bounding box center [20, 65] width 23 height 4
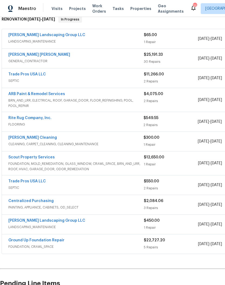
scroll to position [91, 0]
click at [37, 139] on link "[PERSON_NAME] Cleaning" at bounding box center [32, 138] width 48 height 4
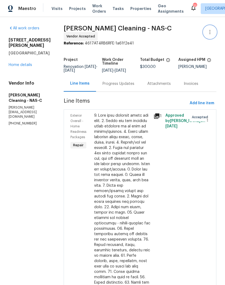
click at [211, 32] on icon "button" at bounding box center [209, 32] width 6 height 6
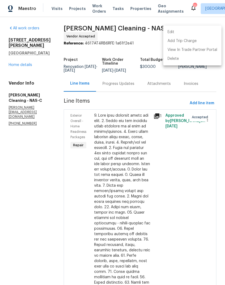
click at [177, 33] on li "Edit" at bounding box center [192, 32] width 58 height 9
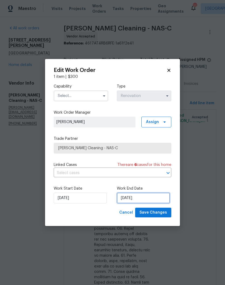
click at [145, 197] on input "9/8/2025" at bounding box center [143, 198] width 53 height 11
select select "8"
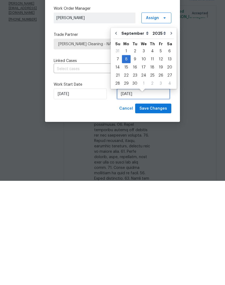
scroll to position [5, 0]
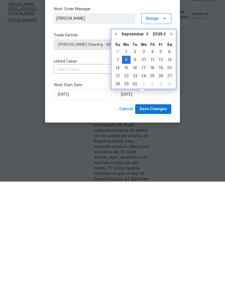
click at [170, 135] on icon "Go to next month" at bounding box center [171, 137] width 4 height 4
type input "[DATE]"
select select "9"
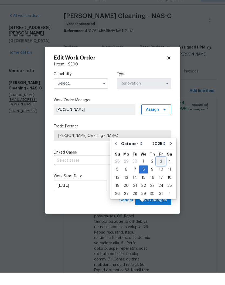
click at [160, 170] on div "3" at bounding box center [160, 174] width 9 height 8
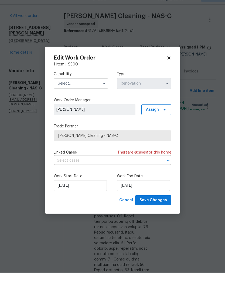
type input "10/3/2025"
click at [95, 91] on input "text" at bounding box center [81, 96] width 54 height 11
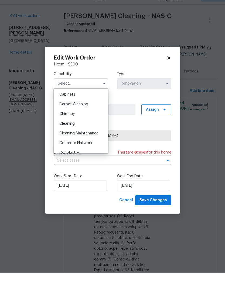
scroll to position [48, 0]
click at [72, 135] on span "Cleaning" at bounding box center [66, 137] width 15 height 4
type input "Cleaning"
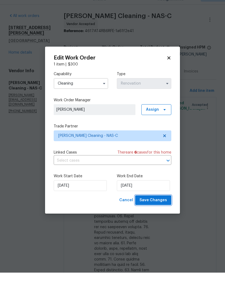
click at [156, 209] on span "Save Changes" at bounding box center [152, 212] width 27 height 7
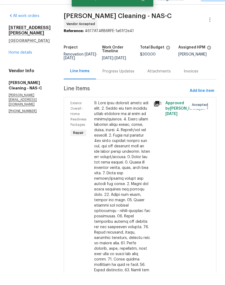
click at [27, 63] on link "Home details" at bounding box center [20, 65] width 23 height 4
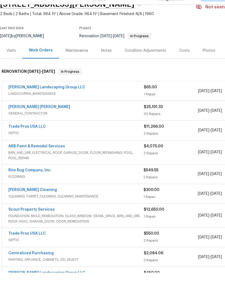
scroll to position [27, 0]
click at [37, 181] on link "Rite Rug Company, Inc." at bounding box center [29, 183] width 43 height 4
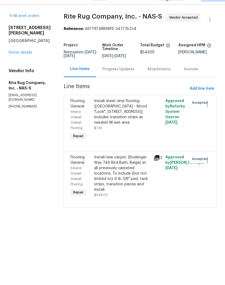
click at [210, 29] on icon "button" at bounding box center [209, 32] width 6 height 6
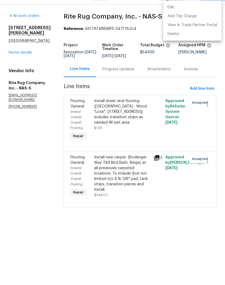
click at [184, 15] on li "Edit" at bounding box center [192, 19] width 58 height 9
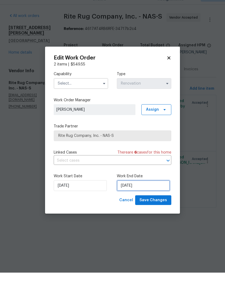
click at [143, 193] on input "9/4/2025" at bounding box center [143, 198] width 53 height 11
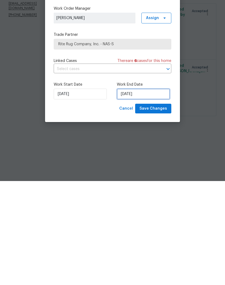
select select "8"
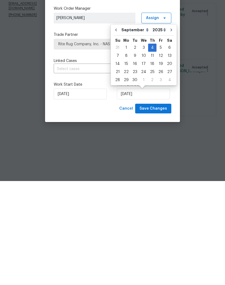
click at [169, 132] on icon "Go to next month" at bounding box center [171, 134] width 4 height 4
type input "10/4/2025"
select select "9"
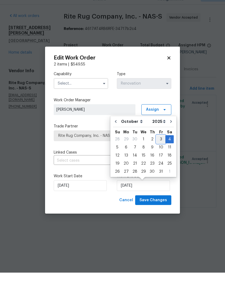
click at [158, 148] on div "3" at bounding box center [160, 152] width 9 height 8
type input "[DATE]"
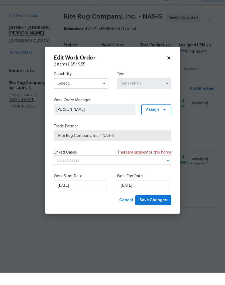
click at [93, 91] on input "text" at bounding box center [81, 96] width 54 height 11
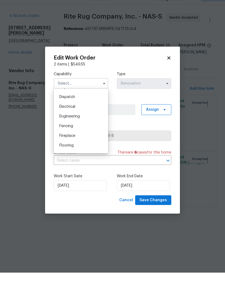
scroll to position [162, 0]
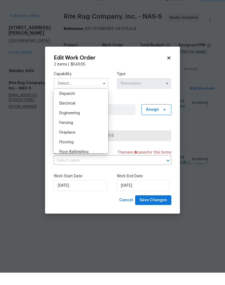
click at [70, 153] on span "Flooring" at bounding box center [66, 155] width 14 height 4
type input "Flooring"
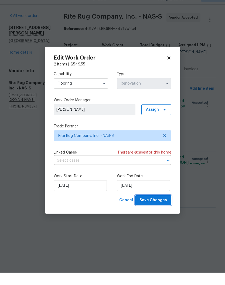
click at [159, 209] on span "Save Changes" at bounding box center [152, 212] width 27 height 7
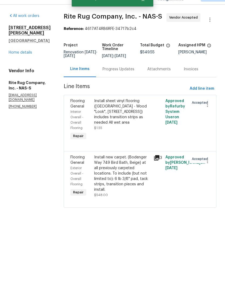
click at [134, 79] on div "Progress Updates" at bounding box center [118, 81] width 32 height 5
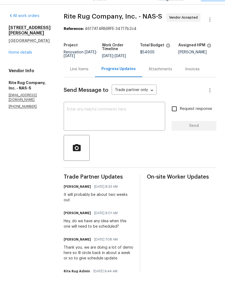
click at [31, 63] on link "Home details" at bounding box center [20, 65] width 23 height 4
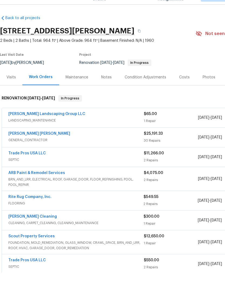
click at [57, 183] on link "ARB Paint & Remodel Services" at bounding box center [36, 185] width 57 height 4
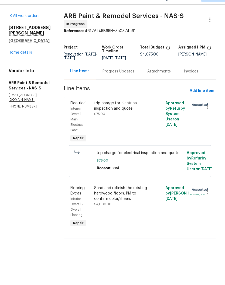
click at [124, 113] on div "trip charge for electrical inspection and quote" at bounding box center [122, 118] width 56 height 11
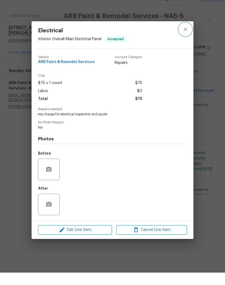
click at [186, 35] on button "close" at bounding box center [185, 41] width 13 height 13
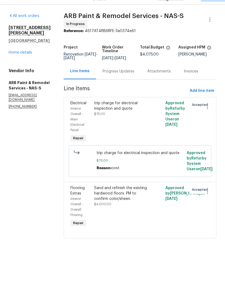
click at [121, 78] on div "Progress Updates" at bounding box center [118, 84] width 45 height 16
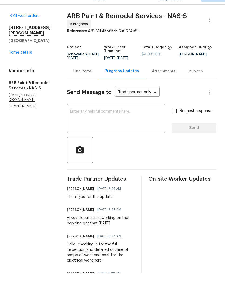
click at [25, 63] on link "Home details" at bounding box center [20, 65] width 23 height 4
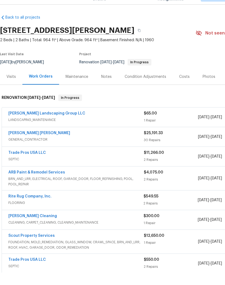
scroll to position [1, 0]
click at [53, 183] on link "ARB Paint & Remodel Services" at bounding box center [36, 185] width 57 height 4
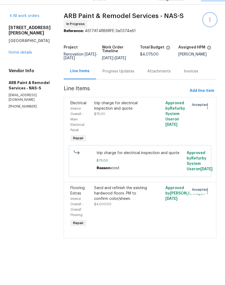
click at [209, 29] on icon "button" at bounding box center [209, 32] width 6 height 6
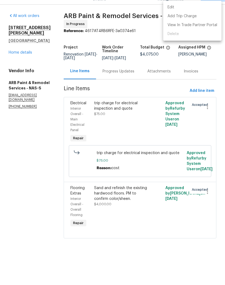
click at [180, 15] on li "Edit" at bounding box center [192, 19] width 58 height 9
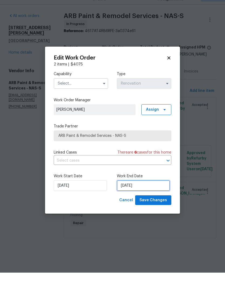
click at [148, 193] on input "9/5/2025" at bounding box center [143, 198] width 53 height 11
select select "8"
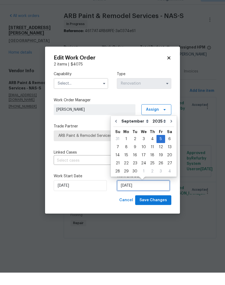
scroll to position [0, 0]
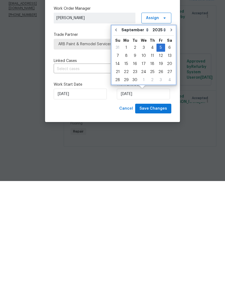
click at [170, 132] on icon "Go to next month" at bounding box center [171, 134] width 4 height 4
type input "10/5/2025"
select select "9"
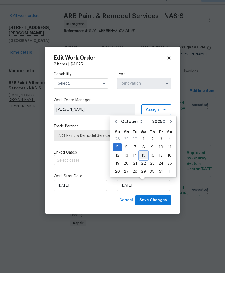
click at [144, 164] on div "15" at bounding box center [143, 168] width 9 height 8
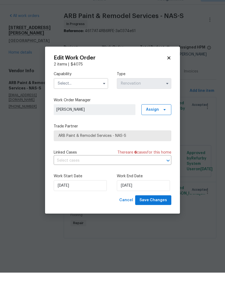
type input "10/15/2025"
click at [95, 91] on input "text" at bounding box center [81, 96] width 54 height 11
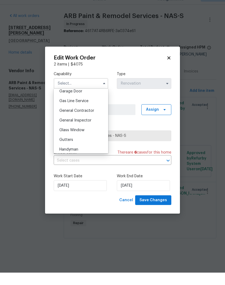
scroll to position [249, 0]
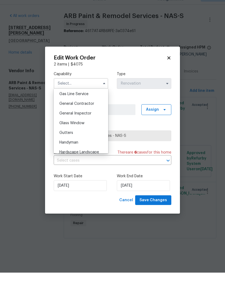
click at [88, 114] on span "General Contractor" at bounding box center [76, 116] width 35 height 4
type input "General Contractor"
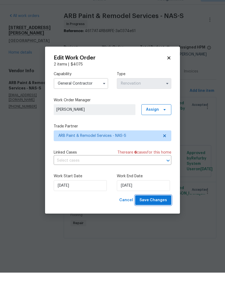
click at [161, 209] on span "Save Changes" at bounding box center [152, 212] width 27 height 7
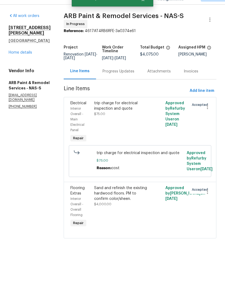
scroll to position [0, 0]
click at [28, 63] on link "Home details" at bounding box center [20, 65] width 23 height 4
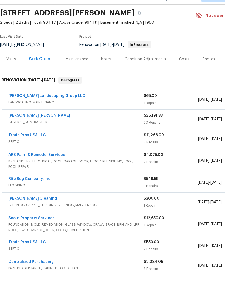
scroll to position [18, 0]
click at [43, 126] on link "Fernando Ruiz Hernandez" at bounding box center [39, 128] width 62 height 4
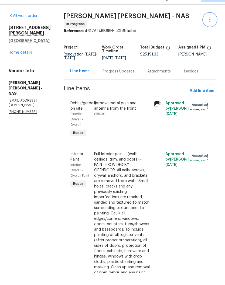
click at [212, 29] on icon "button" at bounding box center [209, 32] width 6 height 6
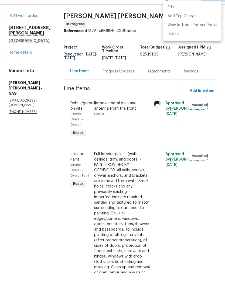
click at [181, 15] on li "Edit" at bounding box center [192, 19] width 58 height 9
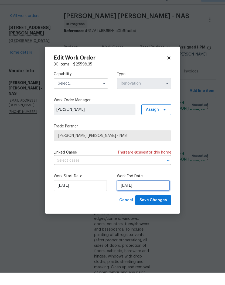
click at [140, 193] on input "10/3/2025" at bounding box center [143, 198] width 53 height 11
select select "9"
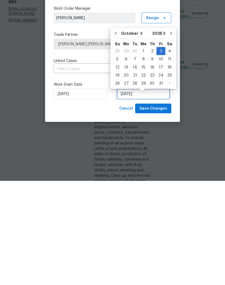
scroll to position [5, 0]
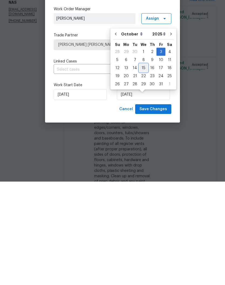
click at [144, 168] on div "15" at bounding box center [143, 172] width 9 height 8
type input "10/15/2025"
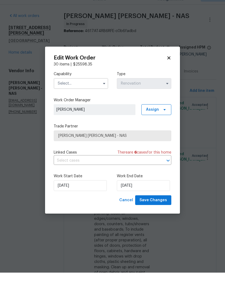
click at [96, 91] on input "text" at bounding box center [81, 96] width 54 height 11
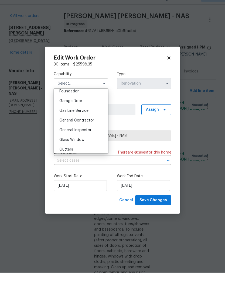
scroll to position [246, 0]
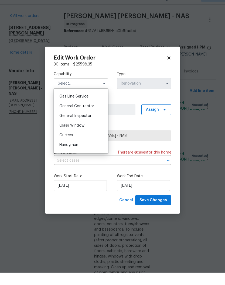
click at [88, 117] on span "General Contractor" at bounding box center [76, 119] width 35 height 4
type input "General Contractor"
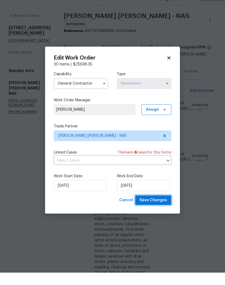
click at [159, 209] on span "Save Changes" at bounding box center [152, 212] width 27 height 7
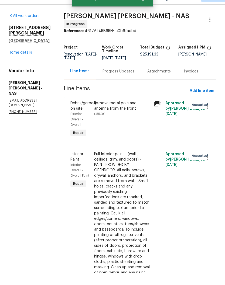
click at [26, 63] on link "Home details" at bounding box center [20, 65] width 23 height 4
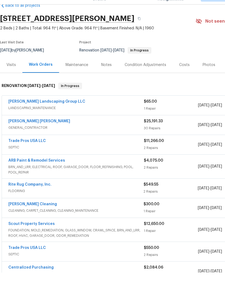
scroll to position [12, 0]
click at [38, 151] on link "Trade Pros USA LLC" at bounding box center [26, 153] width 37 height 4
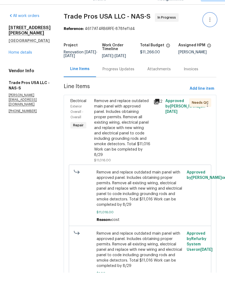
click at [210, 29] on icon "button" at bounding box center [209, 32] width 6 height 6
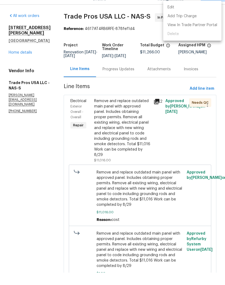
click at [181, 15] on li "Edit" at bounding box center [192, 19] width 58 height 9
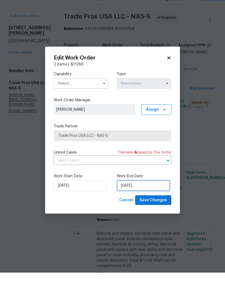
click at [145, 193] on input "9/20/2025" at bounding box center [143, 198] width 53 height 11
select select "8"
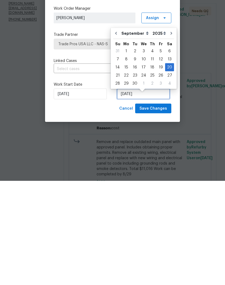
scroll to position [5, 0]
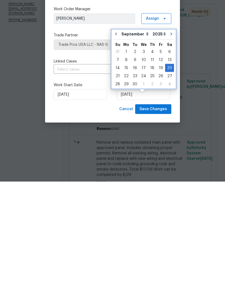
click at [170, 135] on icon "Go to next month" at bounding box center [171, 137] width 4 height 4
type input "10/20/2025"
select select "9"
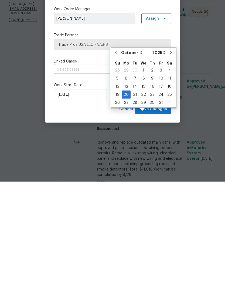
scroll to position [22, 0]
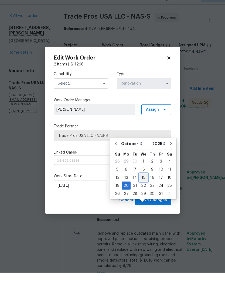
click at [143, 186] on div "15" at bounding box center [143, 190] width 9 height 8
type input "10/15/2025"
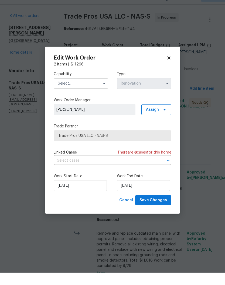
click at [95, 91] on input "text" at bounding box center [81, 96] width 54 height 11
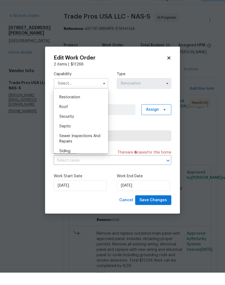
scroll to position [538, 0]
click at [68, 137] on span "Septic" at bounding box center [65, 139] width 12 height 4
type input "Septic"
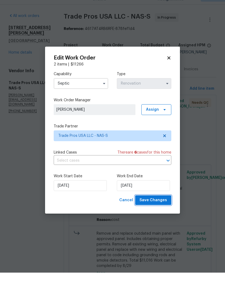
click at [157, 209] on span "Save Changes" at bounding box center [152, 212] width 27 height 7
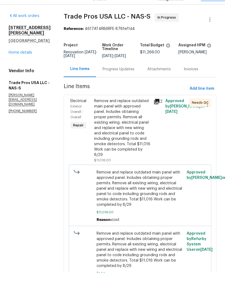
scroll to position [0, 0]
click at [27, 63] on link "Home details" at bounding box center [20, 65] width 23 height 4
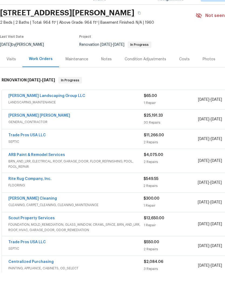
scroll to position [18, 0]
click at [42, 189] on link "Rite Rug Company, Inc." at bounding box center [29, 191] width 43 height 4
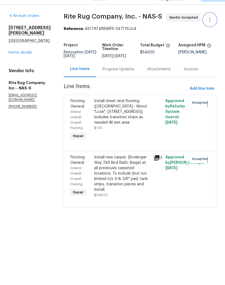
click at [211, 29] on icon "button" at bounding box center [209, 32] width 6 height 6
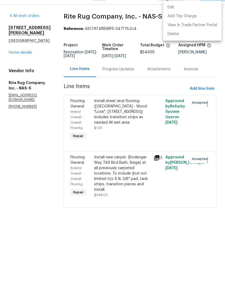
click at [184, 15] on li "Edit" at bounding box center [192, 19] width 58 height 9
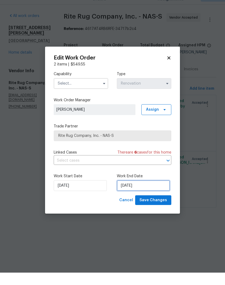
click at [155, 193] on input "10/3/2025" at bounding box center [143, 198] width 53 height 11
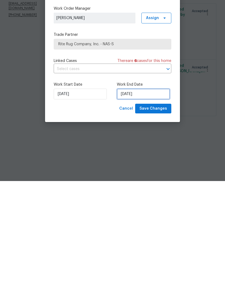
select select "9"
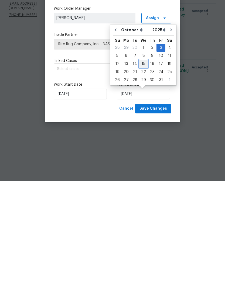
click at [145, 164] on div "15" at bounding box center [143, 168] width 9 height 8
type input "10/15/2025"
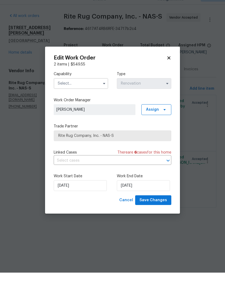
click at [94, 91] on input "text" at bounding box center [81, 96] width 54 height 11
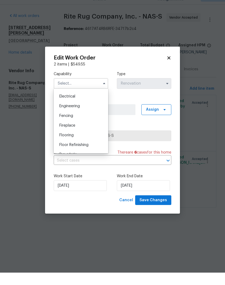
scroll to position [169, 0]
click at [72, 145] on span "Flooring" at bounding box center [66, 147] width 14 height 4
type input "Flooring"
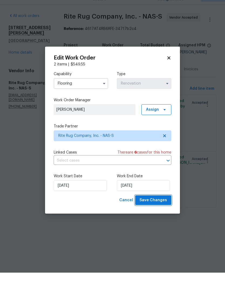
click at [160, 209] on span "Save Changes" at bounding box center [152, 212] width 27 height 7
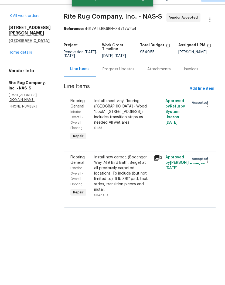
scroll to position [0, 0]
click at [27, 63] on link "Home details" at bounding box center [20, 65] width 23 height 4
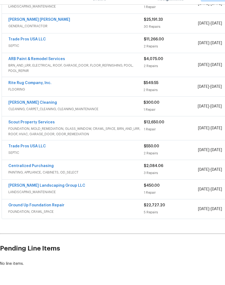
scroll to position [114, 0]
click at [32, 113] on link "Soledad Cleaning" at bounding box center [32, 115] width 48 height 4
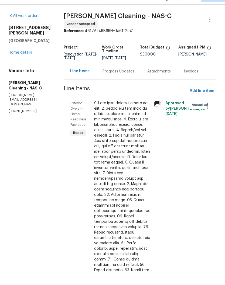
click at [211, 29] on icon "button" at bounding box center [209, 32] width 6 height 6
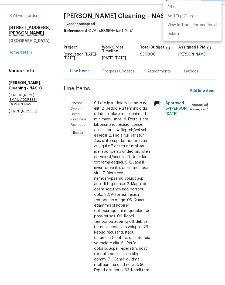
click at [185, 15] on li "Edit" at bounding box center [192, 19] width 58 height 9
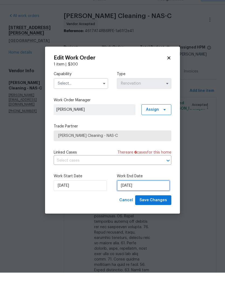
click at [146, 193] on input "10/3/2025" at bounding box center [143, 198] width 53 height 11
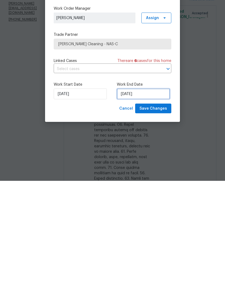
select select "9"
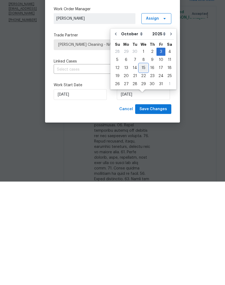
click at [144, 168] on div "15" at bounding box center [143, 172] width 9 height 8
type input "10/15/2025"
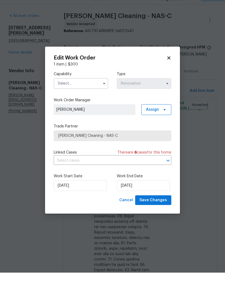
click at [95, 91] on input "text" at bounding box center [81, 96] width 54 height 11
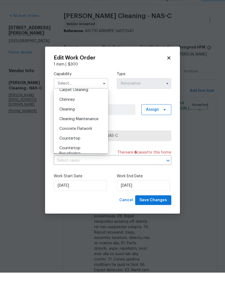
scroll to position [66, 0]
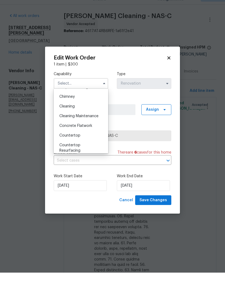
click at [74, 117] on span "Cleaning" at bounding box center [66, 119] width 15 height 4
type input "Cleaning"
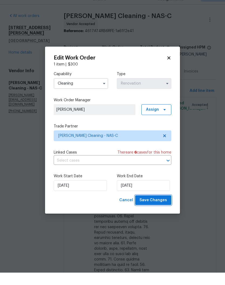
click at [158, 209] on span "Save Changes" at bounding box center [152, 212] width 27 height 7
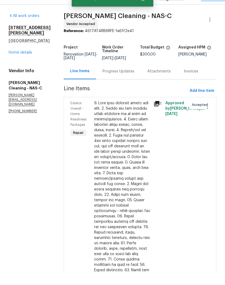
scroll to position [22, 0]
click at [27, 63] on link "Home details" at bounding box center [20, 65] width 23 height 4
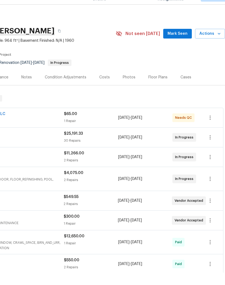
scroll to position [0, 80]
click at [183, 43] on span "Mark Seen" at bounding box center [177, 46] width 20 height 7
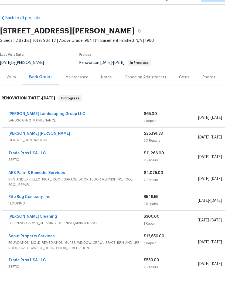
scroll to position [0, 0]
click at [108, 87] on div "Notes" at bounding box center [106, 89] width 11 height 5
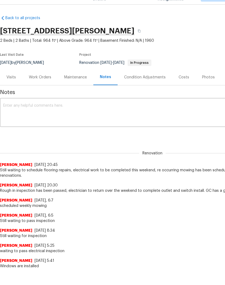
click at [58, 116] on textarea at bounding box center [152, 125] width 298 height 19
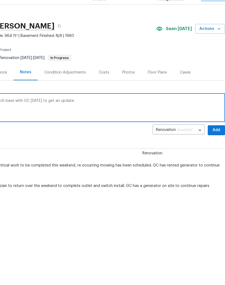
scroll to position [6, 80]
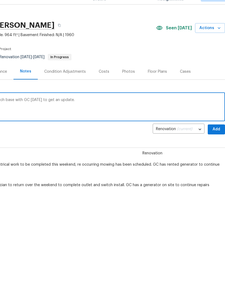
type textarea "I have reviewed this renovation and will touch base with GC tomorrow to get an …"
click at [217, 138] on span "Add" at bounding box center [216, 141] width 9 height 7
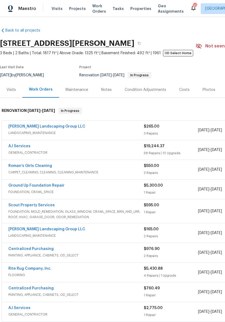
click at [110, 91] on div "Notes" at bounding box center [106, 89] width 11 height 5
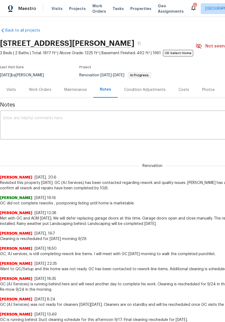
click at [92, 120] on textarea at bounding box center [152, 125] width 298 height 19
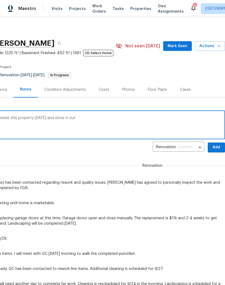
scroll to position [0, 80]
type textarea "GC has completed rework line items. I will revisit this property [DATE] and clo…"
click at [216, 147] on span "Add" at bounding box center [216, 147] width 9 height 7
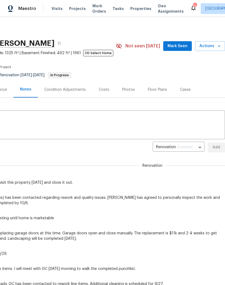
click at [183, 47] on span "Mark Seen" at bounding box center [177, 46] width 20 height 7
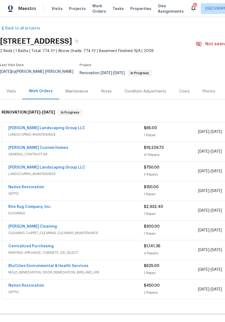
scroll to position [2, 0]
click at [43, 146] on link "[PERSON_NAME] Custom Homes" at bounding box center [38, 148] width 60 height 4
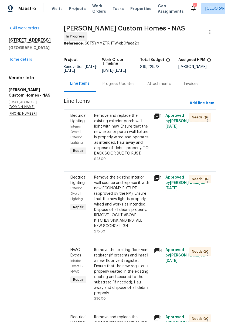
click at [25, 61] on link "Home details" at bounding box center [20, 60] width 23 height 4
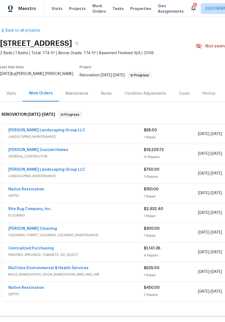
click at [109, 91] on div "Notes" at bounding box center [106, 93] width 11 height 5
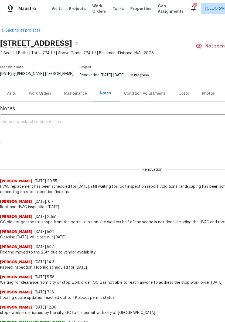
click at [44, 91] on div "Work Orders" at bounding box center [40, 93] width 22 height 5
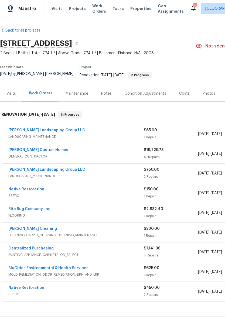
click at [45, 148] on link "[PERSON_NAME] Custom Homes" at bounding box center [38, 150] width 60 height 4
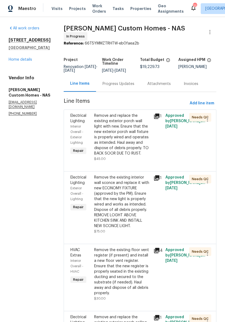
click at [134, 86] on div "Progress Updates" at bounding box center [118, 83] width 32 height 5
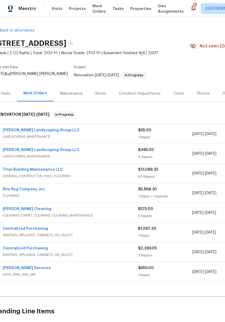
scroll to position [0, 6]
click at [51, 148] on link "[PERSON_NAME] Landscaping Group LLC" at bounding box center [40, 150] width 77 height 4
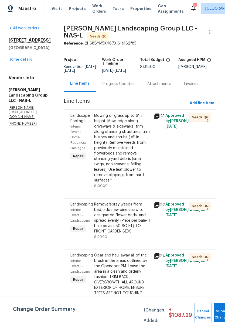
click at [144, 124] on div "Mowing of grass up to 6" in height. Mow, edge along driveways & sidewalks, trim…" at bounding box center [122, 148] width 56 height 70
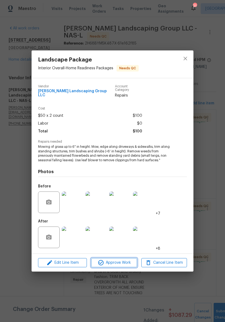
click at [124, 262] on span "Approve Work" at bounding box center [114, 262] width 42 height 7
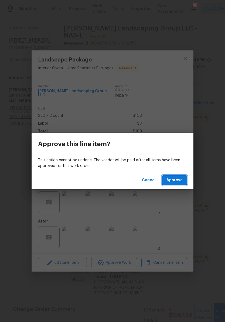
click at [181, 180] on span "Approve" at bounding box center [174, 180] width 16 height 7
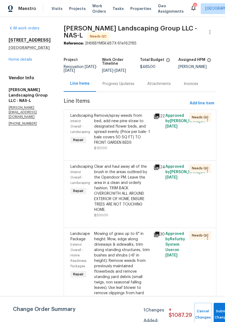
click at [136, 123] on div "Remove/spray weeds from bed, add new pine straw to designated flower beds, and …" at bounding box center [122, 129] width 56 height 32
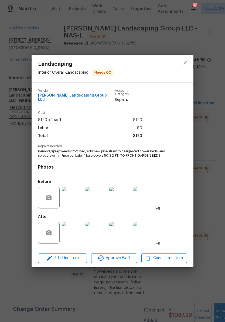
click at [122, 237] on img at bounding box center [120, 233] width 22 height 22
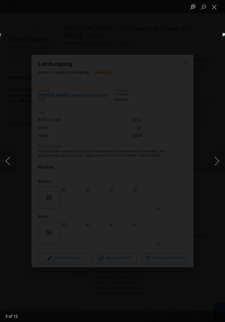
click at [218, 8] on button "Close lightbox" at bounding box center [214, 6] width 11 height 9
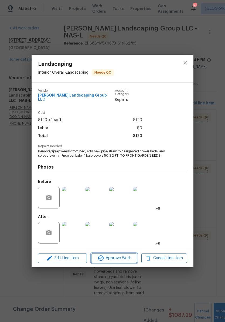
click at [119, 258] on span "Approve Work" at bounding box center [114, 258] width 42 height 7
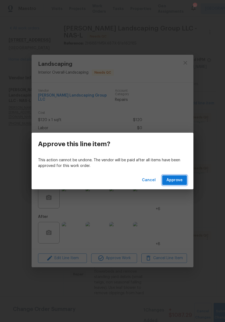
click at [178, 181] on span "Approve" at bounding box center [174, 180] width 16 height 7
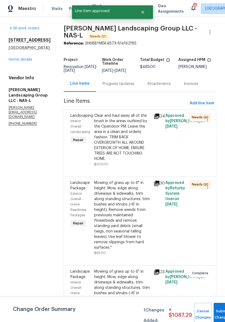
click at [143, 121] on div "Clear and haul away all of the brush in the areas outlined by the Opendoor PM. …" at bounding box center [122, 137] width 56 height 48
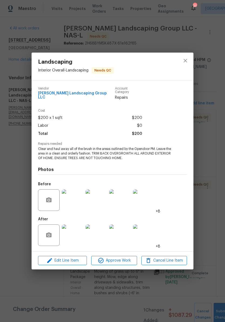
click at [97, 234] on img at bounding box center [96, 235] width 22 height 22
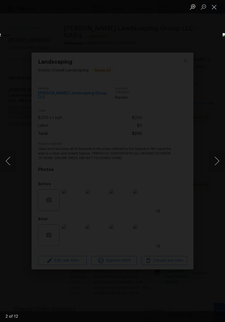
click at [217, 9] on button "Close lightbox" at bounding box center [214, 6] width 11 height 9
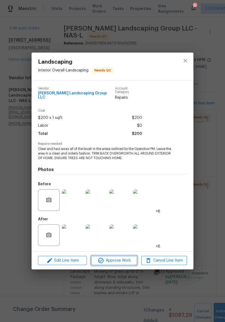
click at [120, 259] on span "Approve Work" at bounding box center [114, 260] width 42 height 7
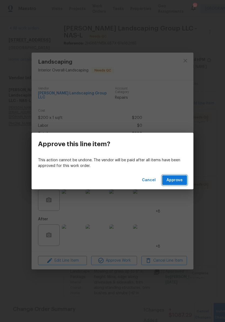
click at [180, 180] on span "Approve" at bounding box center [174, 180] width 16 height 7
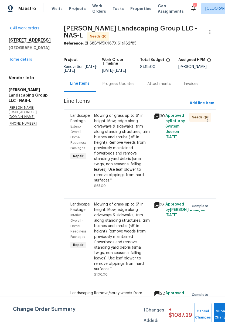
click at [141, 122] on div "Mowing of grass up to 6" in height. Mow, edge along driveways & sidewalks, trim…" at bounding box center [122, 148] width 56 height 70
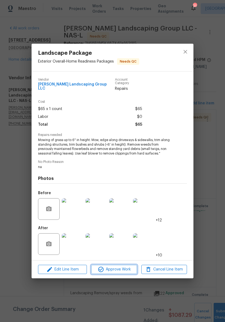
click at [122, 268] on span "Approve Work" at bounding box center [114, 269] width 42 height 7
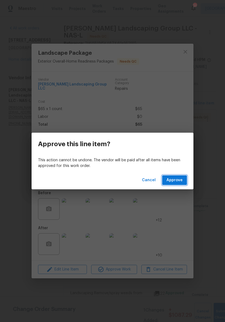
click at [177, 182] on span "Approve" at bounding box center [174, 180] width 16 height 7
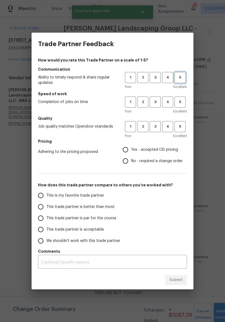
click at [183, 79] on span "5" at bounding box center [180, 77] width 10 height 6
click at [181, 103] on span "5" at bounding box center [180, 102] width 10 height 6
click at [181, 127] on span "5" at bounding box center [180, 126] width 10 height 6
click at [126, 152] on input "Yes - accepted OD pricing" at bounding box center [125, 149] width 11 height 11
radio input "true"
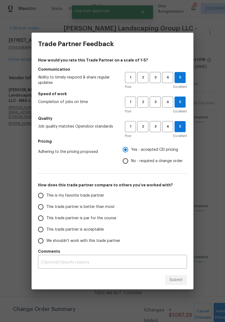
click at [43, 195] on input "This is my favorite trade partner" at bounding box center [40, 195] width 11 height 11
click at [180, 277] on span "Submit" at bounding box center [175, 279] width 13 height 7
radio input "true"
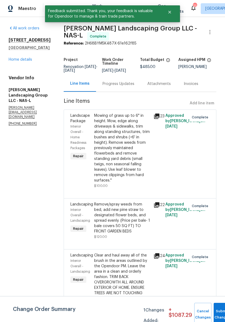
click at [25, 60] on link "Home details" at bounding box center [20, 60] width 23 height 4
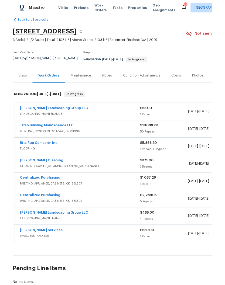
scroll to position [8, 0]
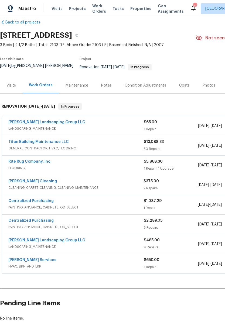
click at [52, 140] on link "Titan Building Maintenance LLC" at bounding box center [38, 142] width 60 height 4
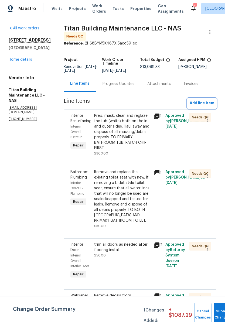
click at [207, 101] on span "Add line item" at bounding box center [201, 103] width 25 height 7
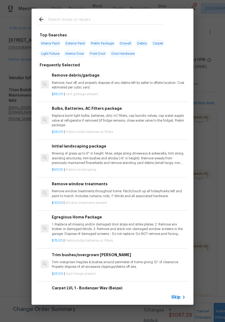
click at [103, 17] on input "text" at bounding box center [105, 20] width 114 height 8
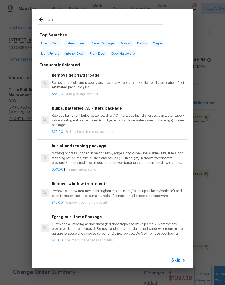
type input "Dish"
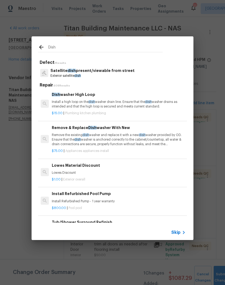
scroll to position [101, 0]
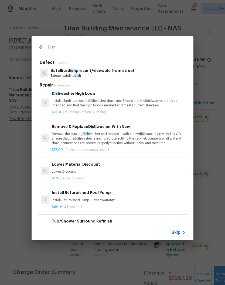
click at [120, 138] on p "Remove the existing dish washer and replace it with a new dish washer provided …" at bounding box center [119, 139] width 134 height 14
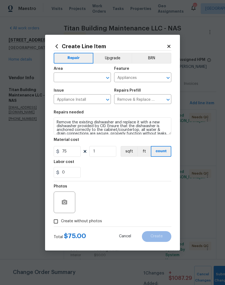
click at [95, 75] on input "text" at bounding box center [75, 78] width 42 height 8
click at [70, 92] on li "Kitchen" at bounding box center [82, 89] width 57 height 9
type input "Kitchen"
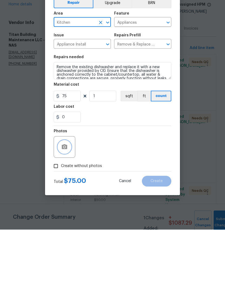
click at [68, 196] on button "button" at bounding box center [64, 202] width 13 height 13
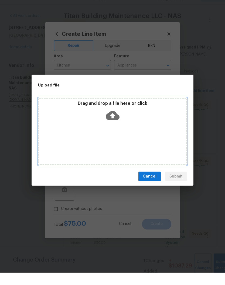
click at [130, 132] on div "Drag and drop a file here or click" at bounding box center [112, 143] width 149 height 67
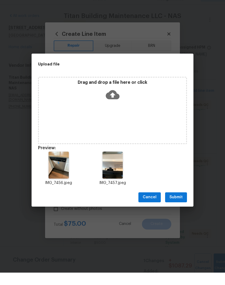
click at [183, 205] on button "Submit" at bounding box center [176, 210] width 22 height 10
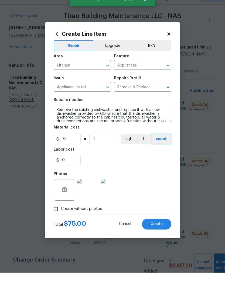
click at [160, 234] on span "Create" at bounding box center [156, 236] width 12 height 4
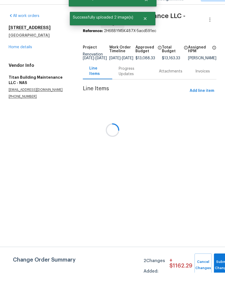
scroll to position [0, 0]
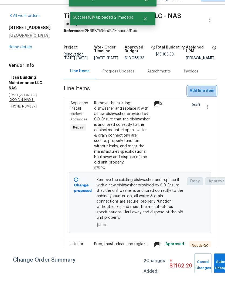
click at [211, 100] on span "Add line item" at bounding box center [201, 103] width 25 height 7
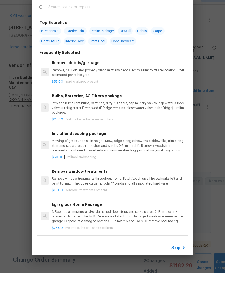
click at [96, 16] on input "text" at bounding box center [105, 20] width 114 height 8
type input "Range"
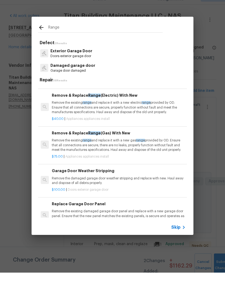
scroll to position [104, 0]
click at [116, 113] on p "Remove the existing range and replace it with a new electric range provided by …" at bounding box center [119, 120] width 134 height 14
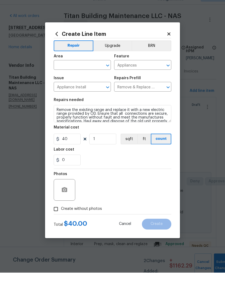
click at [95, 74] on input "text" at bounding box center [75, 78] width 42 height 8
click at [72, 85] on li "Kitchen" at bounding box center [82, 89] width 57 height 9
type input "Kitchen"
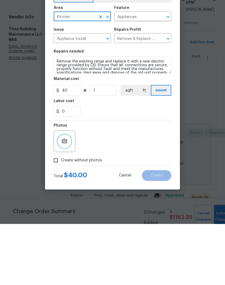
click at [67, 200] on icon "button" at bounding box center [64, 202] width 5 height 5
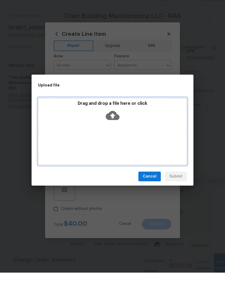
click at [136, 128] on div "Drag and drop a file here or click" at bounding box center [112, 143] width 149 height 67
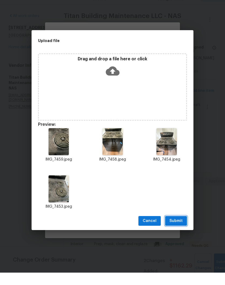
click at [181, 230] on span "Submit" at bounding box center [175, 233] width 13 height 7
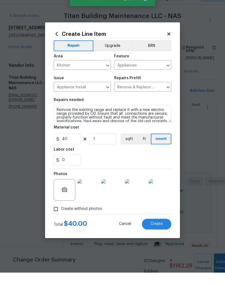
click at [160, 234] on span "Create" at bounding box center [156, 236] width 12 height 4
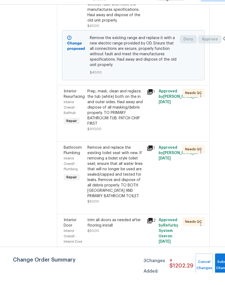
scroll to position [267, 7]
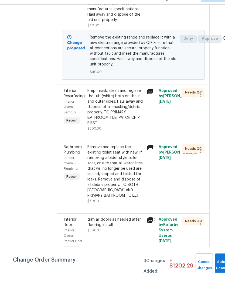
click at [124, 157] on div "Remove and replace the existing toilet seat with new. If removing a bidet style…" at bounding box center [115, 184] width 56 height 54
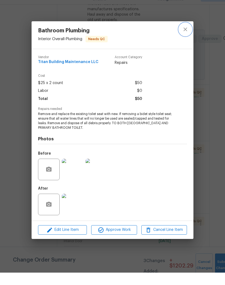
click at [186, 39] on icon "close" at bounding box center [185, 42] width 6 height 6
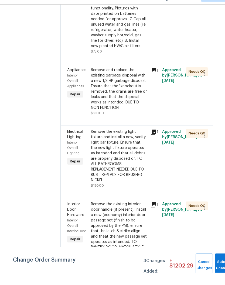
scroll to position [715, 3]
click at [118, 79] on div "Remove and replace the existing garbage disposal with a new 1/3 HP garbage disp…" at bounding box center [119, 100] width 56 height 43
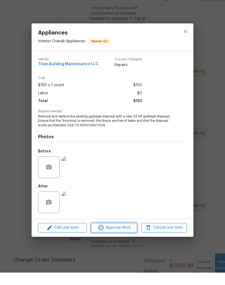
click at [120, 237] on span "Approve Work" at bounding box center [114, 240] width 42 height 7
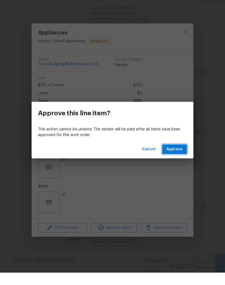
click at [177, 158] on span "Approve" at bounding box center [174, 161] width 16 height 7
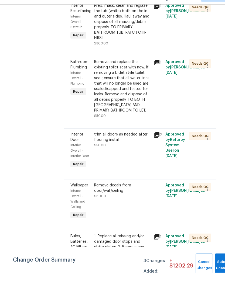
scroll to position [352, 0]
click at [117, 195] on div "Remove decals from door/wall/ceiling" at bounding box center [122, 200] width 56 height 11
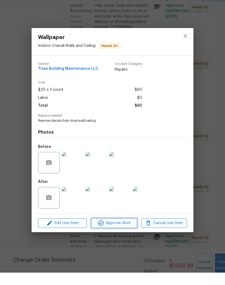
click at [125, 232] on span "Approve Work" at bounding box center [114, 235] width 42 height 7
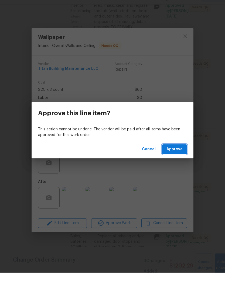
click at [175, 158] on span "Approve" at bounding box center [174, 161] width 16 height 7
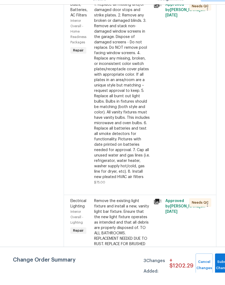
scroll to position [533, 0]
click at [134, 210] on div "Remove the existing light fixture and install a new, vanity light bar fixture. …" at bounding box center [122, 237] width 56 height 54
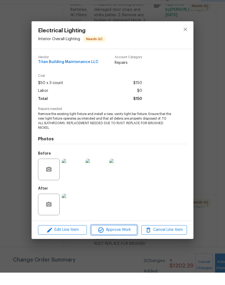
click at [123, 239] on span "Approve Work" at bounding box center [114, 242] width 42 height 7
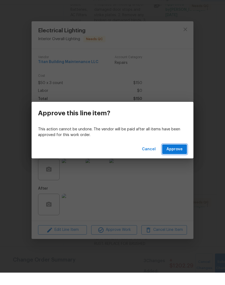
click at [178, 158] on span "Approve" at bounding box center [174, 161] width 16 height 7
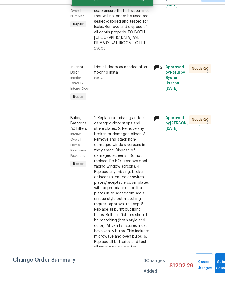
scroll to position [420, 0]
click at [121, 127] on div "1. Replace all missing and/or damaged door stops and strike plates. 2. Remove a…" at bounding box center [122, 216] width 56 height 178
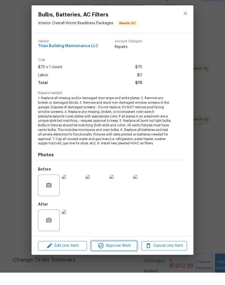
click at [123, 255] on span "Approve Work" at bounding box center [114, 258] width 42 height 7
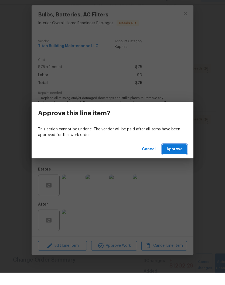
click at [178, 158] on span "Approve" at bounding box center [174, 161] width 16 height 7
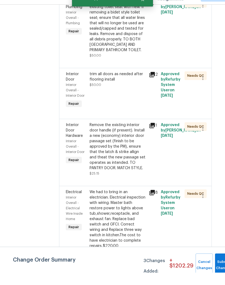
scroll to position [418, 5]
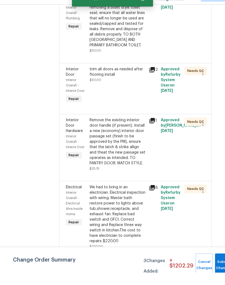
click at [129, 130] on div "Remove the existing interior door handle (if present). Install a new (economy) …" at bounding box center [117, 154] width 56 height 48
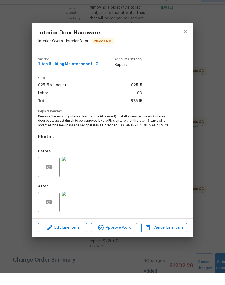
click at [75, 171] on img at bounding box center [73, 180] width 22 height 22
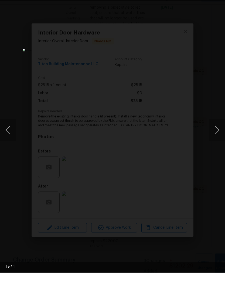
click at [218, 132] on button "Next image" at bounding box center [217, 143] width 16 height 22
click at [217, 132] on button "Next image" at bounding box center [217, 143] width 16 height 22
click at [217, 0] on li "Lightbox" at bounding box center [214, 6] width 11 height 13
click at [216, 2] on div "Lightbox" at bounding box center [112, 142] width 225 height 285
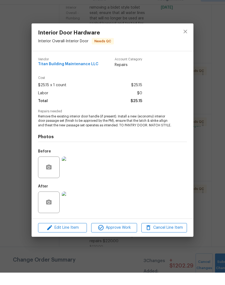
click at [75, 205] on img at bounding box center [73, 215] width 22 height 22
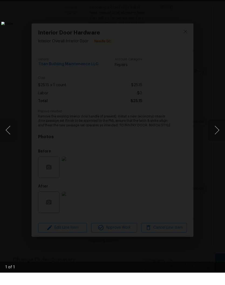
click at [218, 0] on li "Lightbox" at bounding box center [214, 6] width 11 height 13
click at [172, 34] on img "Lightbox" at bounding box center [86, 142] width 171 height 217
click at [219, 2] on div "Lightbox" at bounding box center [112, 142] width 225 height 285
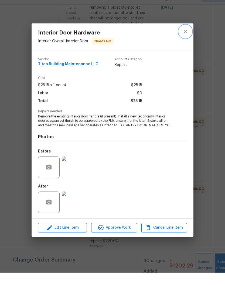
click at [188, 41] on icon "close" at bounding box center [185, 44] width 6 height 6
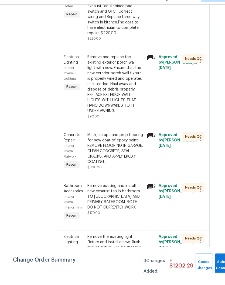
scroll to position [626, 7]
click at [124, 144] on div "Mask, scrape and prep flooring for new coat of epoxy paint. REMOVE FLOORING IN …" at bounding box center [115, 160] width 56 height 32
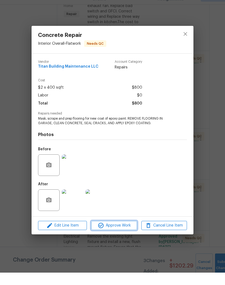
click at [123, 235] on span "Approve Work" at bounding box center [114, 238] width 42 height 7
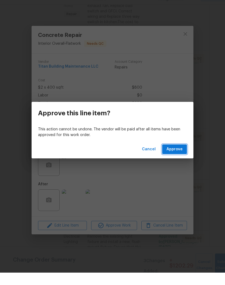
click at [176, 158] on span "Approve" at bounding box center [174, 161] width 16 height 7
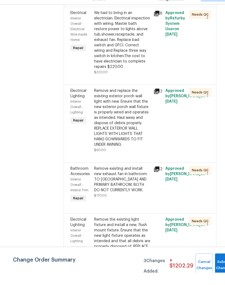
scroll to position [592, 0]
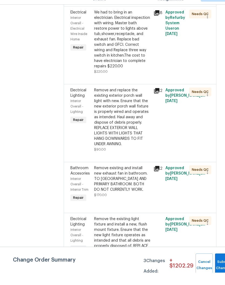
click at [124, 178] on div "Remove existing and install new exhaust fan in bathroom. TO UPSTAIRS HALL AND P…" at bounding box center [122, 191] width 56 height 27
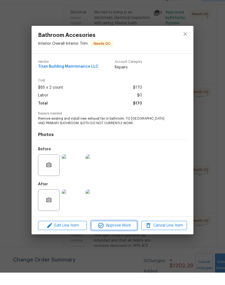
click at [123, 235] on span "Approve Work" at bounding box center [114, 238] width 42 height 7
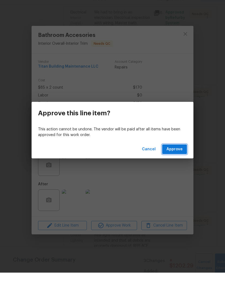
click at [176, 158] on span "Approve" at bounding box center [174, 161] width 16 height 7
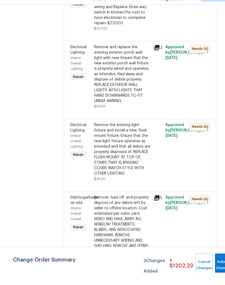
scroll to position [636, 0]
click at [131, 134] on div "Remove the existing light fixture and install a new, flush mount fixture. Ensur…" at bounding box center [122, 161] width 56 height 54
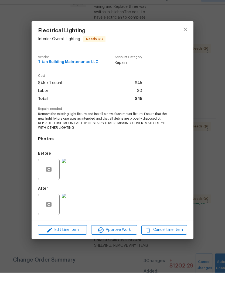
click at [77, 172] on img at bounding box center [73, 182] width 22 height 22
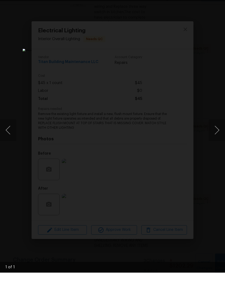
click at [220, 1] on div "Lightbox" at bounding box center [112, 142] width 225 height 285
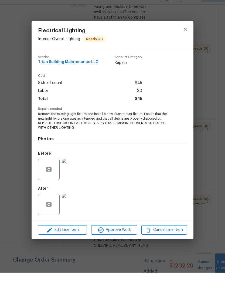
click at [75, 208] on img at bounding box center [73, 217] width 22 height 22
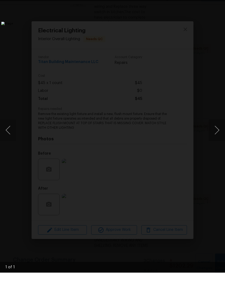
click at [217, 0] on li "Lightbox" at bounding box center [214, 6] width 11 height 13
click at [218, 0] on li "Lightbox" at bounding box center [214, 6] width 11 height 13
click at [172, 34] on img "Lightbox" at bounding box center [86, 142] width 171 height 217
click at [218, 1] on li "Lightbox" at bounding box center [214, 6] width 11 height 13
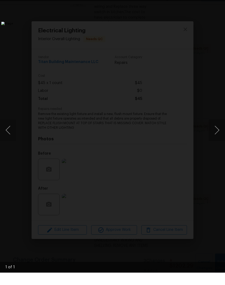
click at [115, 34] on img "Lightbox" at bounding box center [86, 142] width 171 height 217
click at [172, 34] on img "Lightbox" at bounding box center [86, 142] width 171 height 217
click at [220, 2] on div "Lightbox" at bounding box center [112, 142] width 225 height 285
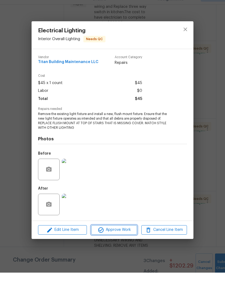
click at [117, 239] on span "Approve Work" at bounding box center [114, 242] width 42 height 7
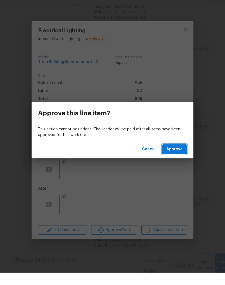
click at [177, 158] on span "Approve" at bounding box center [174, 161] width 16 height 7
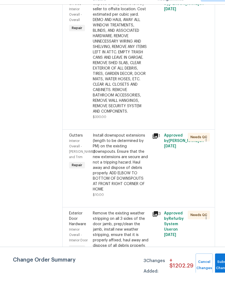
scroll to position [762, 2]
click at [136, 145] on div "Install downspout extensions (length to be determined by PM) on the existing do…" at bounding box center [120, 174] width 56 height 59
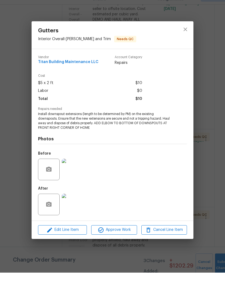
click at [76, 209] on img at bounding box center [73, 217] width 22 height 22
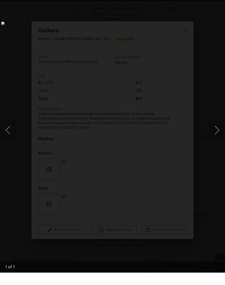
click at [216, 0] on li "Lightbox" at bounding box center [214, 6] width 11 height 13
click at [172, 34] on img "Lightbox" at bounding box center [86, 142] width 171 height 217
click at [220, 3] on div "Lightbox" at bounding box center [112, 142] width 225 height 285
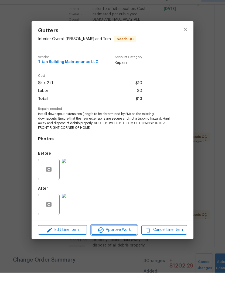
click at [118, 239] on span "Approve Work" at bounding box center [114, 242] width 42 height 7
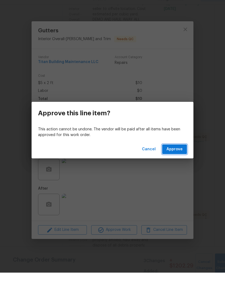
click at [177, 158] on span "Approve" at bounding box center [174, 161] width 16 height 7
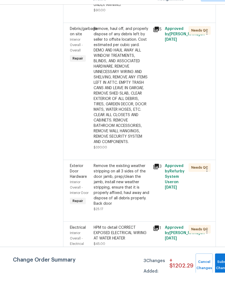
scroll to position [732, 1]
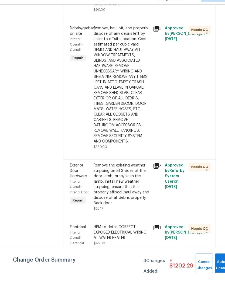
click at [136, 175] on div "Remove the existing weather stripping on all 3 sides of the door jamb, prep/cle…" at bounding box center [121, 196] width 56 height 43
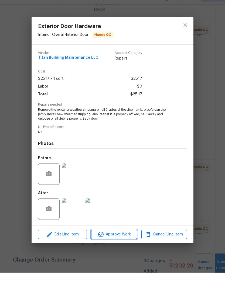
click at [119, 244] on span "Approve Work" at bounding box center [114, 247] width 42 height 7
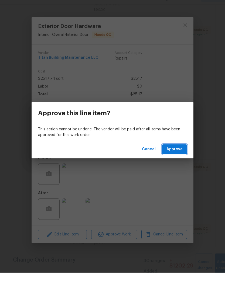
click at [179, 158] on span "Approve" at bounding box center [174, 161] width 16 height 7
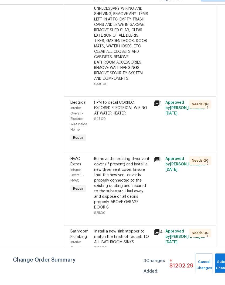
scroll to position [795, 0]
click at [123, 112] on div "HPM to detail CORRECT EXPOSED ELECTRICAL WIRING AT WATER HEATER" at bounding box center [122, 120] width 56 height 16
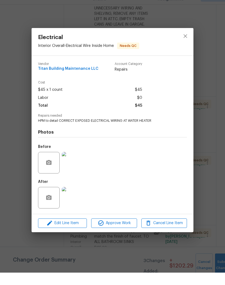
click at [77, 199] on img at bounding box center [73, 210] width 22 height 22
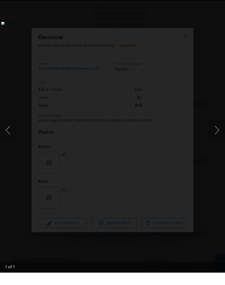
click at [218, 4] on div "Lightbox" at bounding box center [112, 142] width 225 height 285
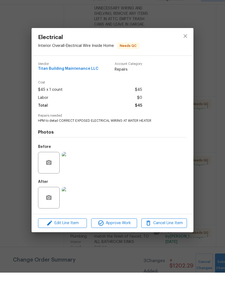
click at [75, 168] on img at bounding box center [73, 175] width 22 height 22
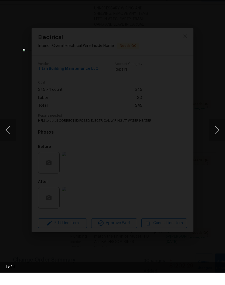
click at [218, 1] on li "Lightbox" at bounding box center [214, 6] width 11 height 13
click at [216, 2] on div "Lightbox" at bounding box center [112, 142] width 225 height 285
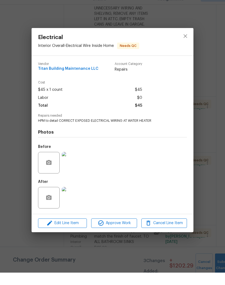
click at [76, 202] on img at bounding box center [73, 210] width 22 height 22
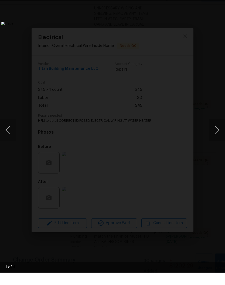
click at [219, 2] on div "Lightbox" at bounding box center [112, 142] width 225 height 285
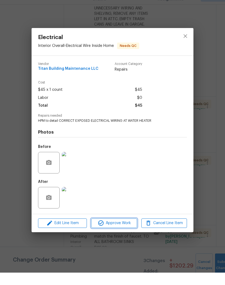
click at [120, 232] on span "Approve Work" at bounding box center [114, 235] width 42 height 7
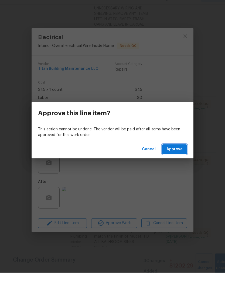
click at [177, 158] on span "Approve" at bounding box center [174, 161] width 16 height 7
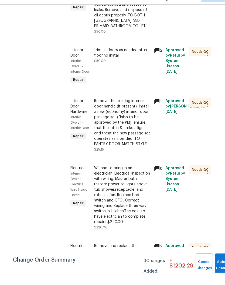
scroll to position [439, 0]
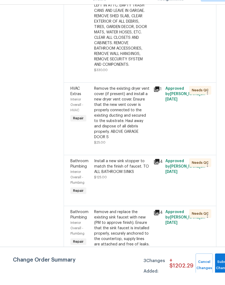
scroll to position [810, 0]
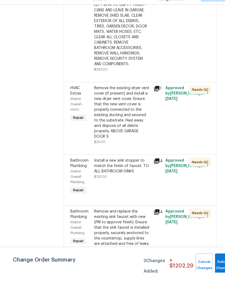
click at [134, 98] on div "Remove the existing dryer vent cover (if present) and install a new dryer vent …" at bounding box center [122, 125] width 56 height 54
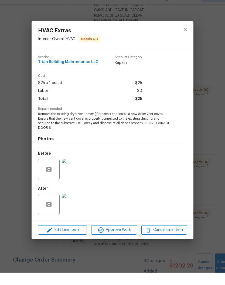
click at [77, 206] on img at bounding box center [73, 217] width 22 height 22
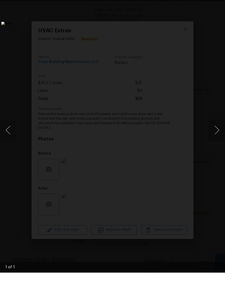
click at [172, 34] on img "Lightbox" at bounding box center [86, 142] width 171 height 217
click at [221, 2] on div "Lightbox" at bounding box center [112, 142] width 225 height 285
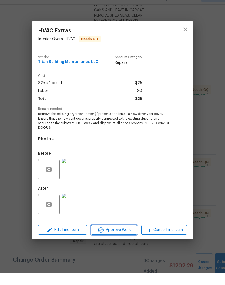
click at [123, 239] on span "Approve Work" at bounding box center [114, 242] width 42 height 7
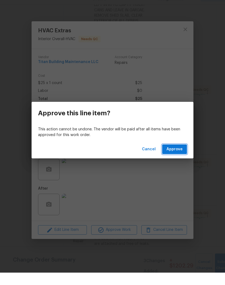
click at [178, 158] on span "Approve" at bounding box center [174, 161] width 16 height 7
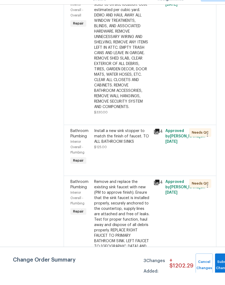
scroll to position [767, 0]
click at [132, 140] on div "Install a new sink stopper to match the finish of faucet. TO ALL BATHROOM SINKS" at bounding box center [122, 148] width 56 height 16
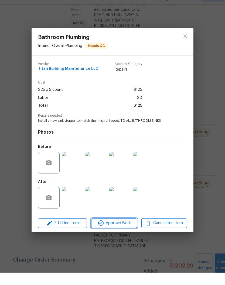
click at [124, 232] on span "Approve Work" at bounding box center [114, 235] width 42 height 7
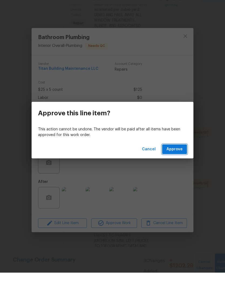
click at [181, 158] on span "Approve" at bounding box center [174, 161] width 16 height 7
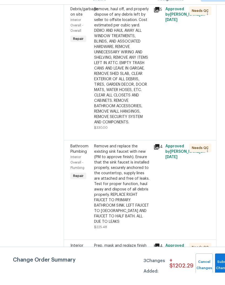
scroll to position [752, 0]
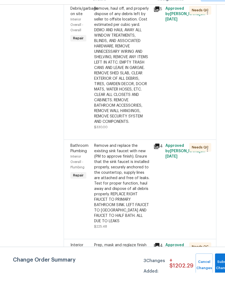
click at [128, 155] on div "Remove and replace the existing sink faucet with new (PM to approve finish). En…" at bounding box center [122, 195] width 56 height 81
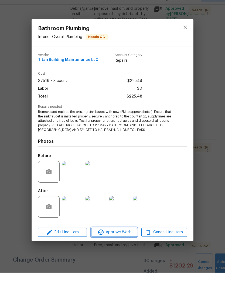
click at [123, 241] on span "Approve Work" at bounding box center [114, 244] width 42 height 7
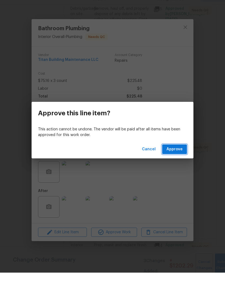
click at [179, 158] on span "Approve" at bounding box center [174, 161] width 16 height 7
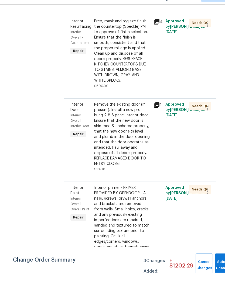
scroll to position [877, 0]
click at [130, 114] on div "Remove the existing door (if present). Install a new pre-hung 2-8 6 panel inter…" at bounding box center [122, 146] width 56 height 65
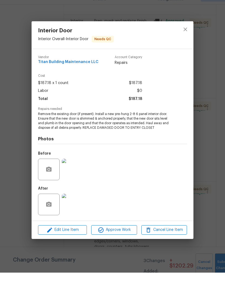
click at [76, 171] on img at bounding box center [73, 182] width 22 height 22
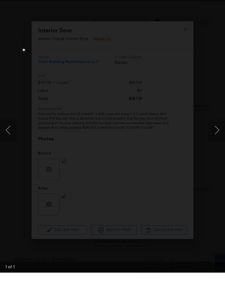
click at [218, 0] on li "Lightbox" at bounding box center [214, 6] width 11 height 13
click at [217, 2] on div "Lightbox" at bounding box center [112, 142] width 225 height 285
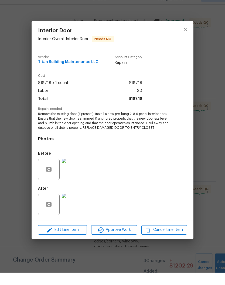
click at [79, 207] on img at bounding box center [73, 217] width 22 height 22
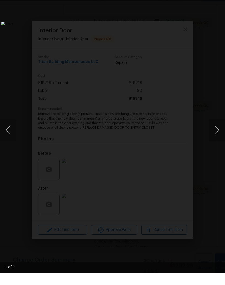
click at [172, 34] on img "Lightbox" at bounding box center [86, 142] width 171 height 217
click at [218, 3] on div "Lightbox" at bounding box center [112, 142] width 225 height 285
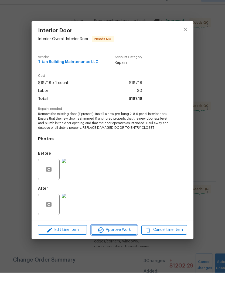
click at [123, 239] on span "Approve Work" at bounding box center [114, 242] width 42 height 7
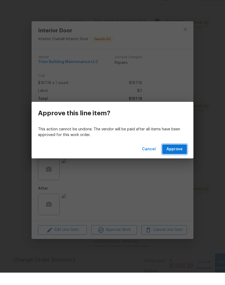
click at [181, 158] on span "Approve" at bounding box center [174, 161] width 16 height 7
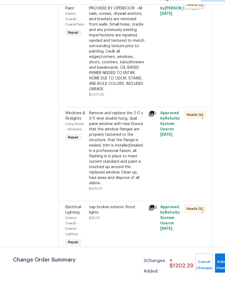
scroll to position [978, 5]
click at [121, 123] on div "Remove and replace the 2-0 x 3-0 vinyl double hung, dual pane window with new. …" at bounding box center [117, 160] width 56 height 75
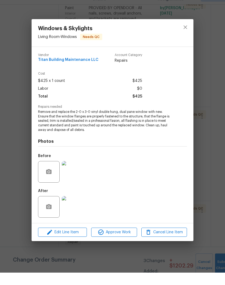
click at [77, 176] on img at bounding box center [73, 185] width 22 height 22
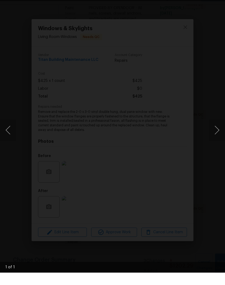
click at [218, 1] on li "Lightbox" at bounding box center [214, 6] width 11 height 13
click at [218, 3] on div "Lightbox" at bounding box center [112, 142] width 225 height 285
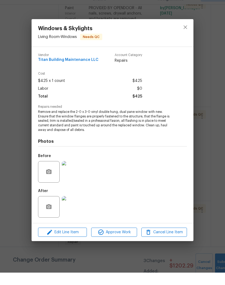
click at [77, 209] on img at bounding box center [73, 220] width 22 height 22
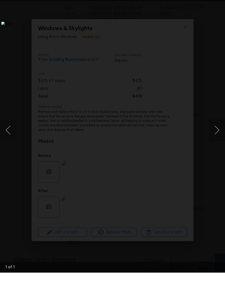
click at [218, 0] on li "Lightbox" at bounding box center [214, 6] width 11 height 13
click at [221, 1] on div "Lightbox" at bounding box center [112, 142] width 225 height 285
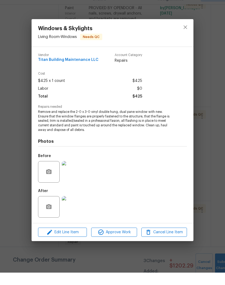
click at [75, 174] on img at bounding box center [73, 185] width 22 height 22
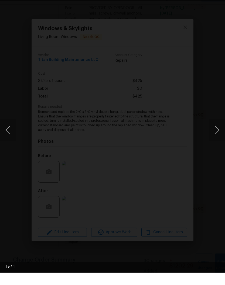
click at [220, 2] on div "Lightbox" at bounding box center [112, 142] width 225 height 285
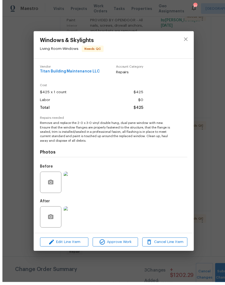
scroll to position [0, 0]
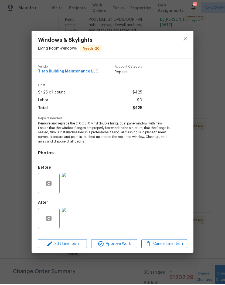
click at [77, 221] on img at bounding box center [73, 220] width 22 height 22
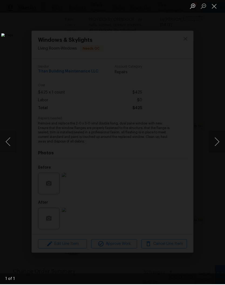
click at [219, 2] on button "Close lightbox" at bounding box center [214, 6] width 11 height 9
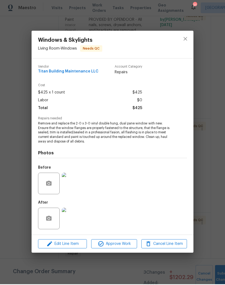
click at [220, 3] on div "Windows & Skylights Living Room - Windows Needs QC Vendor Titan Building Mainte…" at bounding box center [112, 142] width 225 height 285
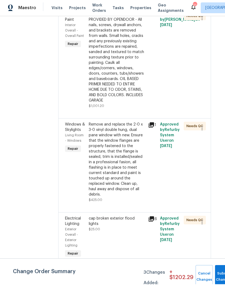
click at [123, 123] on div "Remove and replace the 2-0 x 3-0 vinyl double hung, dual pane window with new. …" at bounding box center [117, 160] width 56 height 75
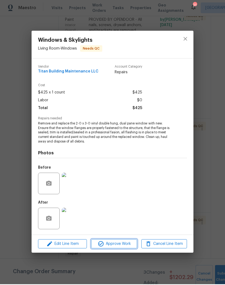
click at [116, 244] on span "Approve Work" at bounding box center [114, 244] width 42 height 7
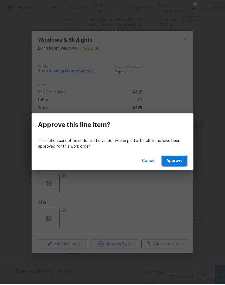
click at [178, 160] on span "Approve" at bounding box center [174, 161] width 16 height 7
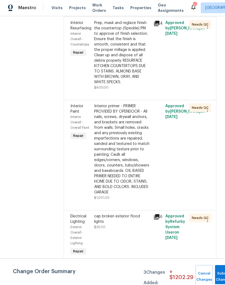
scroll to position [894, 0]
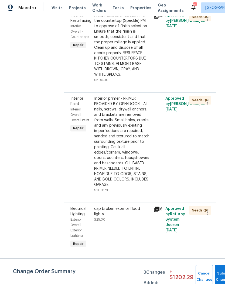
click at [127, 207] on div "cap broken exterior flood lights $25.00" at bounding box center [122, 215] width 56 height 16
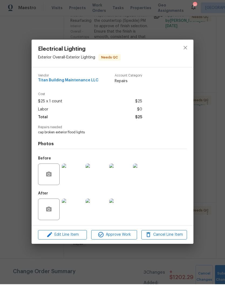
click at [77, 175] on img at bounding box center [73, 175] width 22 height 22
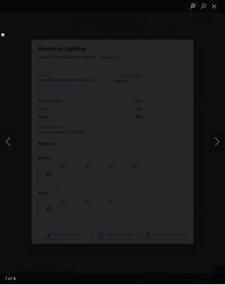
click at [216, 7] on button "Close lightbox" at bounding box center [214, 6] width 11 height 9
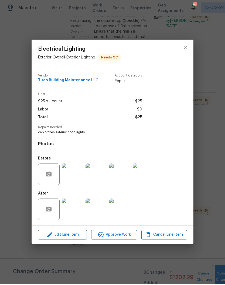
click at [77, 209] on img at bounding box center [73, 210] width 22 height 22
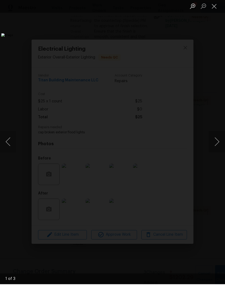
click at [217, 7] on button "Close lightbox" at bounding box center [214, 6] width 11 height 9
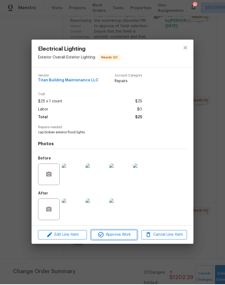
click at [124, 233] on span "Approve Work" at bounding box center [114, 235] width 42 height 7
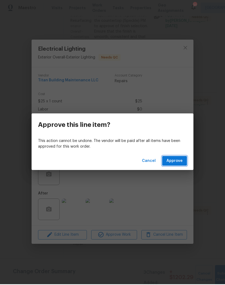
click at [176, 161] on span "Approve" at bounding box center [174, 161] width 16 height 7
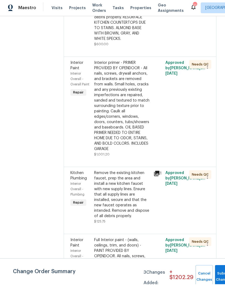
scroll to position [916, 0]
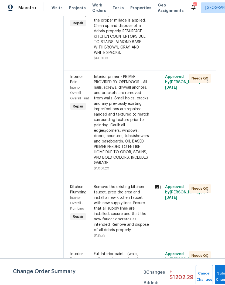
click at [123, 75] on div "Interior primer - PRIMER PROVIDED BY OPENDOOR - All nails, screws, drywall anch…" at bounding box center [122, 121] width 56 height 92
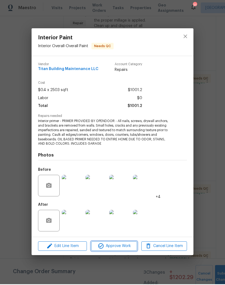
click at [122, 248] on span "Approve Work" at bounding box center [114, 247] width 42 height 7
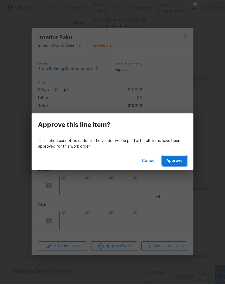
click at [175, 161] on span "Approve" at bounding box center [174, 161] width 16 height 7
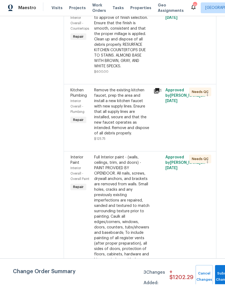
scroll to position [903, 0]
click at [129, 88] on div "Remove the existing kitchen faucet, prep the area and install a new kitchen fau…" at bounding box center [122, 112] width 56 height 48
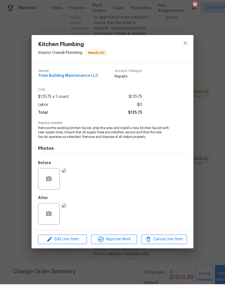
click at [76, 216] on img at bounding box center [73, 215] width 22 height 22
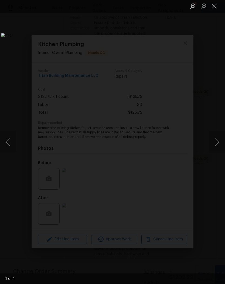
click at [214, 7] on button "Close lightbox" at bounding box center [214, 6] width 11 height 9
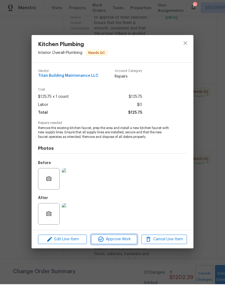
click at [122, 241] on span "Approve Work" at bounding box center [114, 240] width 42 height 7
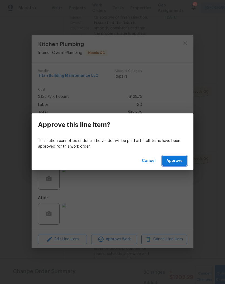
click at [176, 160] on span "Approve" at bounding box center [174, 161] width 16 height 7
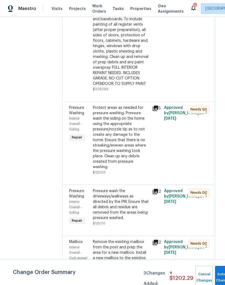
scroll to position [1051, 2]
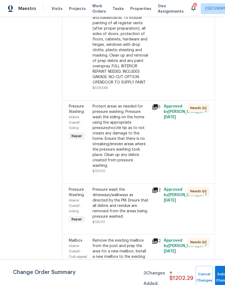
click at [130, 104] on div "Protect areas as needed for pressure washing. Pressure wash the siding on the h…" at bounding box center [120, 136] width 56 height 65
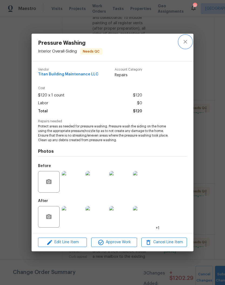
click at [191, 42] on button "close" at bounding box center [185, 41] width 13 height 13
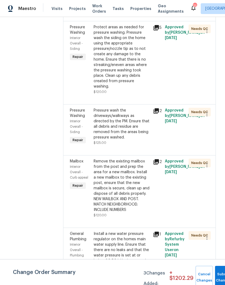
scroll to position [1134, 1]
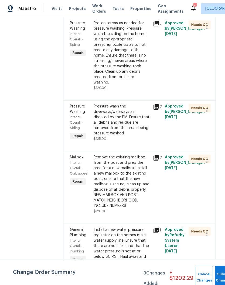
click at [132, 155] on div "Remove the existing mailbox from the post and prep the area for a new mailbox. …" at bounding box center [121, 182] width 56 height 54
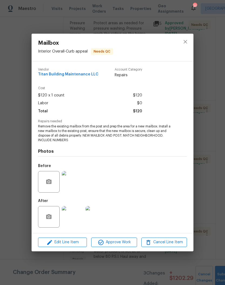
click at [76, 220] on img at bounding box center [73, 217] width 22 height 22
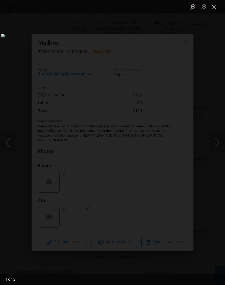
click at [215, 8] on button "Close lightbox" at bounding box center [214, 6] width 11 height 9
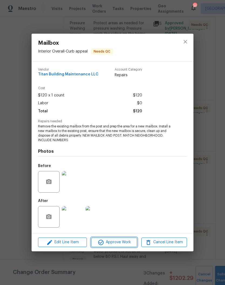
click at [119, 242] on span "Approve Work" at bounding box center [114, 242] width 42 height 7
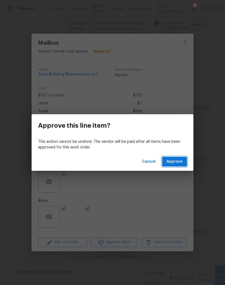
click at [178, 160] on span "Approve" at bounding box center [174, 161] width 16 height 7
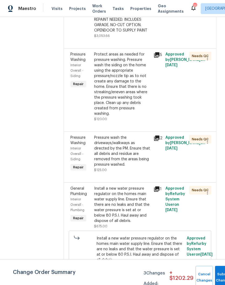
scroll to position [1105, 0]
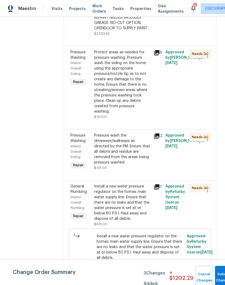
click at [134, 184] on div "Install a new water pressure regulator on the homes main water supply line. Ens…" at bounding box center [122, 203] width 56 height 38
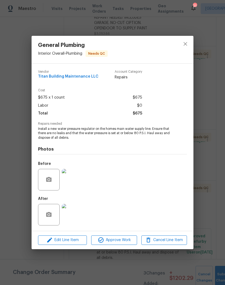
click at [75, 183] on img at bounding box center [73, 180] width 22 height 22
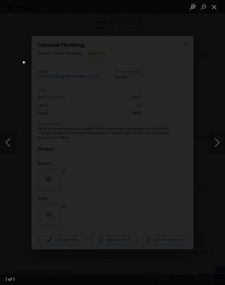
click at [216, 9] on button "Close lightbox" at bounding box center [214, 6] width 11 height 9
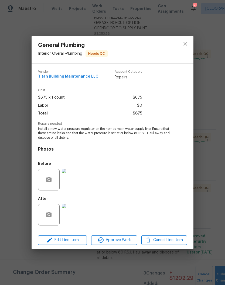
click at [75, 209] on img at bounding box center [73, 215] width 22 height 22
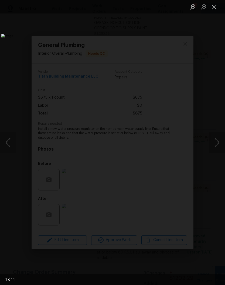
click at [216, 8] on button "Close lightbox" at bounding box center [214, 6] width 11 height 9
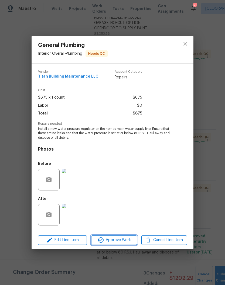
click at [121, 240] on span "Approve Work" at bounding box center [114, 240] width 42 height 7
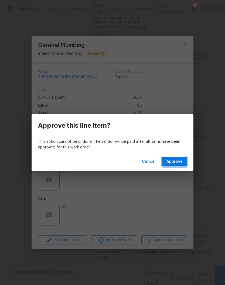
click at [176, 160] on span "Approve" at bounding box center [174, 161] width 16 height 7
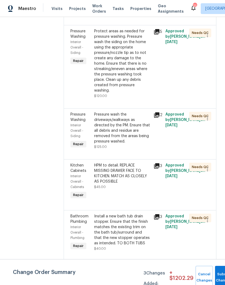
scroll to position [1126, 0]
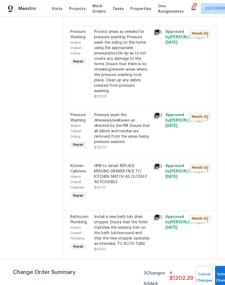
click at [134, 163] on div "HPM to detail. REPLACE MISSING DRAWER FACE TO KITCHEN. MATCH AS CLOSELY AS POSS…" at bounding box center [122, 174] width 56 height 22
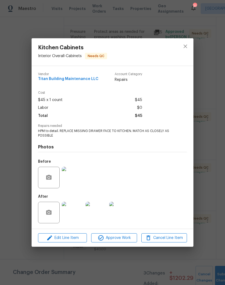
click at [79, 178] on img at bounding box center [73, 178] width 22 height 22
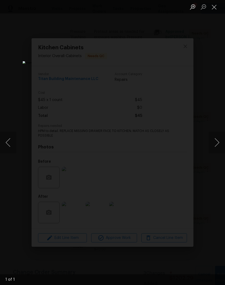
click at [216, 8] on button "Close lightbox" at bounding box center [214, 6] width 11 height 9
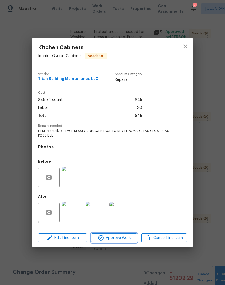
click at [114, 239] on span "Approve Work" at bounding box center [114, 238] width 42 height 7
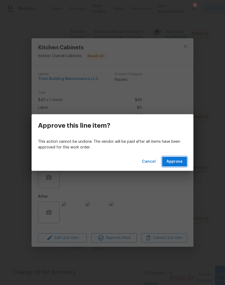
click at [174, 160] on span "Approve" at bounding box center [174, 161] width 16 height 7
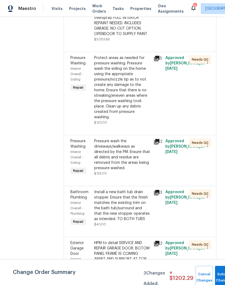
scroll to position [1100, 0]
click at [130, 189] on div "Install a new bath tub drain stopper. Ensure that the finish matches the existi…" at bounding box center [122, 205] width 56 height 32
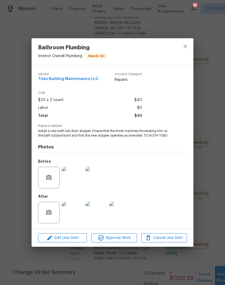
click at [78, 213] on img at bounding box center [73, 213] width 22 height 22
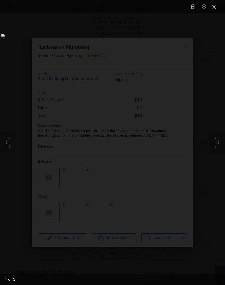
click at [217, 142] on button "Next image" at bounding box center [217, 143] width 16 height 22
click at [218, 141] on button "Next image" at bounding box center [217, 143] width 16 height 22
click at [217, 145] on button "Next image" at bounding box center [217, 143] width 16 height 22
click at [217, 8] on button "Close lightbox" at bounding box center [214, 6] width 11 height 9
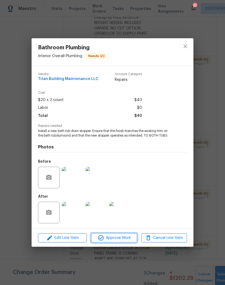
click at [123, 240] on span "Approve Work" at bounding box center [114, 238] width 42 height 7
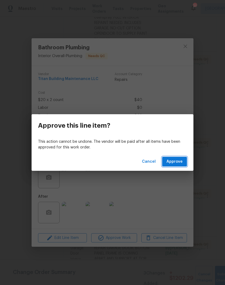
click at [176, 162] on span "Approve" at bounding box center [174, 161] width 16 height 7
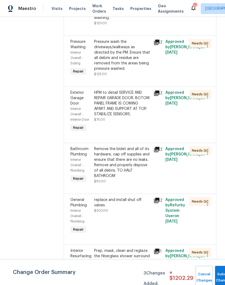
scroll to position [1200, 0]
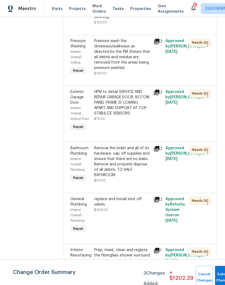
click at [138, 89] on div "HPM to detail SERVICE AND REPAIR GARAGE DOOR. BOTOM PANEL FRAME IS COMING APART…" at bounding box center [122, 102] width 56 height 27
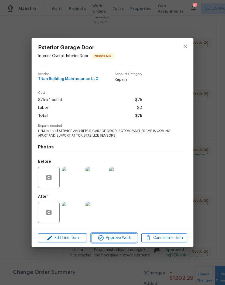
click at [120, 239] on span "Approve Work" at bounding box center [114, 238] width 42 height 7
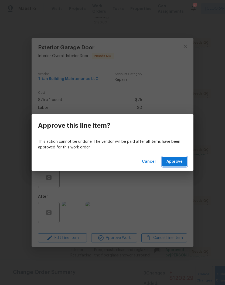
click at [178, 163] on span "Approve" at bounding box center [174, 161] width 16 height 7
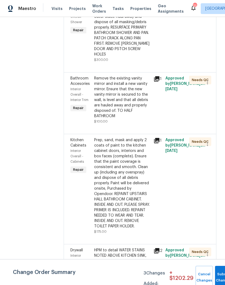
scroll to position [1394, 0]
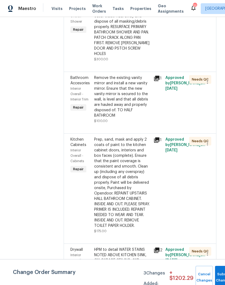
click at [133, 137] on div "Prep, sand, mask and apply 2 coats of paint to the kitchen cabinet doors, inter…" at bounding box center [122, 183] width 56 height 92
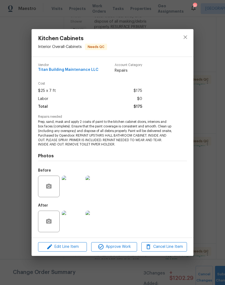
click at [102, 189] on img at bounding box center [96, 187] width 22 height 22
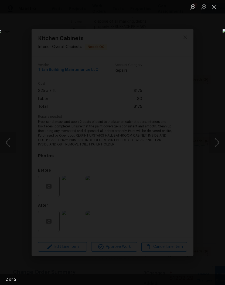
click at [217, 7] on button "Close lightbox" at bounding box center [214, 6] width 11 height 9
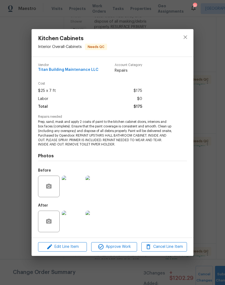
click at [76, 225] on img at bounding box center [73, 222] width 22 height 22
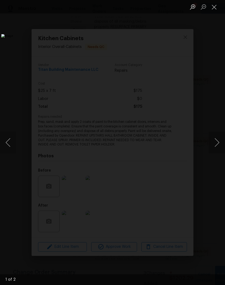
click at [217, 142] on button "Next image" at bounding box center [217, 143] width 16 height 22
click at [215, 7] on button "Close lightbox" at bounding box center [214, 6] width 11 height 9
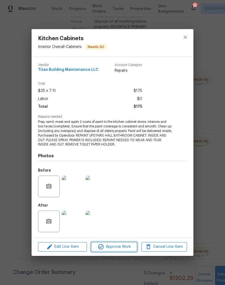
click at [119, 248] on span "Approve Work" at bounding box center [114, 247] width 42 height 7
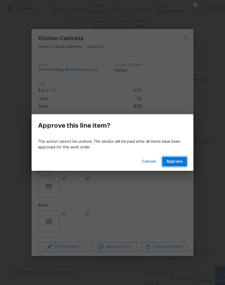
click at [176, 161] on span "Approve" at bounding box center [174, 161] width 16 height 7
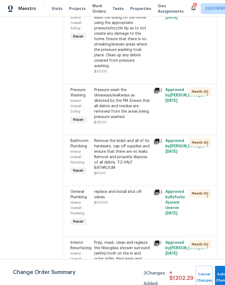
scroll to position [1151, 0]
click at [138, 189] on div "replace and install shut off valves" at bounding box center [122, 194] width 56 height 11
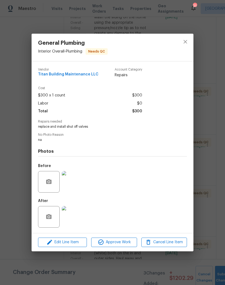
click at [77, 187] on img at bounding box center [73, 182] width 22 height 22
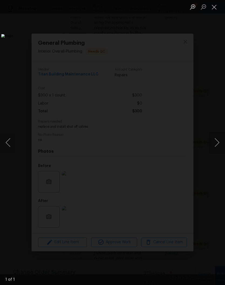
click at [216, 8] on button "Close lightbox" at bounding box center [214, 6] width 11 height 9
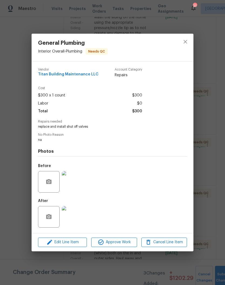
click at [76, 218] on img at bounding box center [73, 217] width 22 height 22
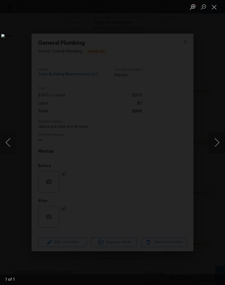
click at [214, 9] on button "Close lightbox" at bounding box center [214, 6] width 11 height 9
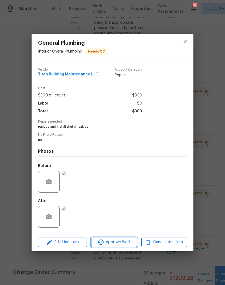
click at [122, 243] on span "Approve Work" at bounding box center [114, 242] width 42 height 7
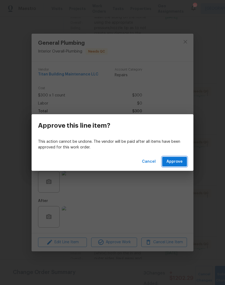
click at [177, 163] on span "Approve" at bounding box center [174, 161] width 16 height 7
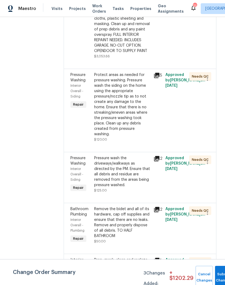
scroll to position [1083, 0]
click at [138, 206] on div "Remove the bidet and all of its hardware, cap off supplies and ensure that ther…" at bounding box center [122, 222] width 56 height 32
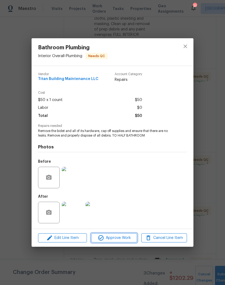
click at [126, 238] on span "Approve Work" at bounding box center [114, 238] width 42 height 7
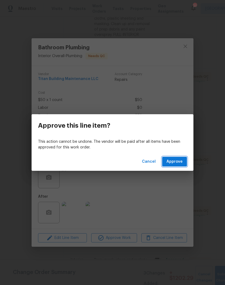
click at [178, 161] on span "Approve" at bounding box center [174, 161] width 16 height 7
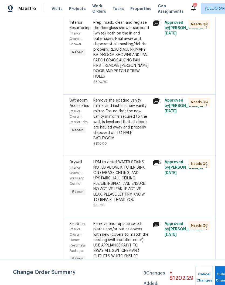
scroll to position [1255, 1]
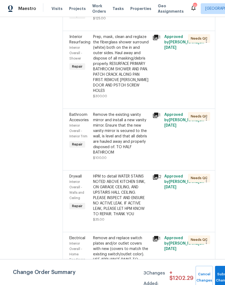
click at [120, 112] on div "Remove the existing vanity mirror and install a new vanity mirror. Ensure that …" at bounding box center [121, 133] width 56 height 43
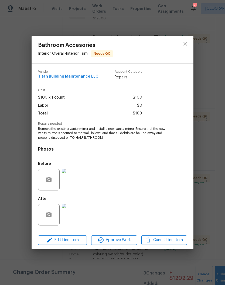
click at [75, 183] on img at bounding box center [73, 180] width 22 height 22
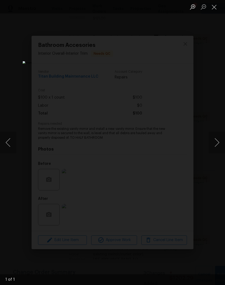
click at [216, 9] on button "Close lightbox" at bounding box center [214, 6] width 11 height 9
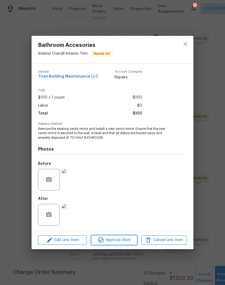
click at [119, 241] on span "Approve Work" at bounding box center [114, 240] width 42 height 7
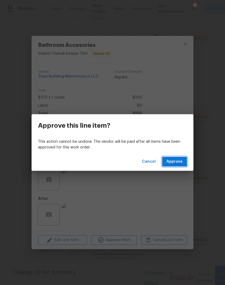
click at [177, 162] on span "Approve" at bounding box center [174, 161] width 16 height 7
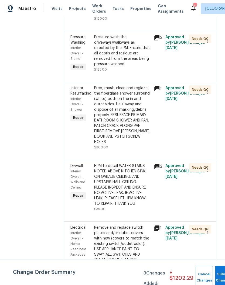
scroll to position [1204, 0]
click at [133, 163] on div "HPM to detail WATER STAINS NOTED ABOVE KITCHEN SINK, ON GARAGE CEILING, AND UPS…" at bounding box center [122, 184] width 56 height 43
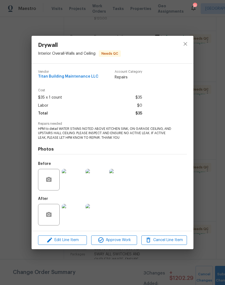
click at [76, 182] on img at bounding box center [73, 180] width 22 height 22
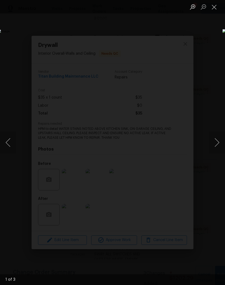
click at [218, 143] on button "Next image" at bounding box center [217, 143] width 16 height 22
click at [216, 8] on button "Close lightbox" at bounding box center [214, 6] width 11 height 9
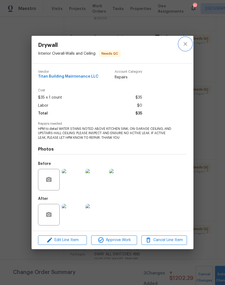
click at [187, 44] on icon "close" at bounding box center [185, 44] width 6 height 6
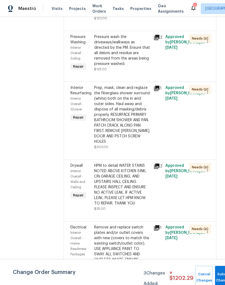
click at [133, 225] on div "Remove and replace switch plates and/or outlet covers with new (covers to match…" at bounding box center [122, 246] width 56 height 43
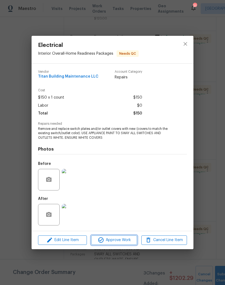
click at [124, 241] on span "Approve Work" at bounding box center [114, 240] width 42 height 7
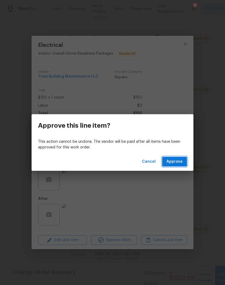
click at [176, 162] on span "Approve" at bounding box center [174, 161] width 16 height 7
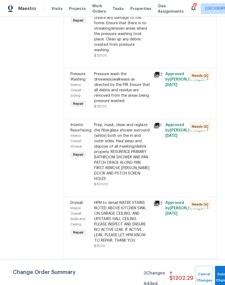
scroll to position [1167, 0]
click at [124, 122] on div "Prep, mask, clean and reglaze the fiberglass shower surround (white) both on th…" at bounding box center [122, 151] width 56 height 59
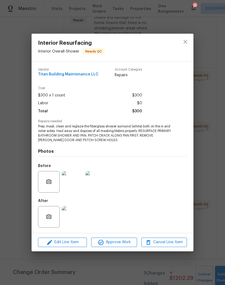
click at [78, 220] on img at bounding box center [73, 217] width 22 height 22
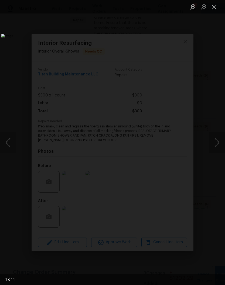
click at [217, 9] on button "Close lightbox" at bounding box center [214, 6] width 11 height 9
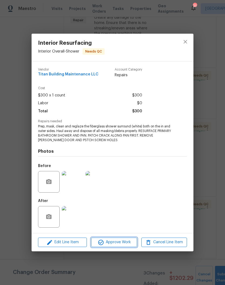
click at [120, 245] on span "Approve Work" at bounding box center [114, 242] width 42 height 7
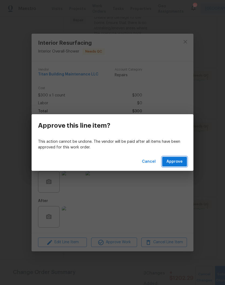
click at [177, 162] on span "Approve" at bounding box center [174, 161] width 16 height 7
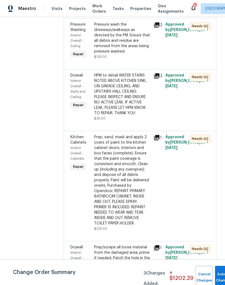
scroll to position [1217, 0]
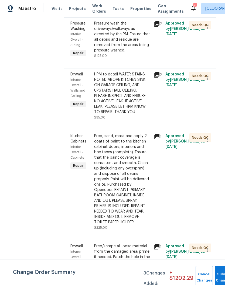
click at [130, 133] on div "Prep, sand, mask and apply 2 coats of paint to the kitchen cabinet doors, inter…" at bounding box center [122, 179] width 56 height 92
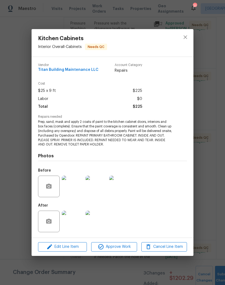
click at [77, 224] on img at bounding box center [73, 222] width 22 height 22
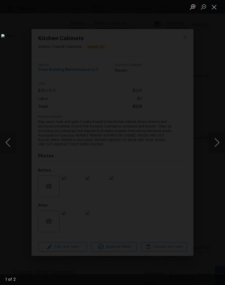
click at [216, 9] on button "Close lightbox" at bounding box center [214, 6] width 11 height 9
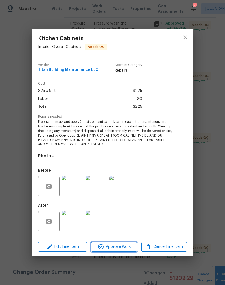
click at [121, 248] on span "Approve Work" at bounding box center [114, 247] width 42 height 7
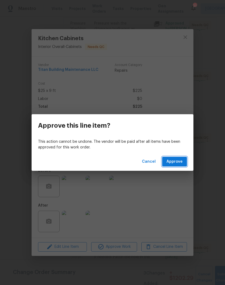
click at [178, 163] on span "Approve" at bounding box center [174, 161] width 16 height 7
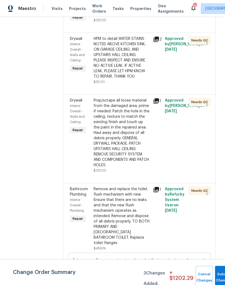
scroll to position [1254, 0]
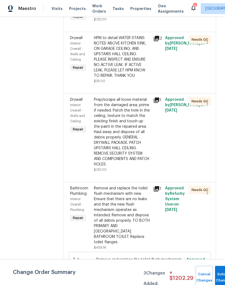
click at [132, 186] on div "Remove and replace the toilet flush mechanism with new. Ensure that there are n…" at bounding box center [122, 215] width 56 height 59
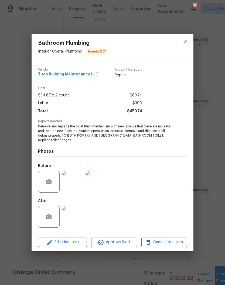
click at [75, 186] on img at bounding box center [73, 182] width 22 height 22
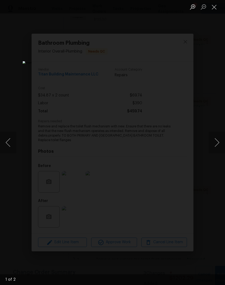
click at [218, 143] on button "Next image" at bounding box center [217, 143] width 16 height 22
click at [215, 9] on button "Close lightbox" at bounding box center [214, 6] width 11 height 9
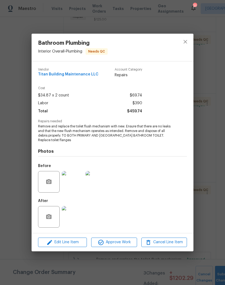
click at [75, 219] on img at bounding box center [73, 217] width 22 height 22
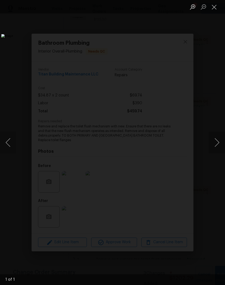
click at [215, 8] on button "Close lightbox" at bounding box center [214, 6] width 11 height 9
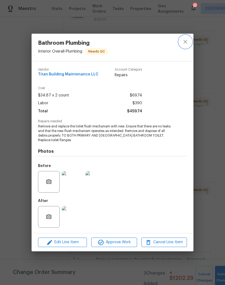
click at [186, 41] on icon "close" at bounding box center [185, 42] width 6 height 6
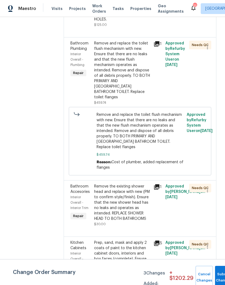
scroll to position [1399, 0]
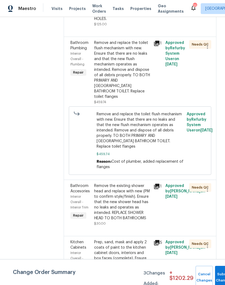
click at [122, 183] on div "Remove the existing shower head and replace with new (PM to confirm style/finis…" at bounding box center [122, 202] width 56 height 38
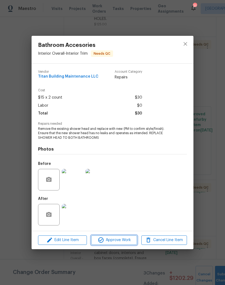
click at [122, 241] on span "Approve Work" at bounding box center [114, 240] width 42 height 7
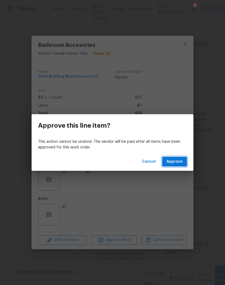
click at [175, 161] on span "Approve" at bounding box center [174, 161] width 16 height 7
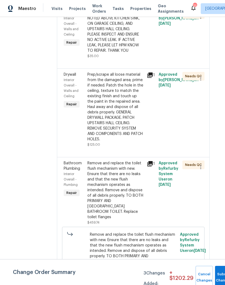
scroll to position [1278, 7]
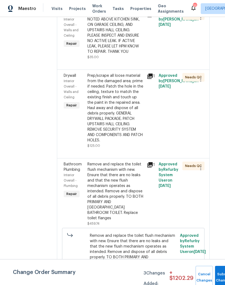
click at [116, 162] on div "Remove and replace the toilet flush mechanism with new. Ensure that there are n…" at bounding box center [115, 191] width 56 height 59
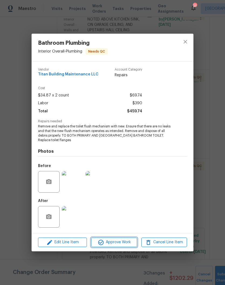
click at [122, 246] on button "Approve Work" at bounding box center [114, 242] width 46 height 9
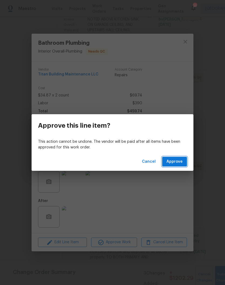
click at [179, 160] on span "Approve" at bounding box center [174, 161] width 16 height 7
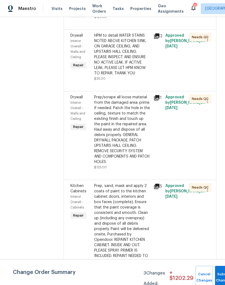
scroll to position [1256, 0]
click at [133, 183] on div "Prep, sand, mask and apply 2 coats of paint to the kitchen cabinet doors, inter…" at bounding box center [122, 226] width 56 height 86
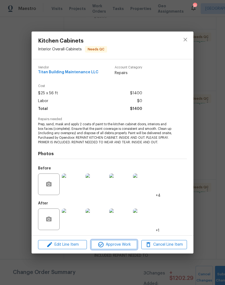
click at [122, 245] on span "Approve Work" at bounding box center [114, 244] width 42 height 7
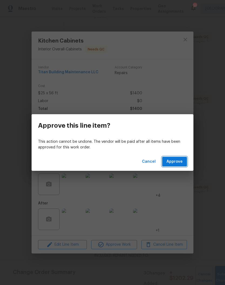
click at [177, 162] on span "Approve" at bounding box center [174, 161] width 16 height 7
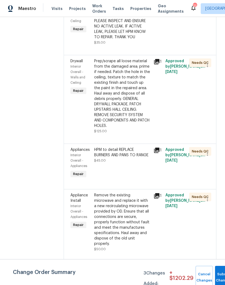
scroll to position [1292, 0]
click at [123, 147] on div "HPM to detail REPLACE BURNERS AND PANS TO RANGE" at bounding box center [122, 152] width 56 height 11
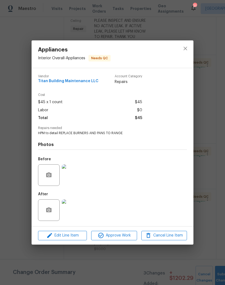
click at [76, 212] on img at bounding box center [73, 210] width 22 height 22
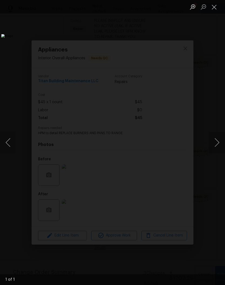
click at [215, 9] on button "Close lightbox" at bounding box center [214, 6] width 11 height 9
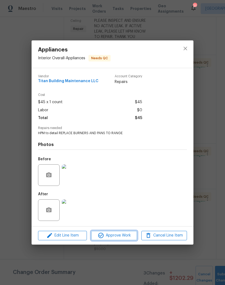
click at [116, 237] on span "Approve Work" at bounding box center [114, 235] width 42 height 7
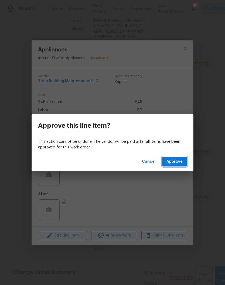
click at [180, 161] on span "Approve" at bounding box center [174, 161] width 16 height 7
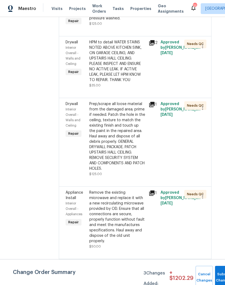
scroll to position [1249, 5]
click at [131, 190] on div "Remove the existing microwave and replace it with a new recirculating microwave…" at bounding box center [117, 217] width 56 height 54
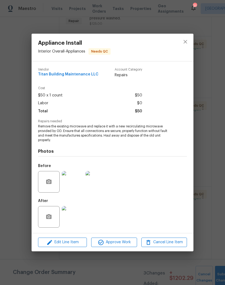
click at [76, 218] on img at bounding box center [73, 217] width 22 height 22
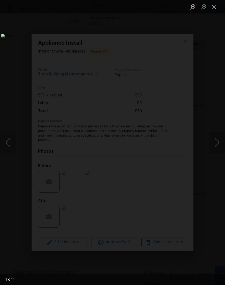
click at [216, 8] on button "Close lightbox" at bounding box center [214, 6] width 11 height 9
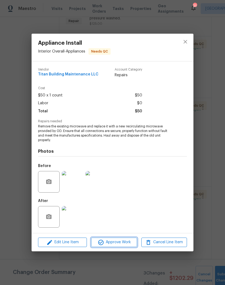
click at [123, 244] on span "Approve Work" at bounding box center [114, 242] width 42 height 7
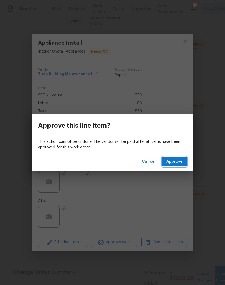
click at [178, 162] on span "Approve" at bounding box center [174, 161] width 16 height 7
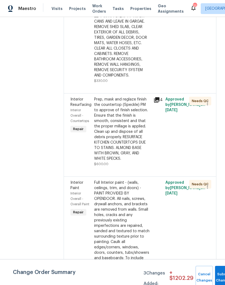
scroll to position [839, 0]
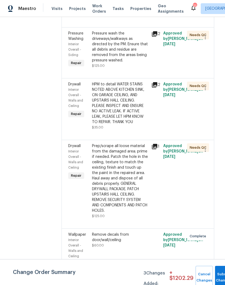
click at [120, 143] on div "Prep/scrape all loose material from the damaged area; prime if needed. Patch th…" at bounding box center [120, 178] width 56 height 70
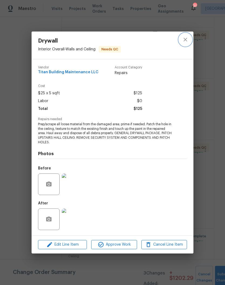
click at [186, 42] on icon "close" at bounding box center [185, 39] width 6 height 6
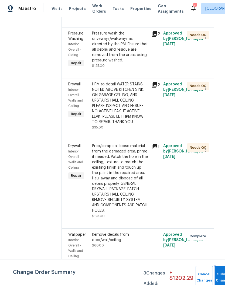
click at [218, 272] on button "Submit Changes" at bounding box center [223, 277] width 17 height 23
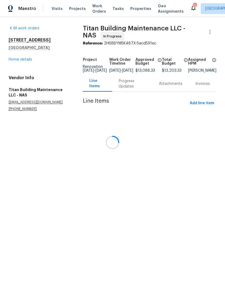
scroll to position [0, 0]
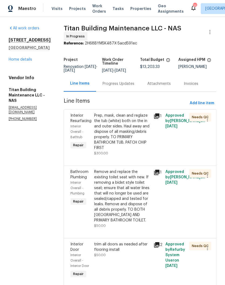
click at [26, 61] on link "Home details" at bounding box center [20, 60] width 23 height 4
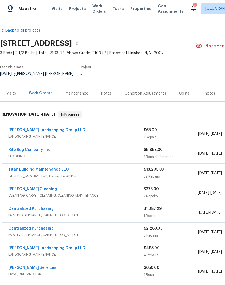
click at [185, 92] on div "Costs" at bounding box center [184, 93] width 11 height 5
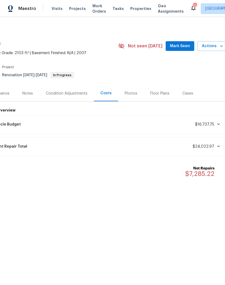
scroll to position [0, 80]
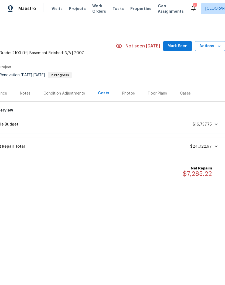
click at [181, 46] on span "Mark Seen" at bounding box center [177, 46] width 20 height 7
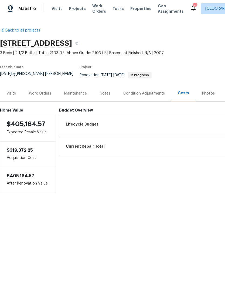
scroll to position [0, 0]
click at [58, 11] on span "Visits" at bounding box center [56, 8] width 11 height 5
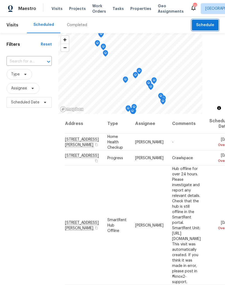
click at [204, 25] on span "Schedule" at bounding box center [205, 25] width 18 height 7
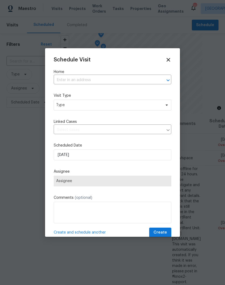
click at [83, 79] on input "text" at bounding box center [105, 80] width 102 height 8
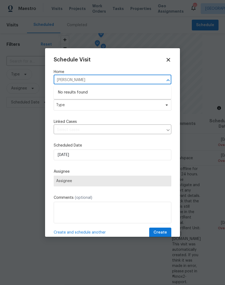
type input "shedd"
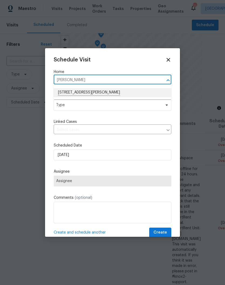
click at [104, 94] on li "3006 Sheddan Dr, Columbia, TN 38401" at bounding box center [112, 92] width 117 height 9
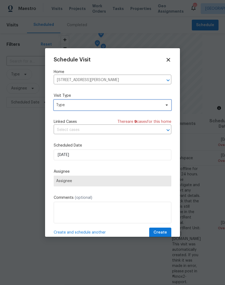
click at [159, 105] on span "Type" at bounding box center [108, 104] width 105 height 5
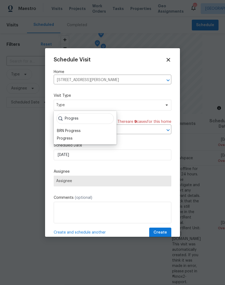
type input "Progres"
click at [71, 140] on div "Progress" at bounding box center [65, 138] width 16 height 5
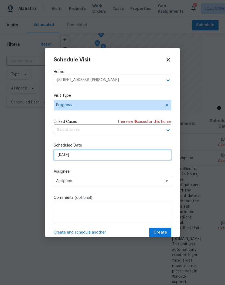
click at [146, 157] on input "10/8/2025" at bounding box center [112, 155] width 117 height 11
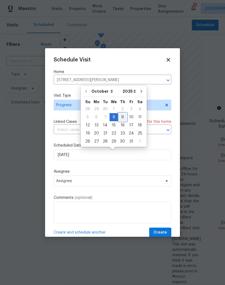
click at [123, 118] on div "9" at bounding box center [122, 117] width 9 height 8
type input "10/9/2025"
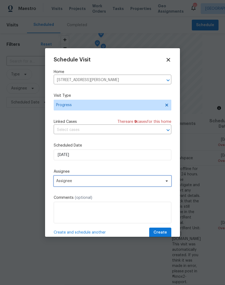
click at [137, 181] on span "Assignee" at bounding box center [109, 181] width 106 height 4
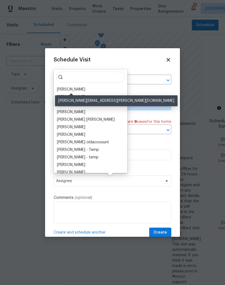
click at [85, 89] on div "[PERSON_NAME]" at bounding box center [71, 89] width 28 height 5
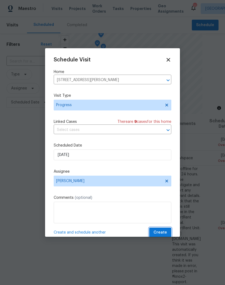
click at [164, 232] on span "Create" at bounding box center [159, 232] width 13 height 7
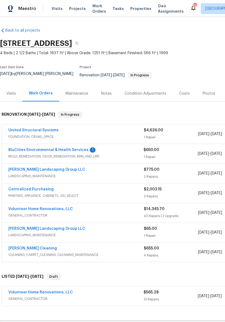
click at [69, 148] on link "BluCities Environmental & Health Services" at bounding box center [48, 150] width 80 height 4
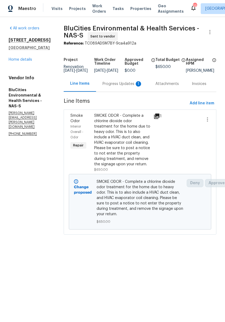
click at [122, 86] on div "Progress Updates 1" at bounding box center [122, 83] width 40 height 5
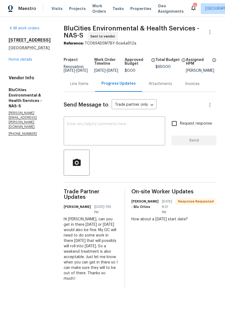
click at [116, 127] on textarea at bounding box center [114, 131] width 95 height 19
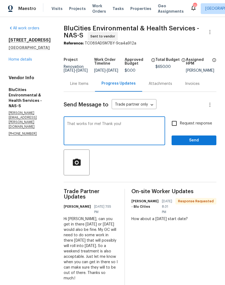
type textarea "That works for me! Thank you!"
click at [192, 144] on span "Send" at bounding box center [194, 140] width 36 height 7
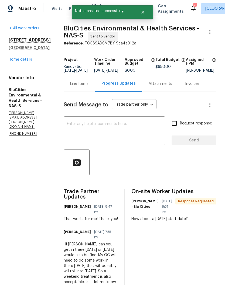
click at [28, 60] on link "Home details" at bounding box center [20, 60] width 23 height 4
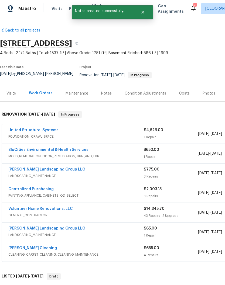
click at [110, 91] on div "Notes" at bounding box center [106, 93] width 11 height 5
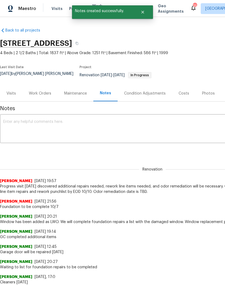
click at [78, 120] on textarea at bounding box center [152, 129] width 298 height 19
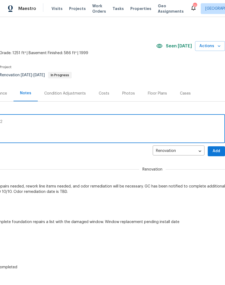
scroll to position [0, 80]
type textarea "Odor remediation scheduled for 10/11-10/12"
click at [216, 148] on span "Add" at bounding box center [216, 151] width 9 height 7
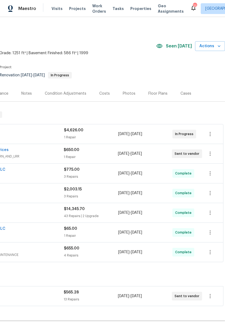
scroll to position [0, 80]
click at [129, 91] on div "Photos" at bounding box center [129, 93] width 13 height 5
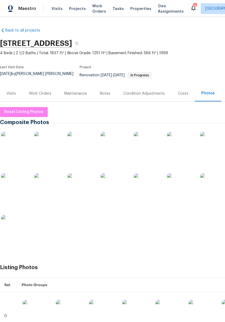
click at [22, 141] on img at bounding box center [14, 145] width 27 height 27
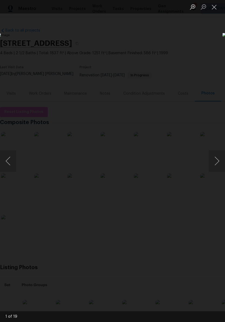
click at [217, 163] on button "Next image" at bounding box center [217, 161] width 16 height 22
click at [217, 164] on button "Next image" at bounding box center [217, 161] width 16 height 22
click at [215, 161] on button "Next image" at bounding box center [217, 161] width 16 height 22
click at [217, 160] on button "Next image" at bounding box center [217, 161] width 16 height 22
click at [218, 159] on button "Next image" at bounding box center [217, 161] width 16 height 22
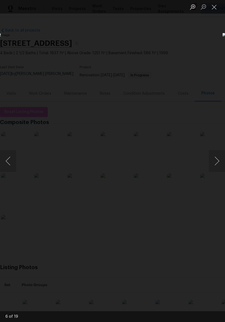
click at [218, 161] on button "Next image" at bounding box center [217, 161] width 16 height 22
click at [216, 162] on button "Next image" at bounding box center [217, 161] width 16 height 22
click at [218, 161] on button "Next image" at bounding box center [217, 161] width 16 height 22
click at [214, 7] on button "Close lightbox" at bounding box center [214, 6] width 11 height 9
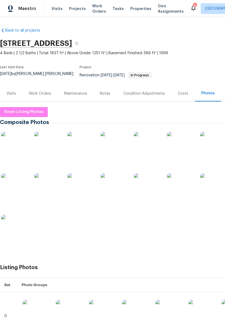
click at [105, 93] on div "Notes" at bounding box center [104, 93] width 23 height 16
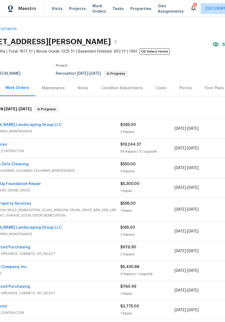
scroll to position [2, 24]
click at [30, 126] on link "[PERSON_NAME] Landscaping Group LLC" at bounding box center [23, 125] width 77 height 4
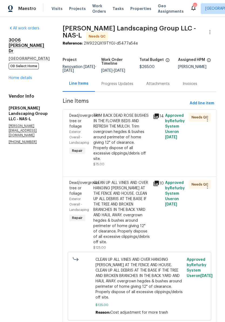
click at [140, 121] on div "TRIM BACK DEAD ROSE BUSHES IN THE FLOWER BEDS AND REFRESH THE MULCH. Trim overg…" at bounding box center [121, 137] width 57 height 48
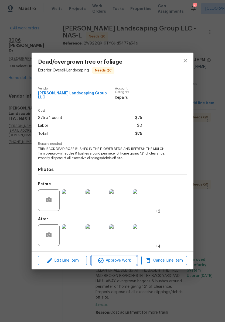
click at [125, 259] on span "Approve Work" at bounding box center [114, 260] width 42 height 7
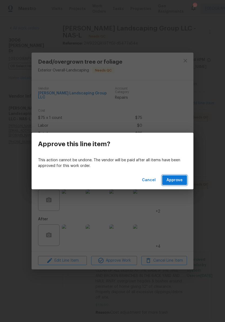
click at [178, 181] on span "Approve" at bounding box center [174, 180] width 16 height 7
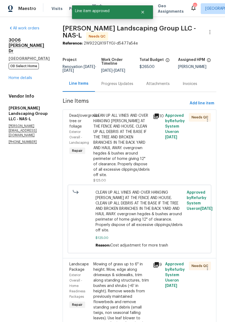
click at [147, 123] on div "CLEAN UP ALL VINES AND OVER HANGING [PERSON_NAME] AT THE FENCE AND HOUSE. CLEAN…" at bounding box center [121, 145] width 57 height 65
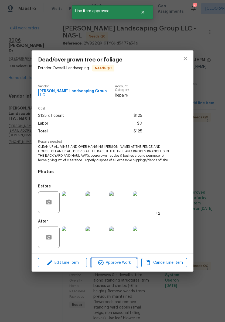
click at [125, 262] on span "Approve Work" at bounding box center [114, 262] width 42 height 7
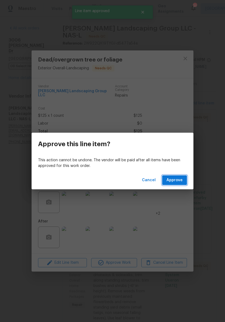
click at [177, 182] on span "Approve" at bounding box center [174, 180] width 16 height 7
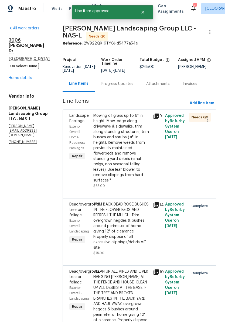
click at [142, 122] on div "Mowing of grass up to 6" in height. Mow, edge along driveways & sidewalks, trim…" at bounding box center [121, 148] width 57 height 70
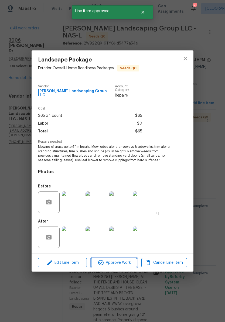
click at [123, 262] on span "Approve Work" at bounding box center [114, 262] width 42 height 7
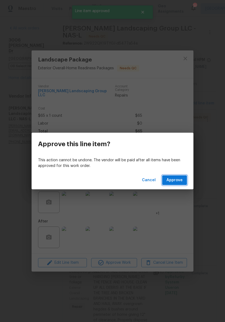
click at [180, 179] on span "Approve" at bounding box center [174, 180] width 16 height 7
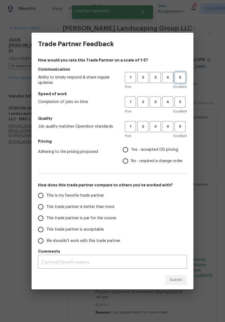
click at [182, 80] on span "5" at bounding box center [180, 77] width 10 height 6
click at [182, 103] on span "5" at bounding box center [180, 102] width 10 height 6
click at [168, 128] on span "4" at bounding box center [167, 126] width 10 height 6
click at [130, 150] on input "Yes - accepted OD pricing" at bounding box center [125, 149] width 11 height 11
radio input "true"
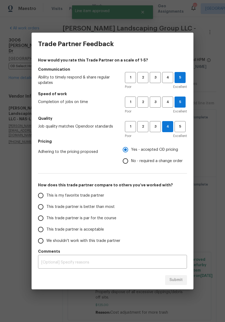
click at [43, 198] on input "This is my favorite trade partner" at bounding box center [40, 195] width 11 height 11
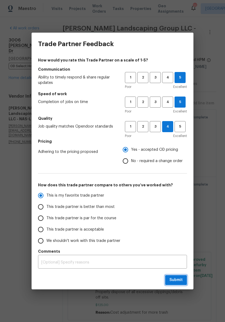
click at [180, 278] on span "Submit" at bounding box center [175, 279] width 13 height 7
radio input "true"
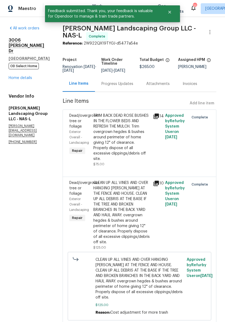
click at [27, 76] on link "Home details" at bounding box center [20, 78] width 23 height 4
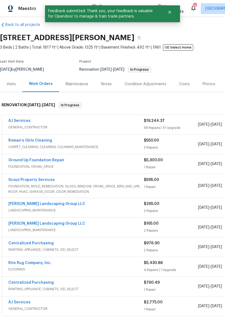
scroll to position [6, 0]
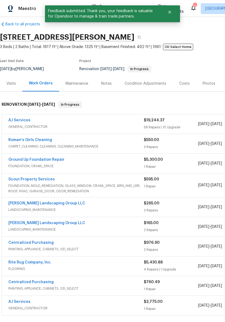
click at [35, 141] on link "Roman’s Girls Cleaning" at bounding box center [30, 140] width 44 height 4
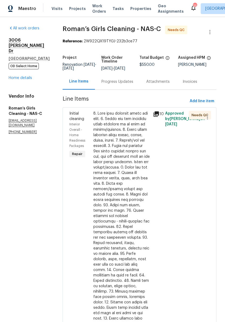
click at [133, 118] on div at bounding box center [121, 240] width 57 height 259
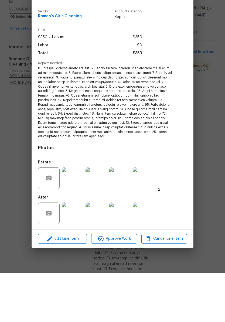
click at [119, 285] on span "Approve Work" at bounding box center [114, 288] width 42 height 7
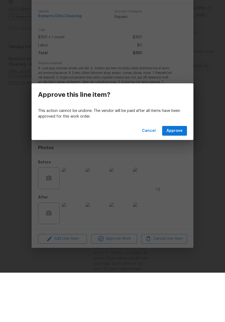
scroll to position [0, 0]
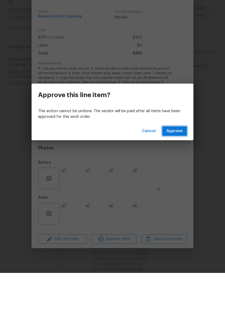
click at [175, 177] on span "Approve" at bounding box center [174, 180] width 16 height 7
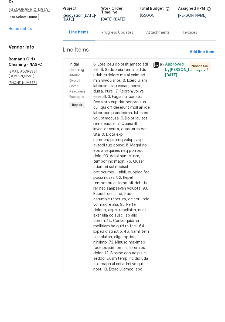
scroll to position [0, 0]
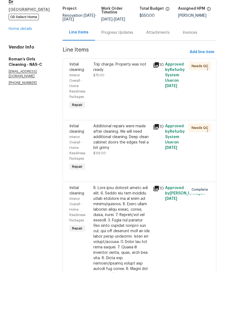
click at [136, 111] on div "Trip charge. Property was not ready" at bounding box center [121, 116] width 57 height 11
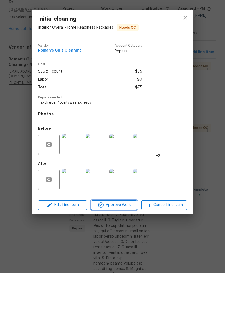
click at [119, 251] on span "Approve Work" at bounding box center [114, 254] width 42 height 7
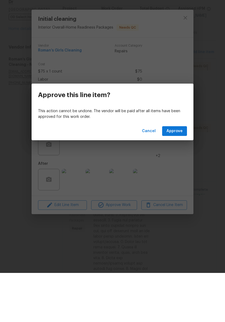
click at [179, 177] on span "Approve" at bounding box center [174, 180] width 16 height 7
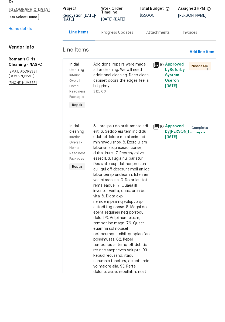
click at [137, 111] on div "Additional repairs were made after cleaning. We will need additional cleaning. …" at bounding box center [121, 124] width 57 height 27
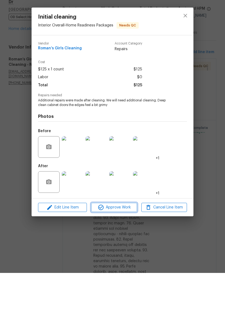
click at [121, 253] on span "Approve Work" at bounding box center [114, 256] width 42 height 7
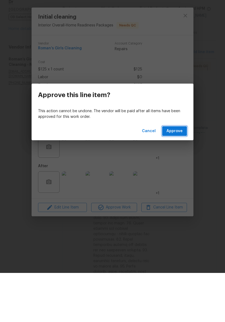
click at [178, 177] on span "Approve" at bounding box center [174, 180] width 16 height 7
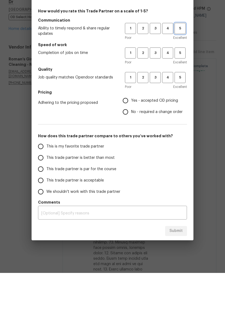
click at [182, 72] on button "5" at bounding box center [179, 77] width 11 height 11
click at [182, 99] on span "5" at bounding box center [180, 102] width 10 height 6
click at [181, 123] on span "5" at bounding box center [180, 126] width 10 height 6
click at [129, 144] on input "Yes - accepted OD pricing" at bounding box center [125, 149] width 11 height 11
radio input "true"
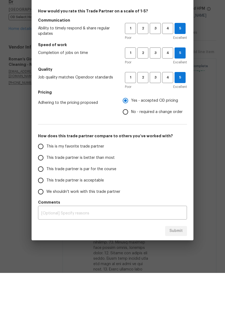
click at [44, 190] on input "This is my favorite trade partner" at bounding box center [40, 195] width 11 height 11
click at [181, 276] on span "Submit" at bounding box center [175, 279] width 13 height 7
radio input "true"
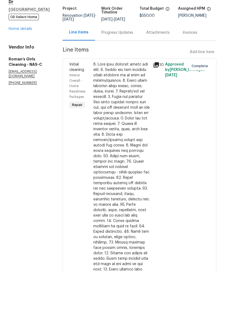
radio input "false"
click at [27, 76] on link "Home details" at bounding box center [20, 78] width 23 height 4
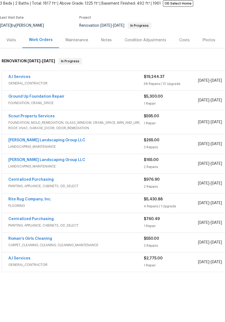
scroll to position [1, 0]
click at [22, 124] on link "AJ Services" at bounding box center [19, 126] width 22 height 4
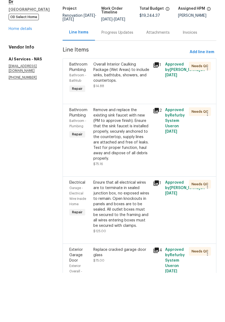
click at [132, 111] on div "Overall Interior Caulking Package (Wet Areas) to include sinks, bathtubs, showe…" at bounding box center [121, 122] width 57 height 22
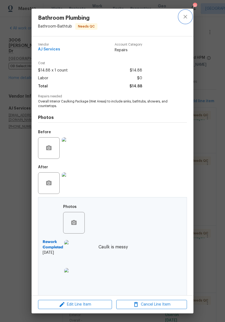
click at [185, 18] on icon "close" at bounding box center [185, 16] width 6 height 6
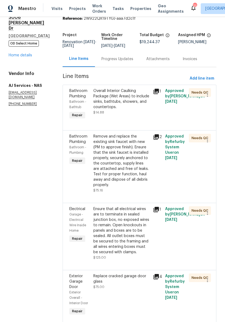
scroll to position [23, 0]
click at [130, 145] on div "Remove and replace the existing sink faucet with new (PM to approve finish). En…" at bounding box center [121, 160] width 57 height 54
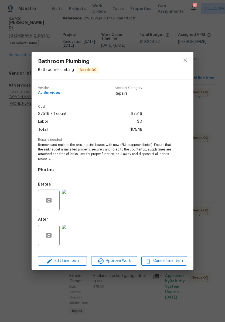
click at [72, 236] on img at bounding box center [73, 235] width 22 height 22
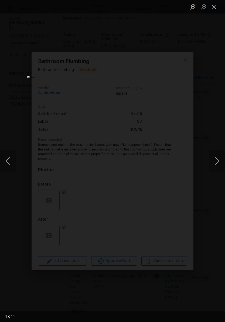
click at [215, 11] on button "Close lightbox" at bounding box center [214, 6] width 11 height 9
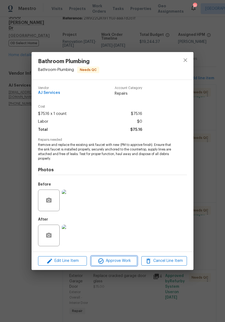
click at [120, 263] on span "Approve Work" at bounding box center [114, 260] width 42 height 7
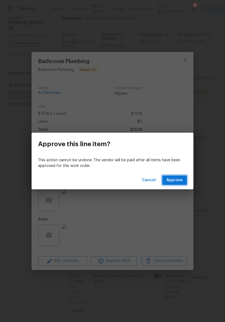
click at [179, 180] on span "Approve" at bounding box center [174, 180] width 16 height 7
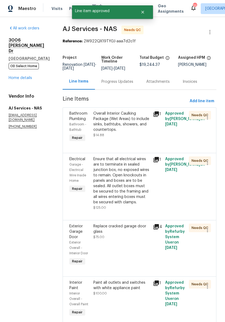
scroll to position [60, 0]
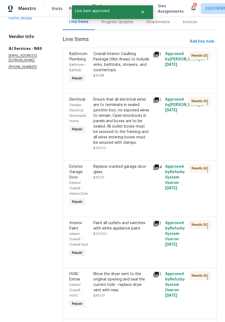
click at [139, 107] on div "Ensure that all electrical wires are to terminate in sealed junction box, no ex…" at bounding box center [121, 121] width 57 height 48
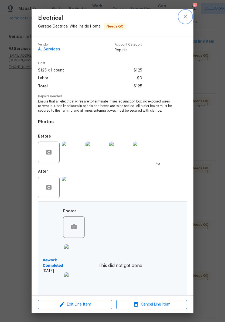
click at [187, 18] on icon "close" at bounding box center [185, 16] width 6 height 6
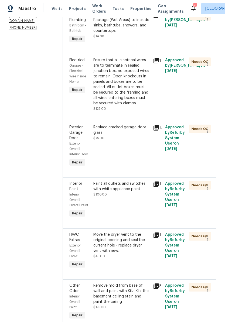
scroll to position [102, 0]
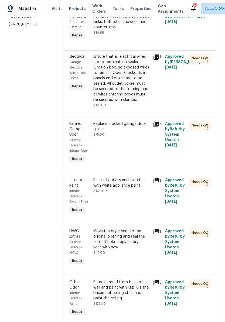
click at [137, 131] on div "Replace cracked garage door glass" at bounding box center [121, 126] width 57 height 11
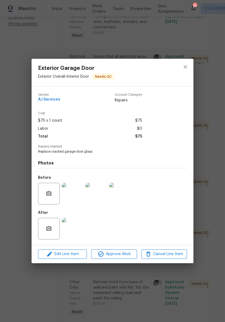
click at [75, 232] on img at bounding box center [73, 229] width 22 height 22
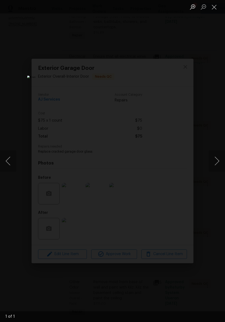
click at [216, 7] on button "Close lightbox" at bounding box center [214, 6] width 11 height 9
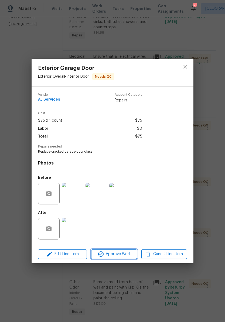
click at [121, 255] on span "Approve Work" at bounding box center [114, 254] width 42 height 7
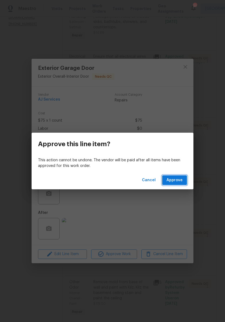
click at [179, 181] on span "Approve" at bounding box center [174, 180] width 16 height 7
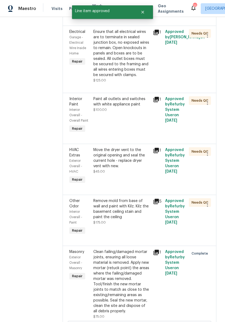
scroll to position [158, 0]
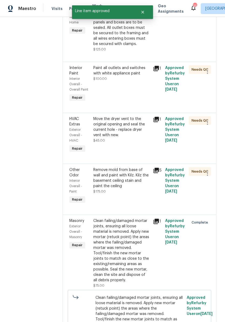
click at [139, 75] on div "Paint all outlets and switches with white appliance paint" at bounding box center [121, 70] width 57 height 11
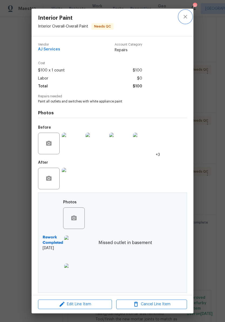
click at [186, 17] on icon "close" at bounding box center [185, 16] width 6 height 6
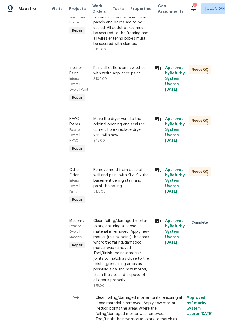
click at [136, 182] on div "Remove mold from base of wall and paint with Kilz. Kilz the basement ceiling st…" at bounding box center [121, 178] width 57 height 22
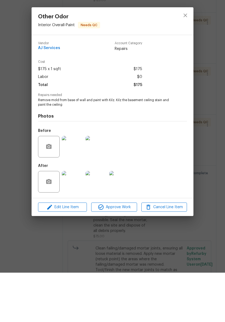
click at [78, 220] on img at bounding box center [73, 231] width 22 height 22
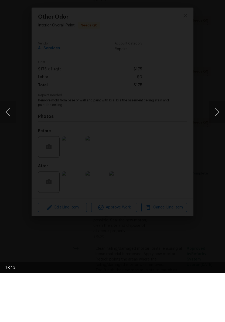
click at [218, 150] on button "Next image" at bounding box center [217, 161] width 16 height 22
click at [217, 150] on button "Next image" at bounding box center [217, 161] width 16 height 22
click at [176, 33] on img "Lightbox" at bounding box center [87, 161] width 179 height 256
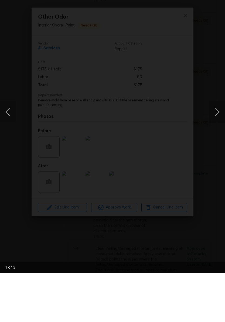
click at [176, 33] on img "Lightbox" at bounding box center [87, 161] width 179 height 256
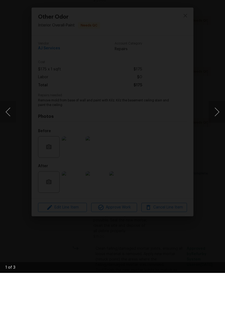
click at [176, 33] on img "Lightbox" at bounding box center [87, 161] width 179 height 256
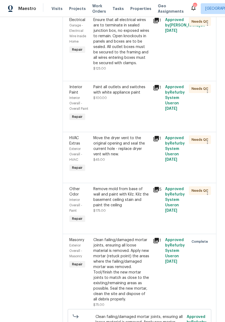
scroll to position [140, 0]
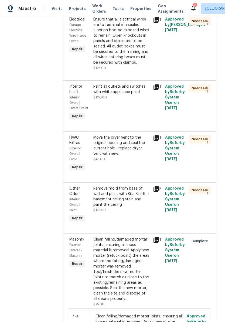
click at [137, 195] on div "Remove mold from base of wall and paint with Kilz. Kilz the basement ceiling st…" at bounding box center [121, 197] width 57 height 22
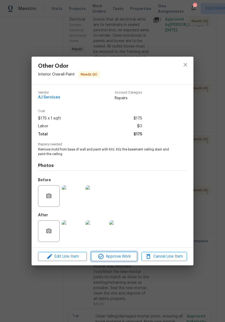
click at [120, 258] on span "Approve Work" at bounding box center [114, 256] width 42 height 7
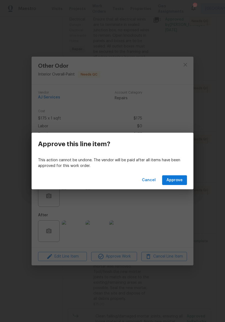
click at [178, 181] on span "Approve" at bounding box center [174, 180] width 16 height 7
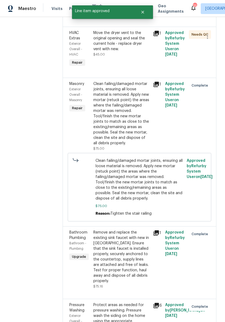
scroll to position [251, 0]
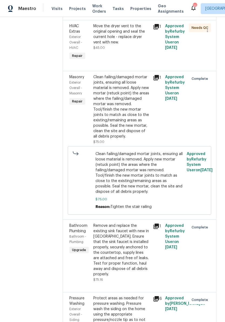
click at [136, 86] on div "Clean failing/damaged mortar joints, ensuring all loose material is removed. Ap…" at bounding box center [121, 106] width 57 height 65
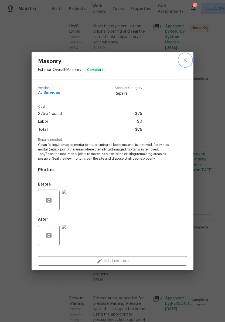
click at [187, 60] on icon "close" at bounding box center [185, 60] width 6 height 6
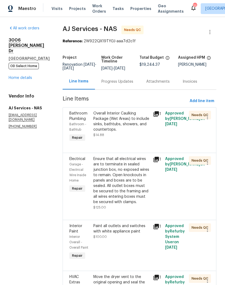
scroll to position [0, 0]
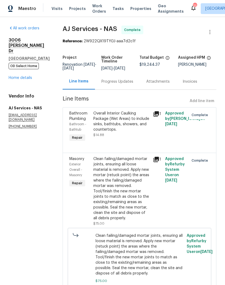
click at [30, 28] on link "All work orders" at bounding box center [24, 28] width 31 height 4
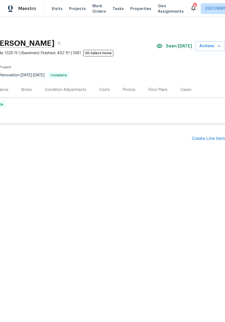
scroll to position [0, 80]
click at [213, 46] on span "Actions" at bounding box center [209, 46] width 21 height 7
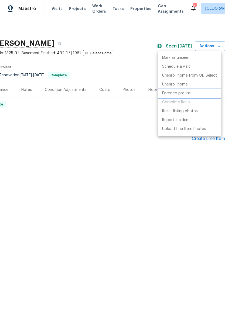
click at [186, 94] on p "Force to pre-list" at bounding box center [176, 94] width 29 height 6
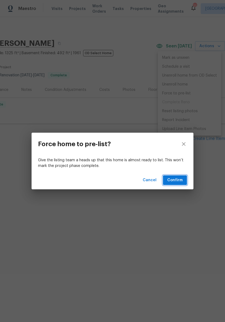
click at [175, 179] on span "Confirm" at bounding box center [174, 180] width 15 height 7
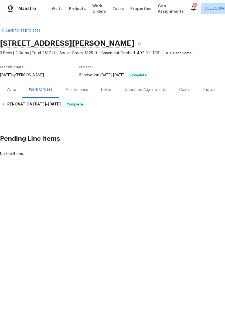
click at [106, 91] on div "Notes" at bounding box center [106, 89] width 11 height 5
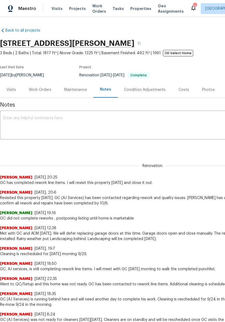
click at [55, 116] on textarea at bounding box center [152, 125] width 298 height 19
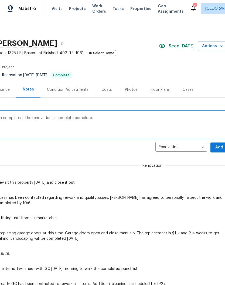
scroll to position [0, 77]
type textarea "All repairs and rework line items have been completed. The renovation is comple…"
click at [217, 147] on span "Add" at bounding box center [218, 147] width 9 height 7
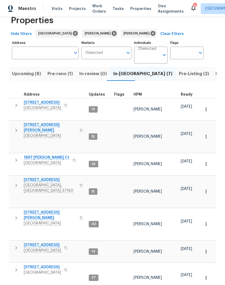
scroll to position [13, 0]
click at [61, 70] on span "Pre-reno (1)" at bounding box center [59, 74] width 25 height 8
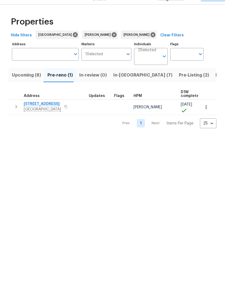
click at [51, 114] on span "[STREET_ADDRESS]" at bounding box center [42, 116] width 37 height 5
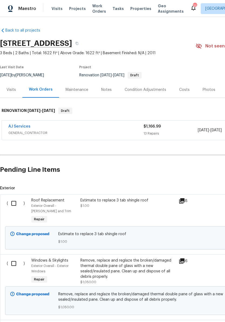
click at [16, 206] on input "checkbox" at bounding box center [15, 202] width 15 height 11
checkbox input "true"
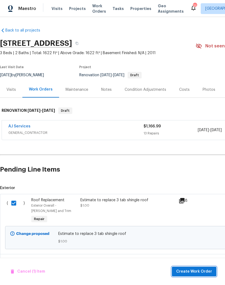
click at [201, 272] on span "Create Work Order" at bounding box center [194, 271] width 36 height 7
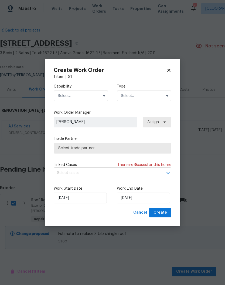
click at [90, 95] on input "text" at bounding box center [81, 96] width 54 height 11
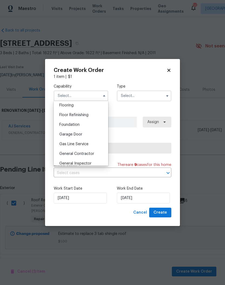
scroll to position [216, 0]
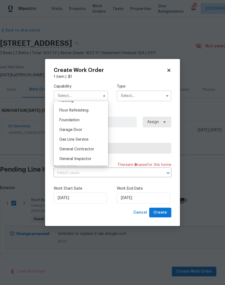
click at [88, 150] on span "General Contractor" at bounding box center [76, 149] width 35 height 4
type input "General Contractor"
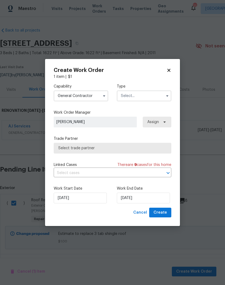
click at [152, 97] on input "text" at bounding box center [144, 96] width 54 height 11
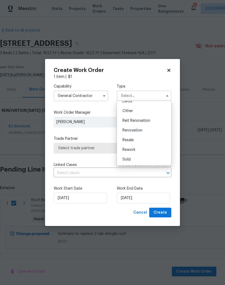
scroll to position [64, 0]
click at [139, 130] on span "Renovation" at bounding box center [132, 131] width 20 height 4
type input "Renovation"
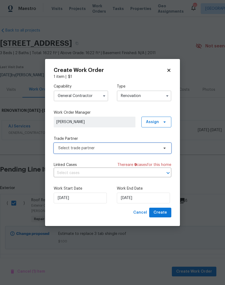
click at [162, 149] on icon at bounding box center [164, 148] width 4 height 4
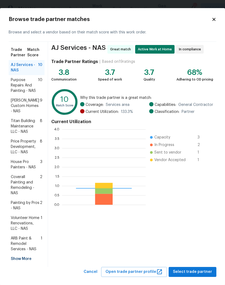
scroll to position [75, 84]
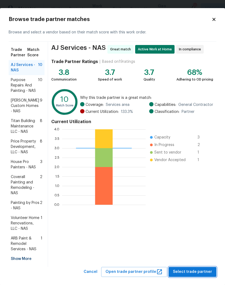
click at [192, 269] on span "Select trade partner" at bounding box center [192, 272] width 39 height 7
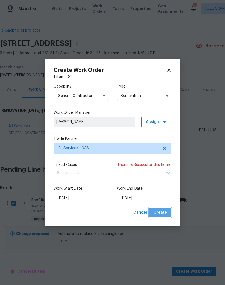
click at [162, 213] on span "Create" at bounding box center [159, 212] width 13 height 7
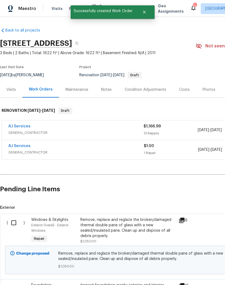
click at [16, 225] on input "checkbox" at bounding box center [15, 222] width 15 height 11
checkbox input "true"
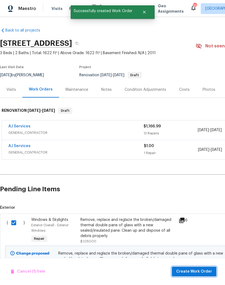
click at [202, 271] on span "Create Work Order" at bounding box center [194, 271] width 36 height 7
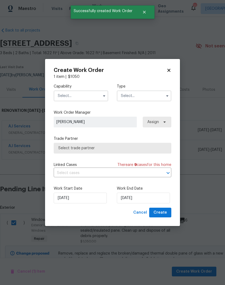
click at [93, 96] on input "text" at bounding box center [81, 96] width 54 height 11
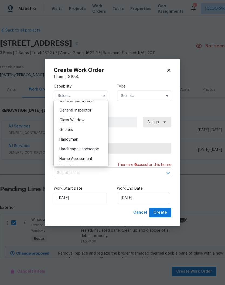
scroll to position [264, 0]
click at [76, 142] on span "Handyman" at bounding box center [68, 140] width 19 height 4
type input "Handyman"
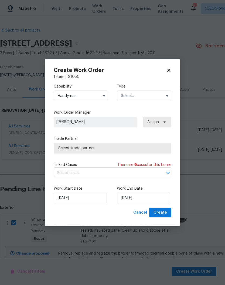
click at [151, 95] on input "text" at bounding box center [144, 96] width 54 height 11
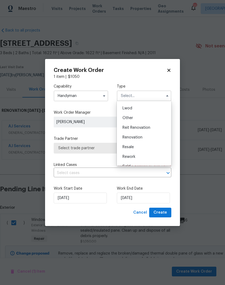
scroll to position [58, 0]
click at [142, 137] on div "Renovation" at bounding box center [144, 137] width 52 height 10
type input "Renovation"
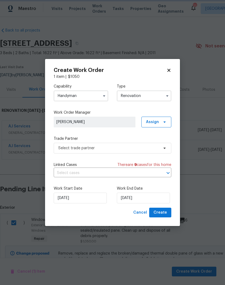
scroll to position [0, 0]
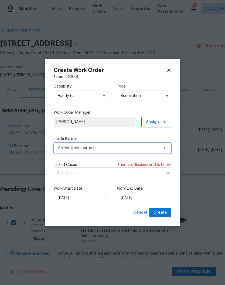
click at [159, 148] on span "Select trade partner" at bounding box center [112, 148] width 117 height 11
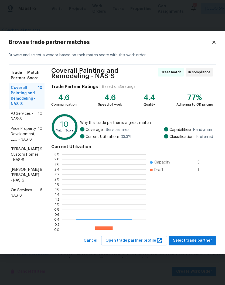
scroll to position [75, 84]
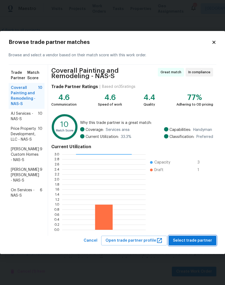
click at [196, 241] on span "Select trade partner" at bounding box center [192, 240] width 39 height 7
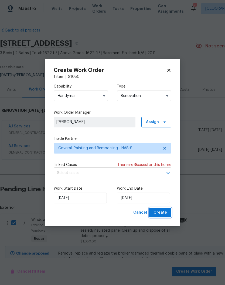
click at [163, 214] on span "Create" at bounding box center [159, 212] width 13 height 7
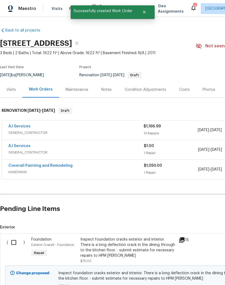
click at [17, 246] on input "checkbox" at bounding box center [15, 242] width 15 height 11
checkbox input "true"
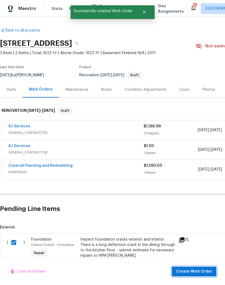
click at [196, 272] on span "Create Work Order" at bounding box center [194, 271] width 36 height 7
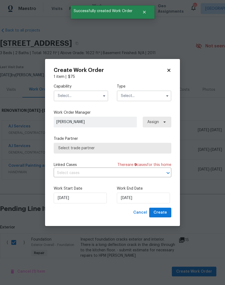
click at [94, 98] on input "text" at bounding box center [81, 96] width 54 height 11
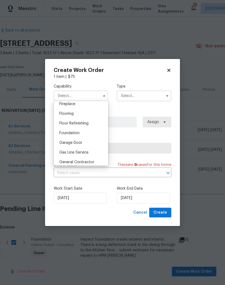
scroll to position [193, 0]
click at [76, 141] on span "Foundation" at bounding box center [69, 142] width 20 height 4
type input "Foundation"
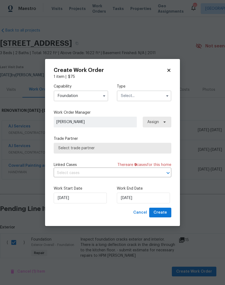
click at [152, 93] on input "text" at bounding box center [144, 96] width 54 height 11
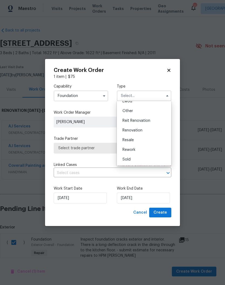
scroll to position [64, 0]
click at [135, 131] on span "Renovation" at bounding box center [132, 131] width 20 height 4
type input "Renovation"
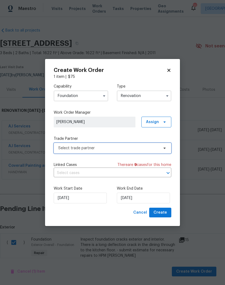
click at [153, 148] on span "Select trade partner" at bounding box center [108, 147] width 100 height 5
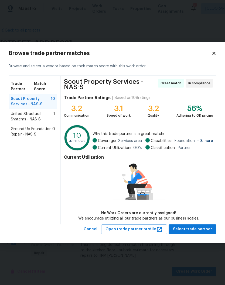
click at [34, 118] on span "United Structural Systems - NAS-S" at bounding box center [32, 116] width 43 height 11
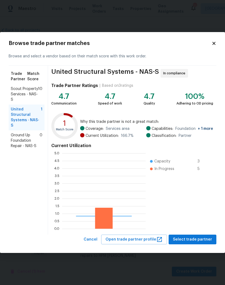
scroll to position [75, 84]
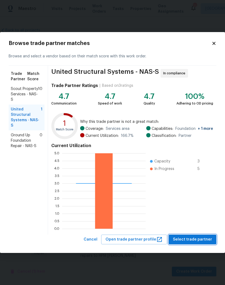
click at [195, 239] on span "Select trade partner" at bounding box center [192, 239] width 39 height 7
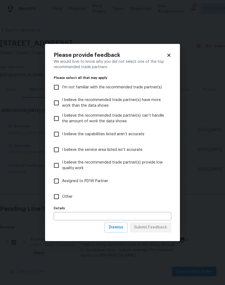
click at [58, 200] on input "Other" at bounding box center [56, 196] width 11 height 11
checkbox input "true"
click at [153, 230] on span "Submit Feedback" at bounding box center [150, 227] width 33 height 7
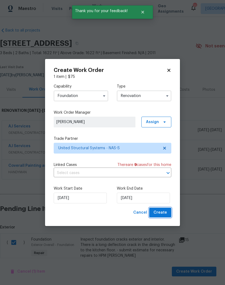
click at [166, 213] on span "Create" at bounding box center [159, 212] width 13 height 7
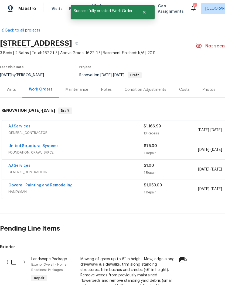
click at [16, 265] on input "checkbox" at bounding box center [15, 262] width 15 height 11
checkbox input "true"
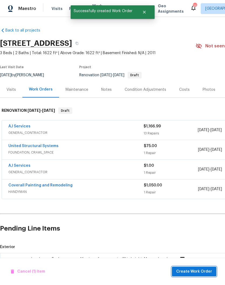
click at [197, 272] on span "Create Work Order" at bounding box center [194, 271] width 36 height 7
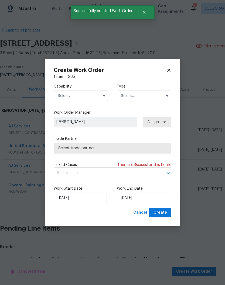
click at [84, 98] on input "text" at bounding box center [81, 96] width 54 height 11
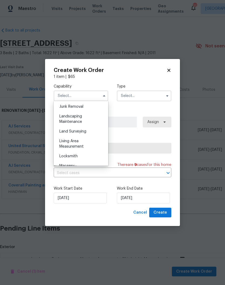
scroll to position [346, 0]
click at [81, 118] on div "Landscaping Maintenance" at bounding box center [81, 118] width 52 height 15
type input "Landscaping Maintenance"
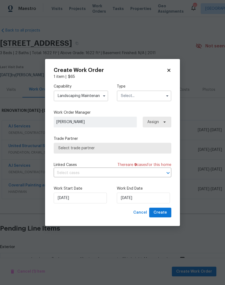
click at [150, 96] on input "text" at bounding box center [144, 96] width 54 height 11
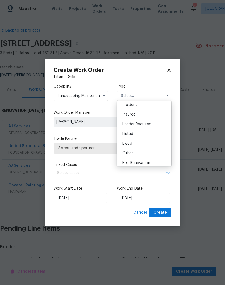
scroll to position [43, 0]
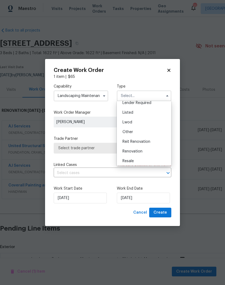
click at [141, 154] on div "Renovation" at bounding box center [144, 152] width 52 height 10
type input "Renovation"
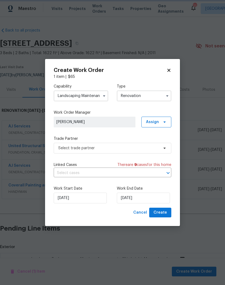
scroll to position [0, 0]
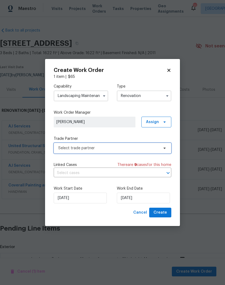
click at [157, 149] on span "Select trade partner" at bounding box center [108, 147] width 100 height 5
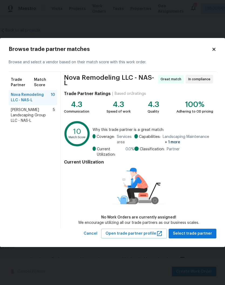
click at [41, 113] on span "Sandoval Landscaping Group LLC - NAS-L" at bounding box center [32, 115] width 42 height 16
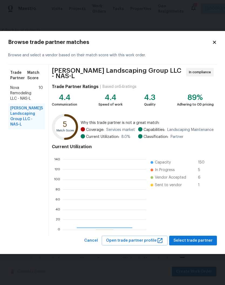
scroll to position [75, 83]
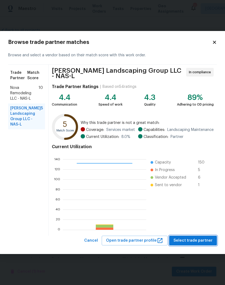
click at [197, 240] on span "Select trade partner" at bounding box center [192, 240] width 39 height 7
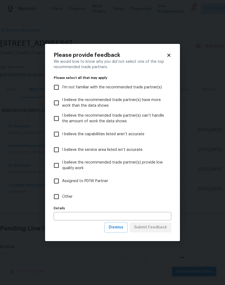
click at [56, 197] on input "Other" at bounding box center [56, 196] width 11 height 11
checkbox input "true"
click at [156, 230] on span "Submit Feedback" at bounding box center [150, 227] width 33 height 7
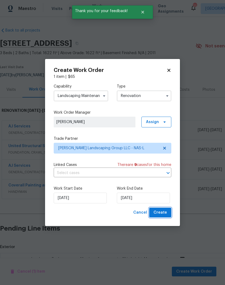
click at [163, 215] on span "Create" at bounding box center [159, 212] width 13 height 7
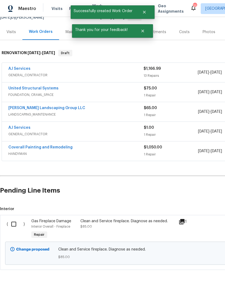
scroll to position [57, 0]
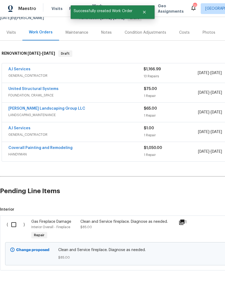
click at [16, 226] on input "checkbox" at bounding box center [15, 224] width 15 height 11
checkbox input "true"
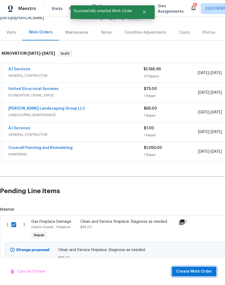
click at [195, 272] on span "Create Work Order" at bounding box center [194, 271] width 36 height 7
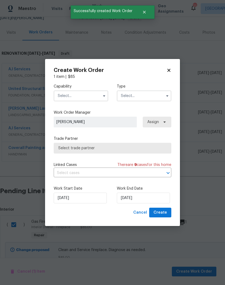
click at [92, 95] on input "text" at bounding box center [81, 96] width 54 height 11
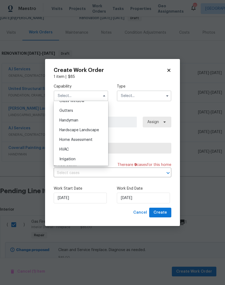
scroll to position [290, 0]
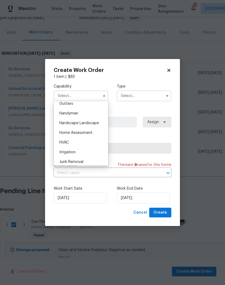
click at [66, 144] on div "HVAC" at bounding box center [81, 143] width 52 height 10
type input "HVAC"
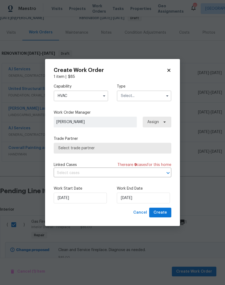
click at [147, 95] on input "text" at bounding box center [144, 96] width 54 height 11
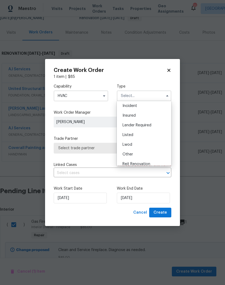
scroll to position [40, 0]
click at [143, 156] on div "Renovation" at bounding box center [144, 155] width 52 height 10
type input "Renovation"
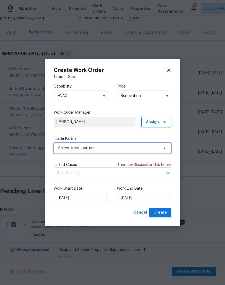
click at [163, 148] on icon at bounding box center [164, 148] width 4 height 4
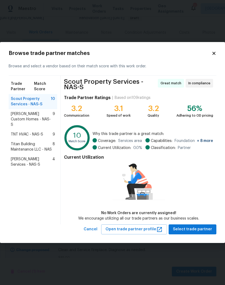
click at [35, 157] on span "Tony Barrett Services - NAS-S" at bounding box center [31, 162] width 41 height 11
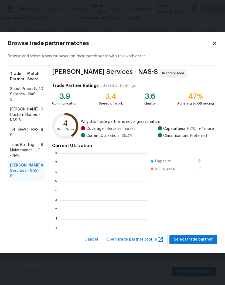
scroll to position [1, 1]
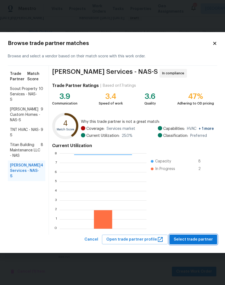
click at [197, 240] on span "Select trade partner" at bounding box center [193, 239] width 39 height 7
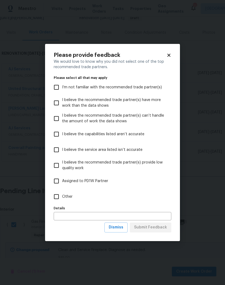
click at [57, 198] on input "Other" at bounding box center [56, 196] width 11 height 11
checkbox input "true"
click at [158, 229] on span "Submit Feedback" at bounding box center [150, 227] width 33 height 7
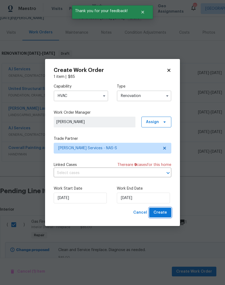
click at [165, 213] on span "Create" at bounding box center [159, 212] width 13 height 7
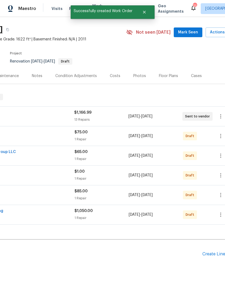
scroll to position [14, 70]
click at [187, 34] on span "Mark Seen" at bounding box center [187, 32] width 20 height 7
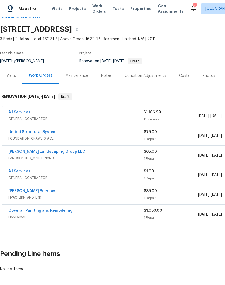
scroll to position [14, 0]
click at [41, 134] on link "United Structural Systems" at bounding box center [33, 132] width 50 height 4
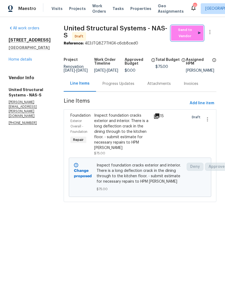
click at [190, 36] on span "Send to Vendor" at bounding box center [187, 33] width 27 height 12
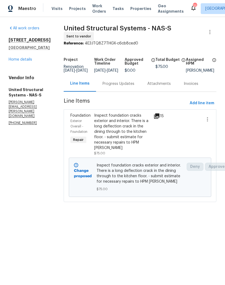
click at [25, 61] on link "Home details" at bounding box center [20, 60] width 23 height 4
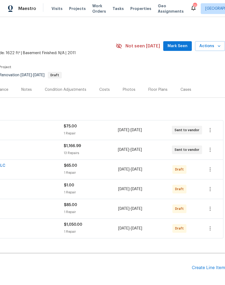
scroll to position [0, 80]
click at [180, 47] on span "Mark Seen" at bounding box center [177, 46] width 20 height 7
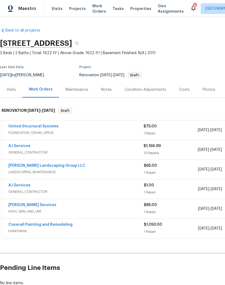
scroll to position [0, 0]
click at [59, 167] on link "Sandoval Landscaping Group LLC" at bounding box center [46, 166] width 77 height 4
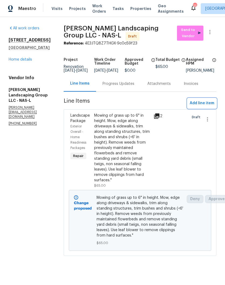
click at [204, 106] on span "Add line item" at bounding box center [201, 103] width 25 height 7
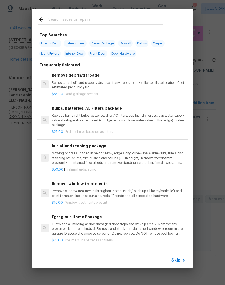
click at [116, 21] on input "text" at bounding box center [105, 20] width 114 height 8
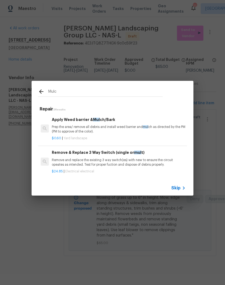
type input "Mulch"
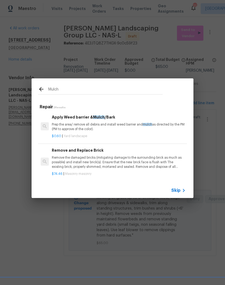
click at [105, 123] on p "Prep the area/ remove all debris and install weed barrier and mulch as directed…" at bounding box center [119, 126] width 134 height 9
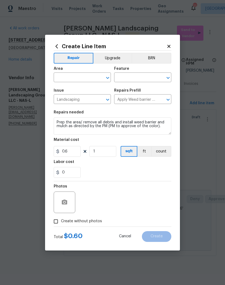
click at [97, 79] on button "Clear" at bounding box center [101, 78] width 8 height 8
click at [83, 102] on li "Exterior Overall" at bounding box center [82, 98] width 57 height 9
type input "Exterior Overall"
click at [147, 79] on input "text" at bounding box center [135, 78] width 42 height 8
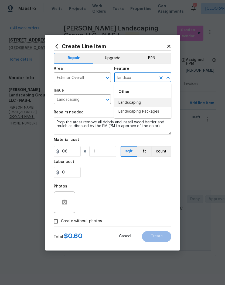
click at [138, 105] on li "Landscaping" at bounding box center [142, 102] width 57 height 9
type input "Landscaping"
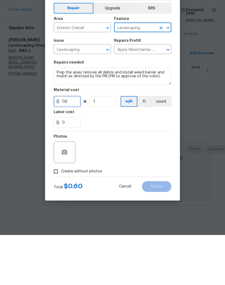
click at [72, 146] on input "0.6" at bounding box center [67, 151] width 27 height 11
type input "80"
click at [64, 200] on icon "button" at bounding box center [64, 202] width 5 height 5
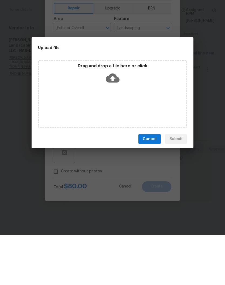
scroll to position [0, 0]
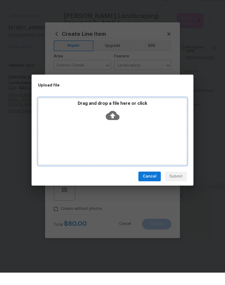
click at [141, 123] on div "Drag and drop a file here or click" at bounding box center [112, 124] width 147 height 23
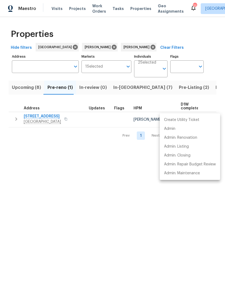
scroll to position [12, 0]
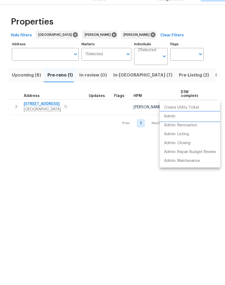
click at [173, 126] on p "Admin" at bounding box center [169, 129] width 11 height 6
